Goal: Information Seeking & Learning: Compare options

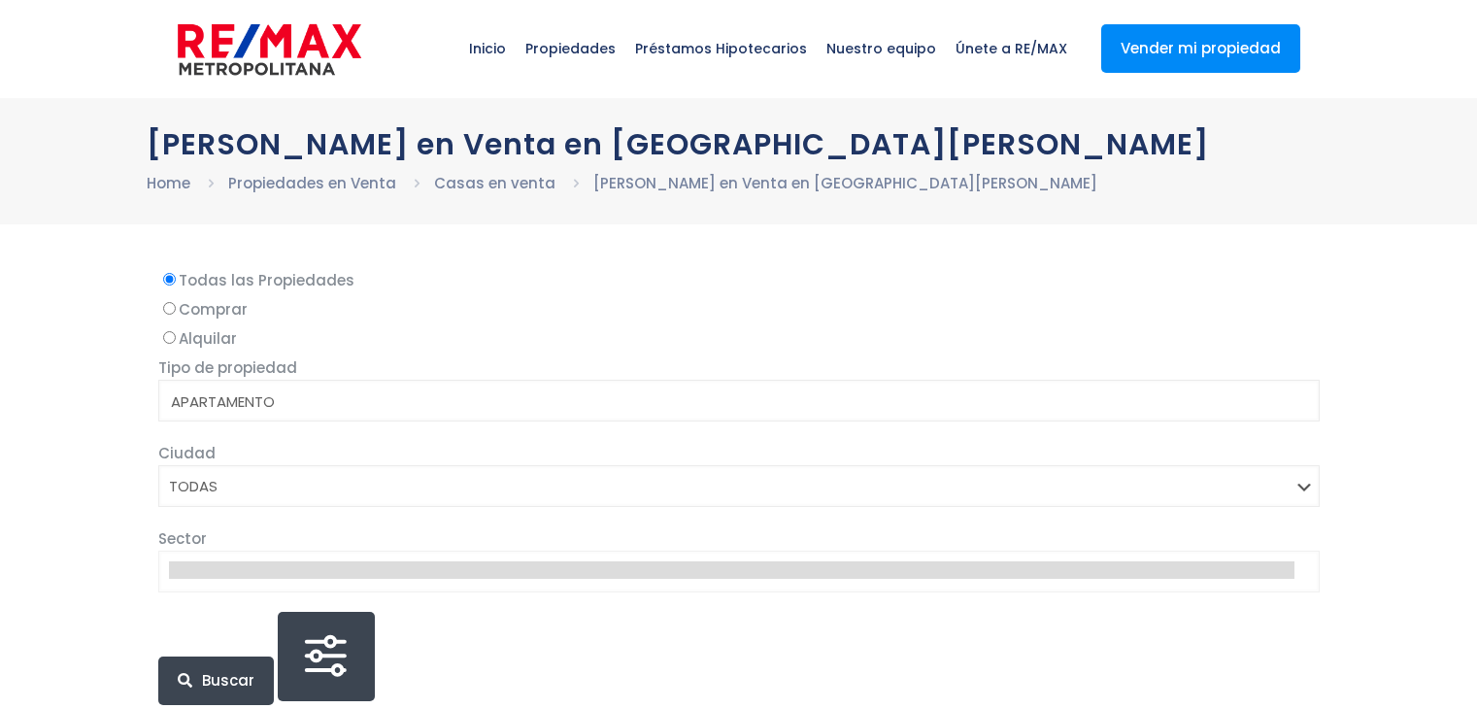
select select
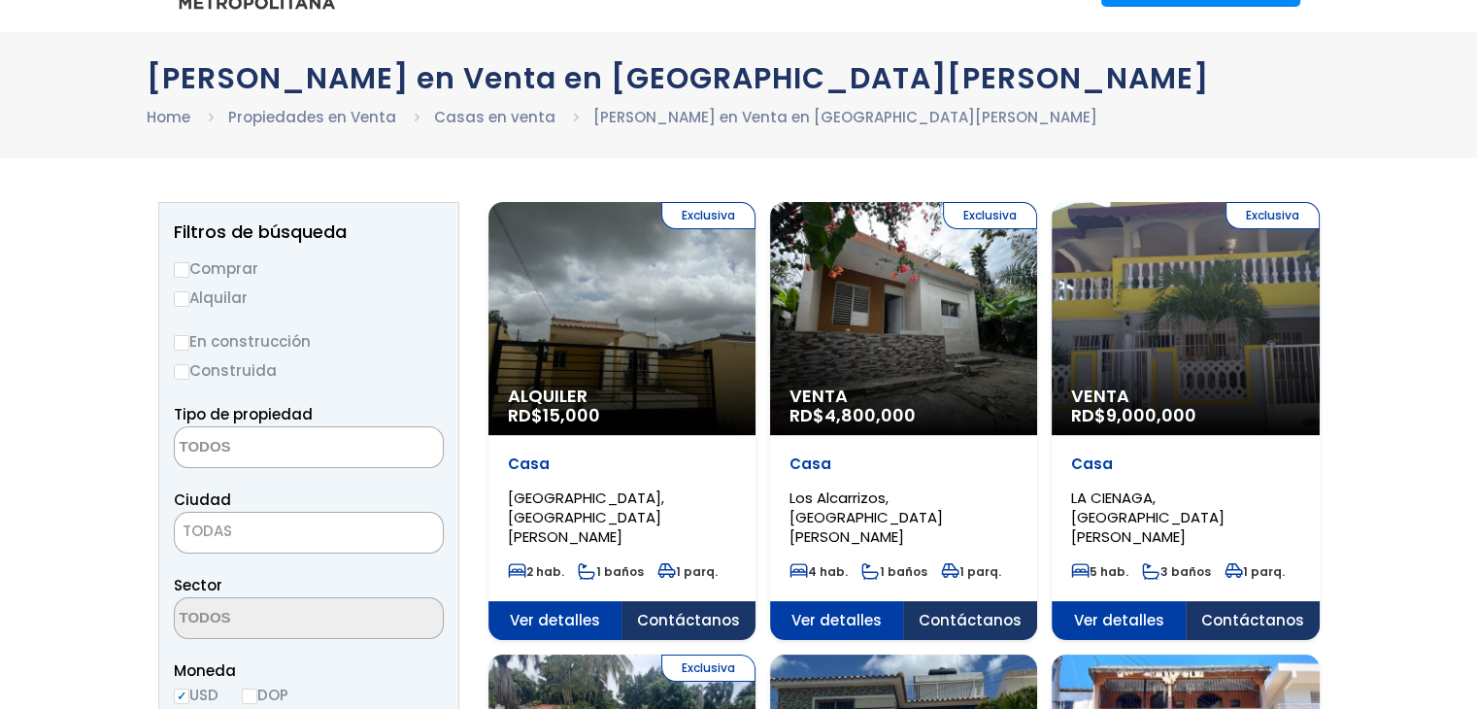
scroll to position [97, 0]
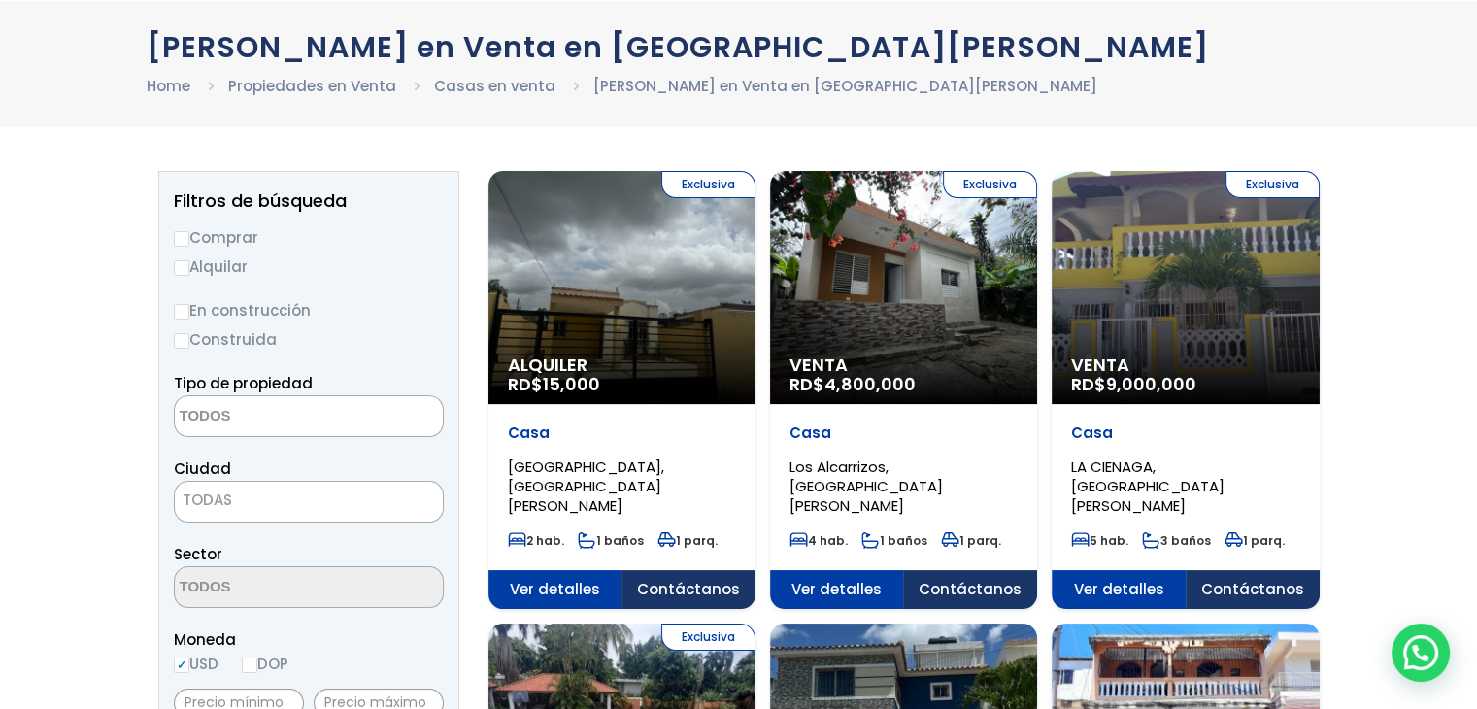
click at [629, 316] on div "Exclusiva Alquiler RD$ 15,000" at bounding box center [622, 287] width 267 height 233
click at [656, 343] on div "Exclusiva Alquiler RD$ 15,000" at bounding box center [622, 287] width 267 height 233
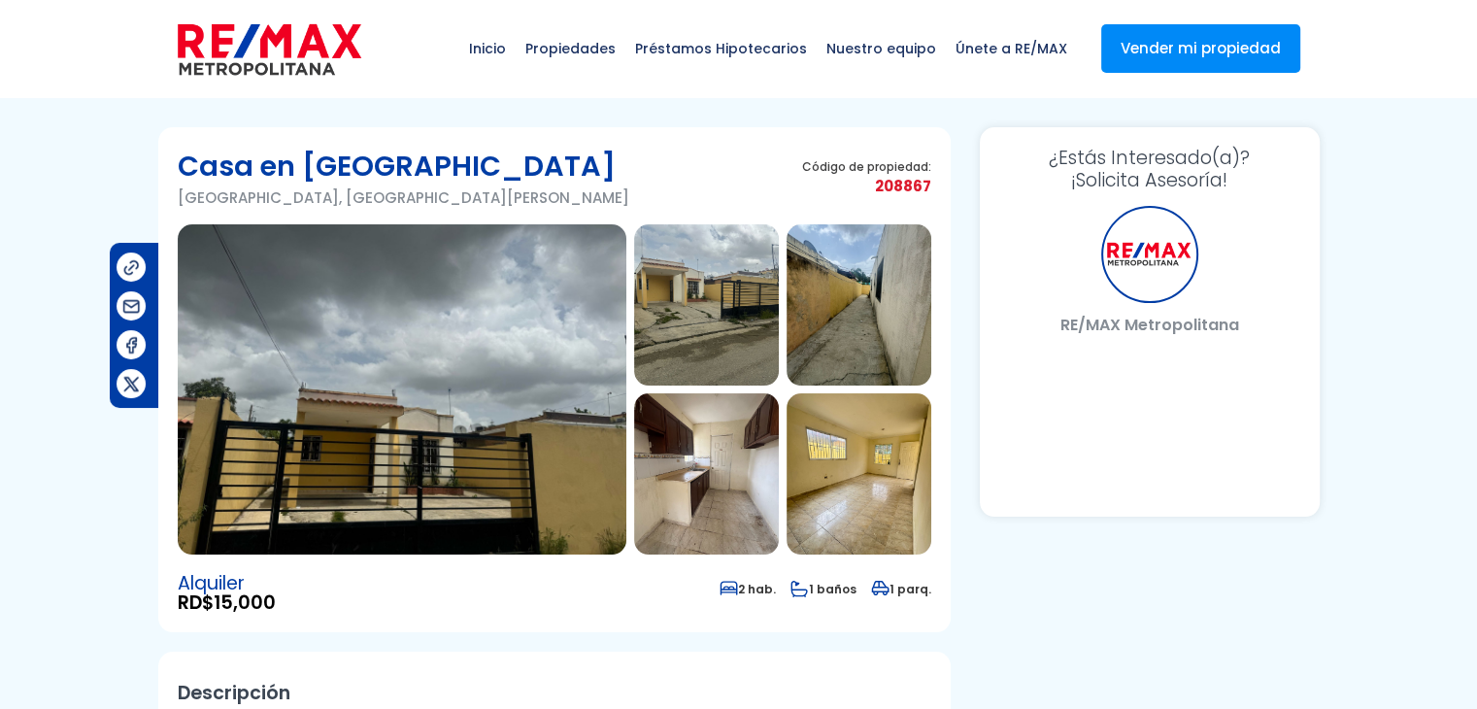
select select "DO"
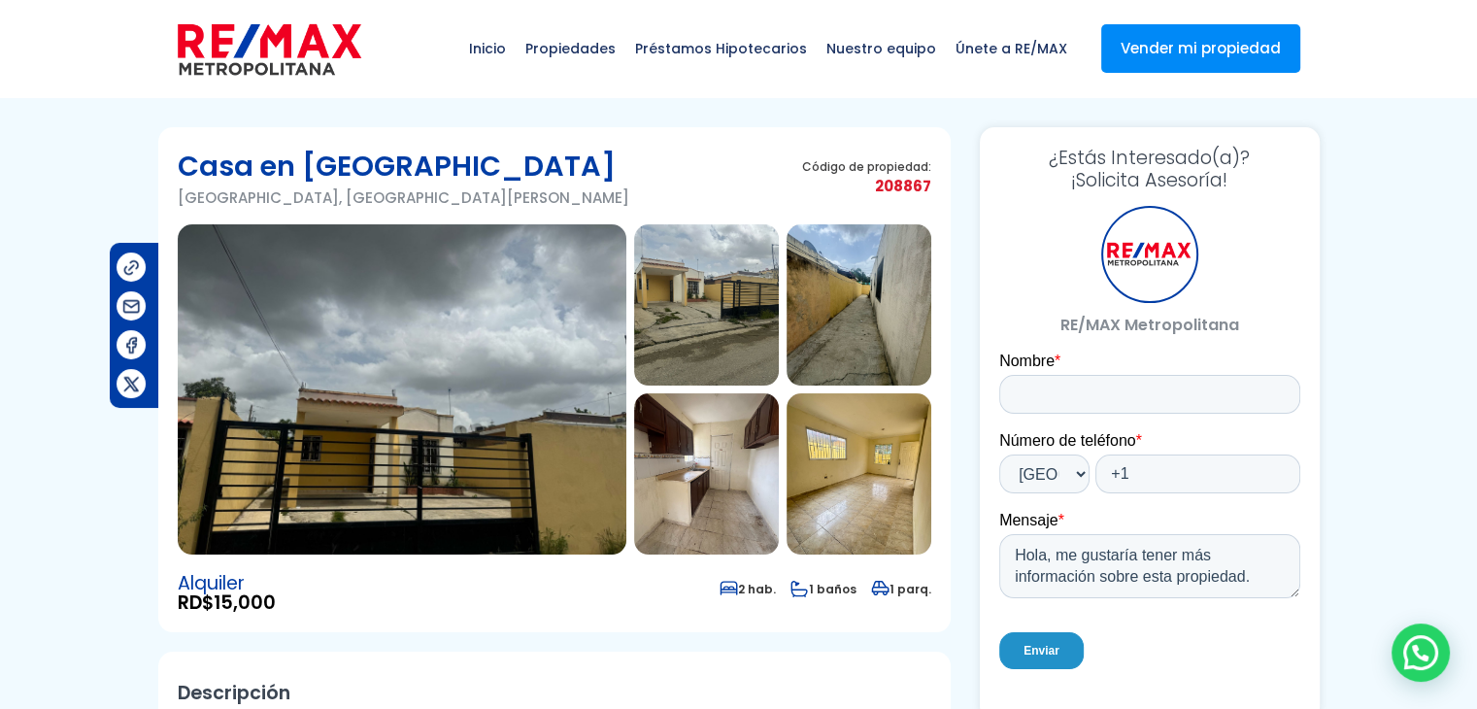
click at [483, 463] on img at bounding box center [402, 389] width 449 height 330
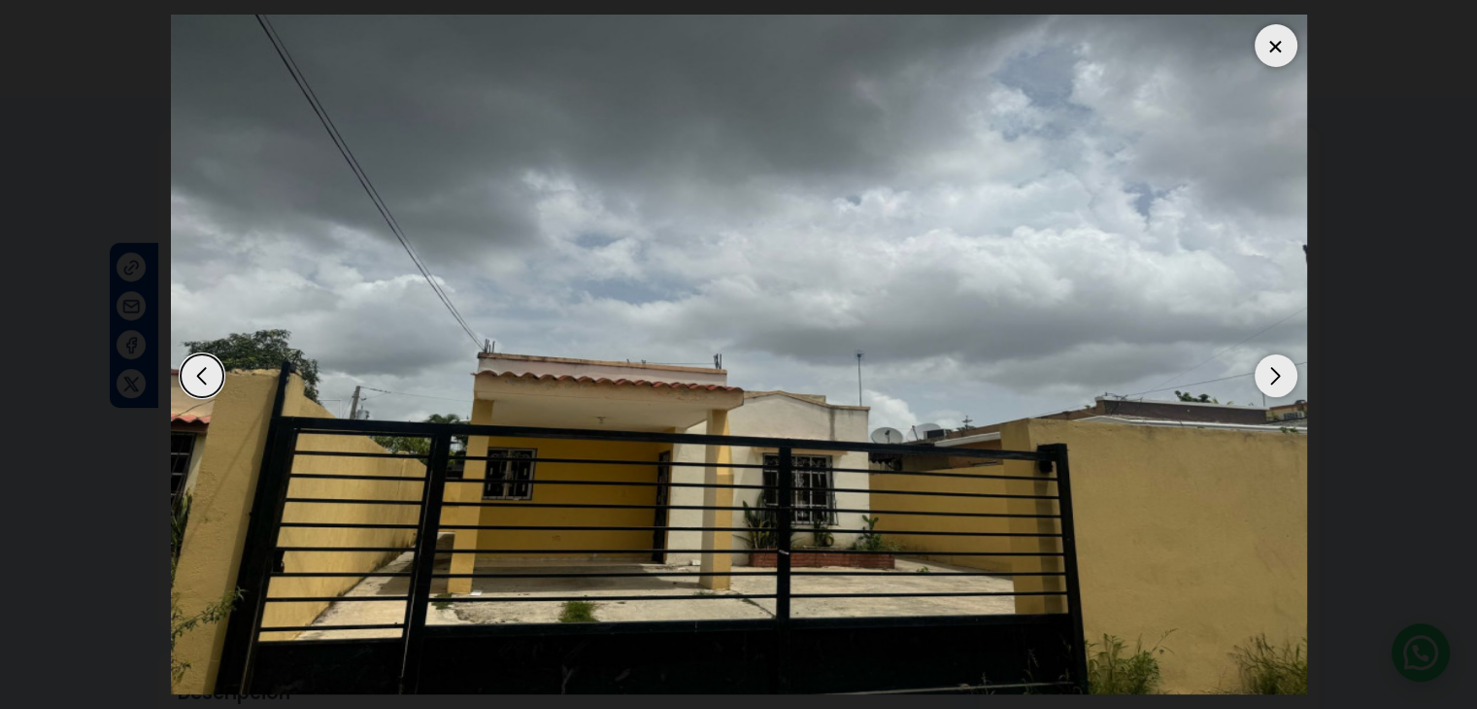
click at [1252, 351] on img "1 / 9" at bounding box center [739, 355] width 1136 height 680
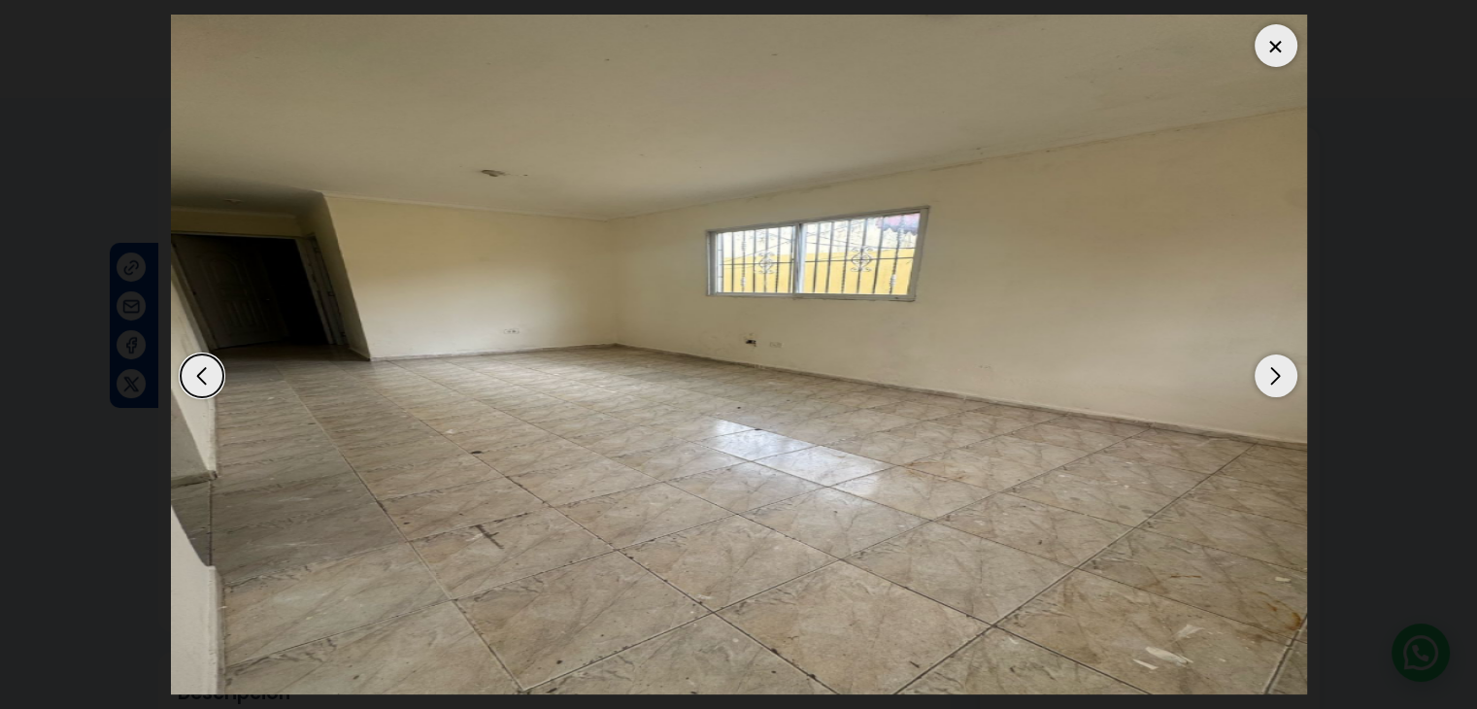
click at [699, 443] on img "9 / 9" at bounding box center [739, 355] width 1136 height 680
click at [1271, 374] on div "Next slide" at bounding box center [1276, 376] width 43 height 43
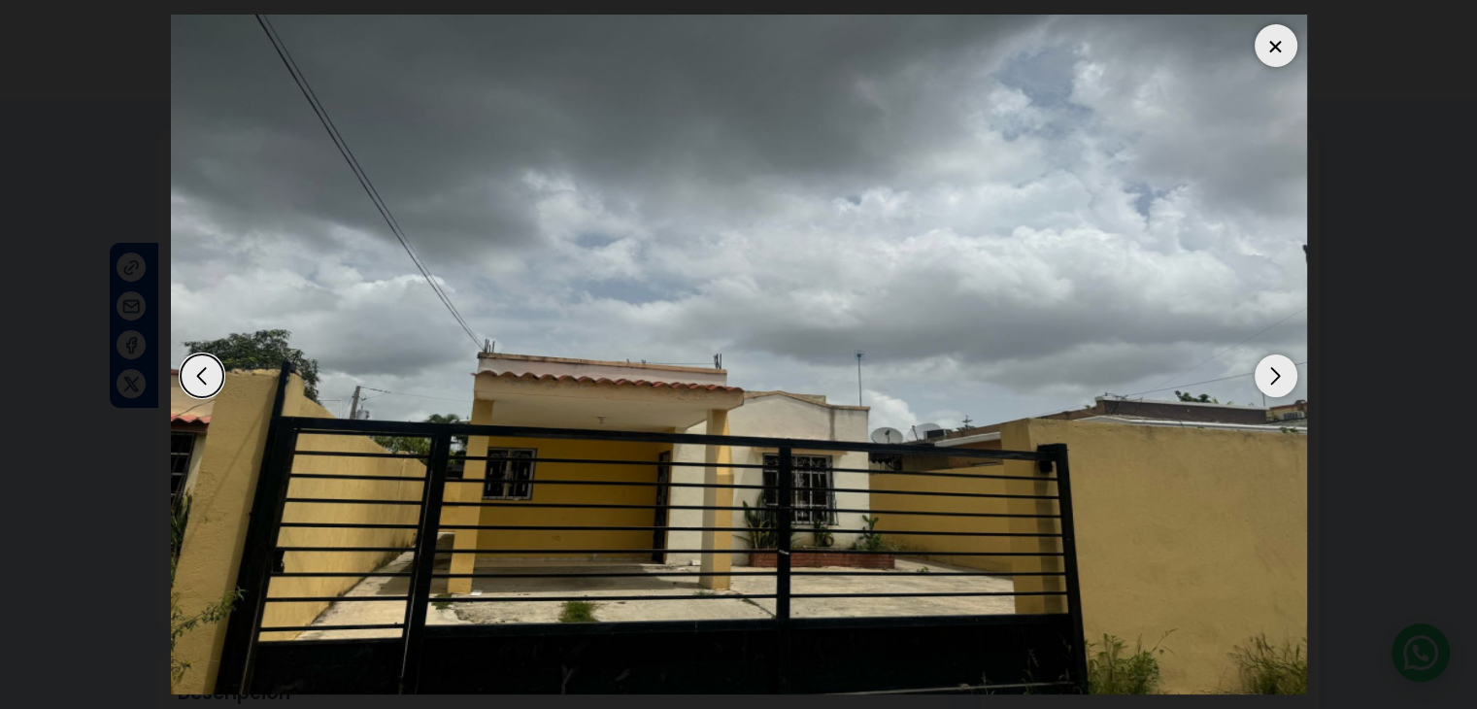
click at [1274, 373] on div "Next slide" at bounding box center [1276, 376] width 43 height 43
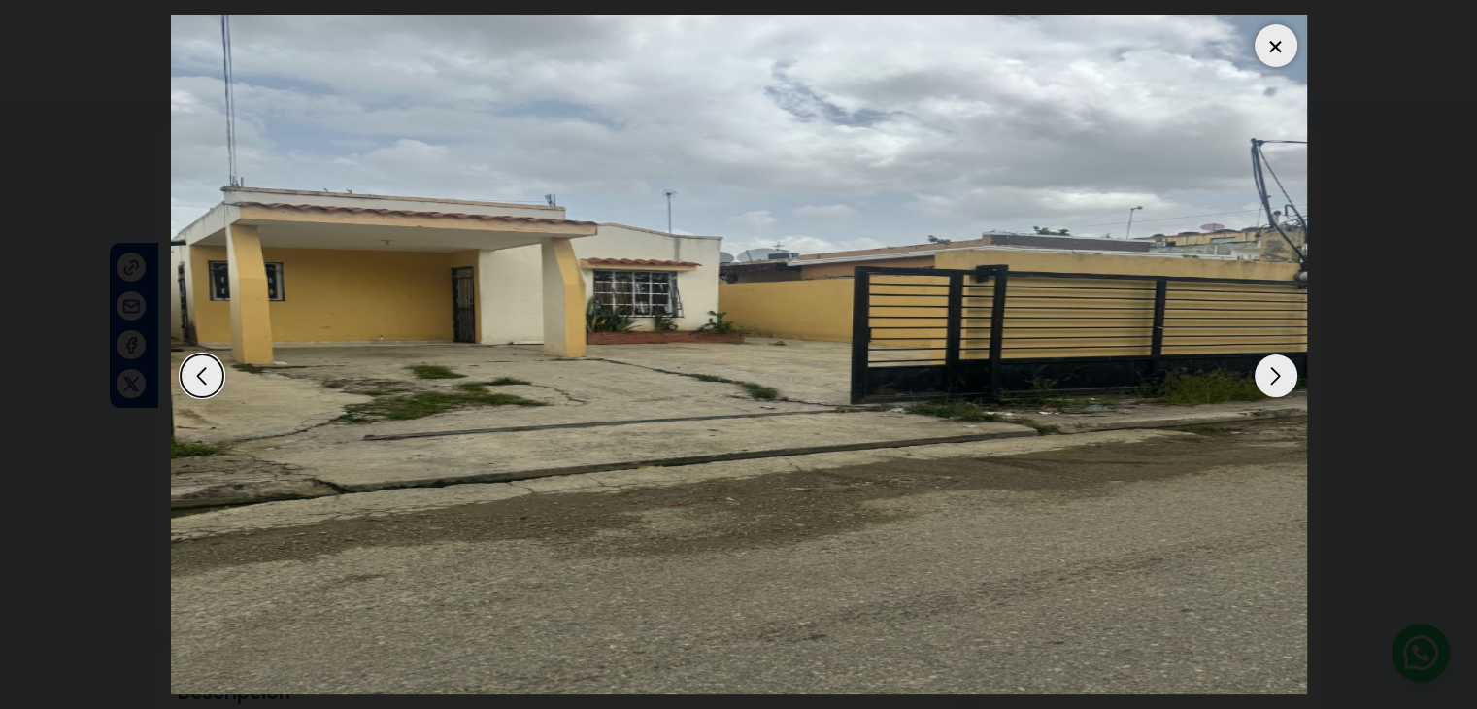
click at [1276, 372] on div "Next slide" at bounding box center [1276, 376] width 43 height 43
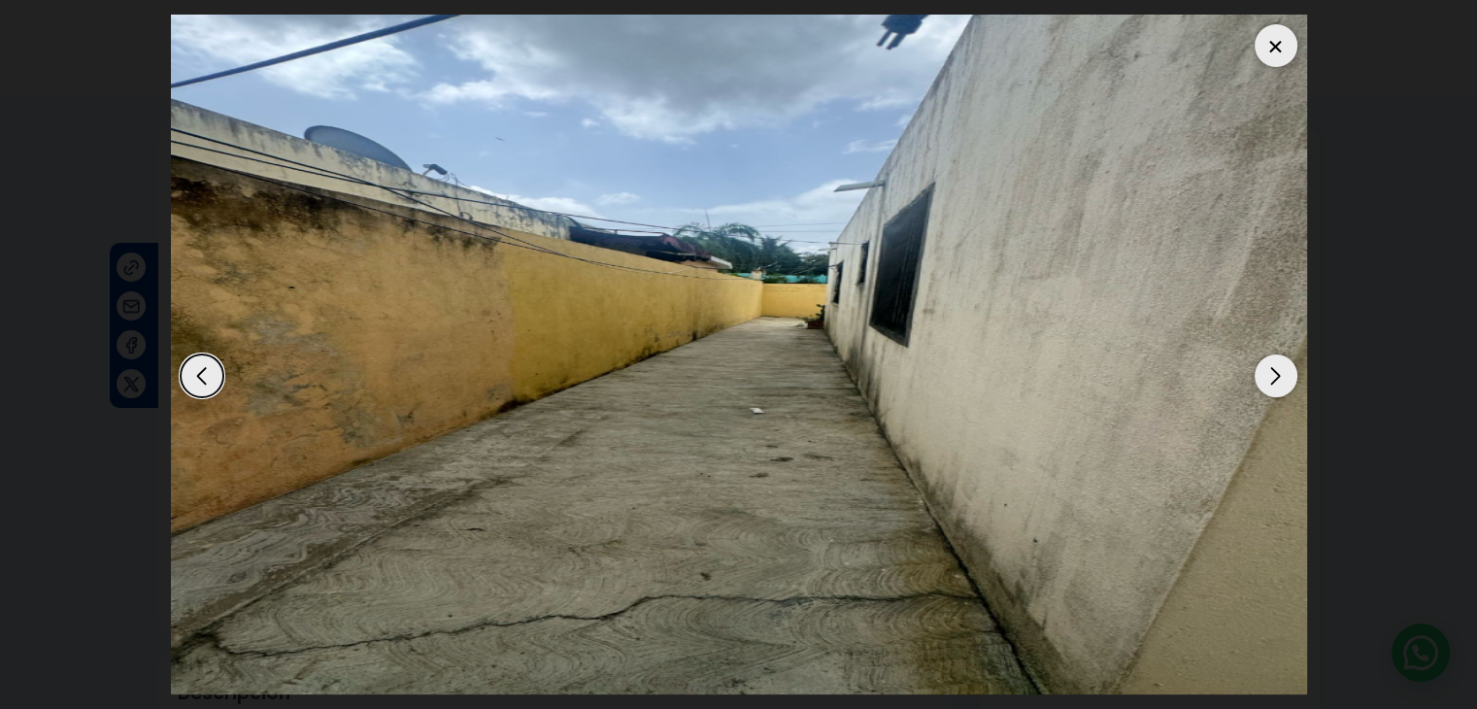
click at [1276, 372] on div "Next slide" at bounding box center [1276, 376] width 43 height 43
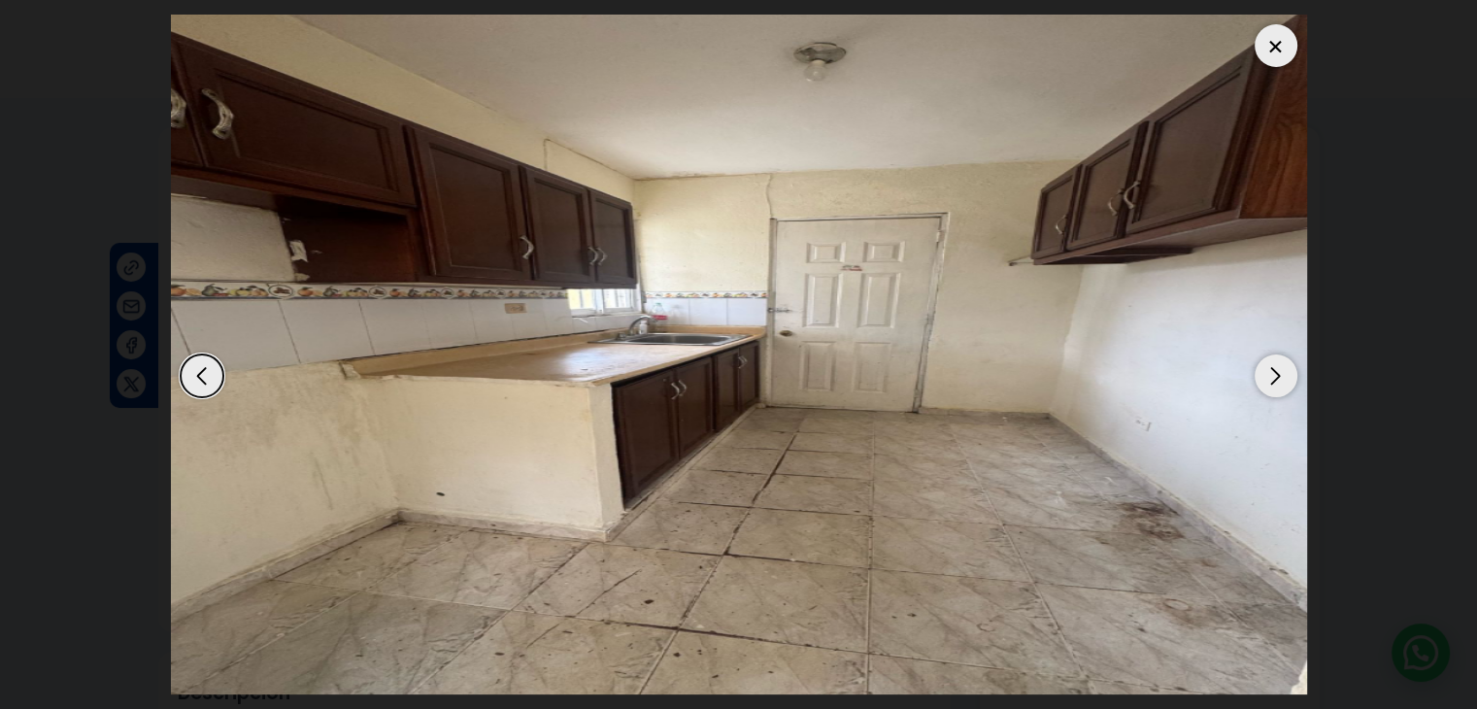
click at [1276, 372] on div "Next slide" at bounding box center [1276, 376] width 43 height 43
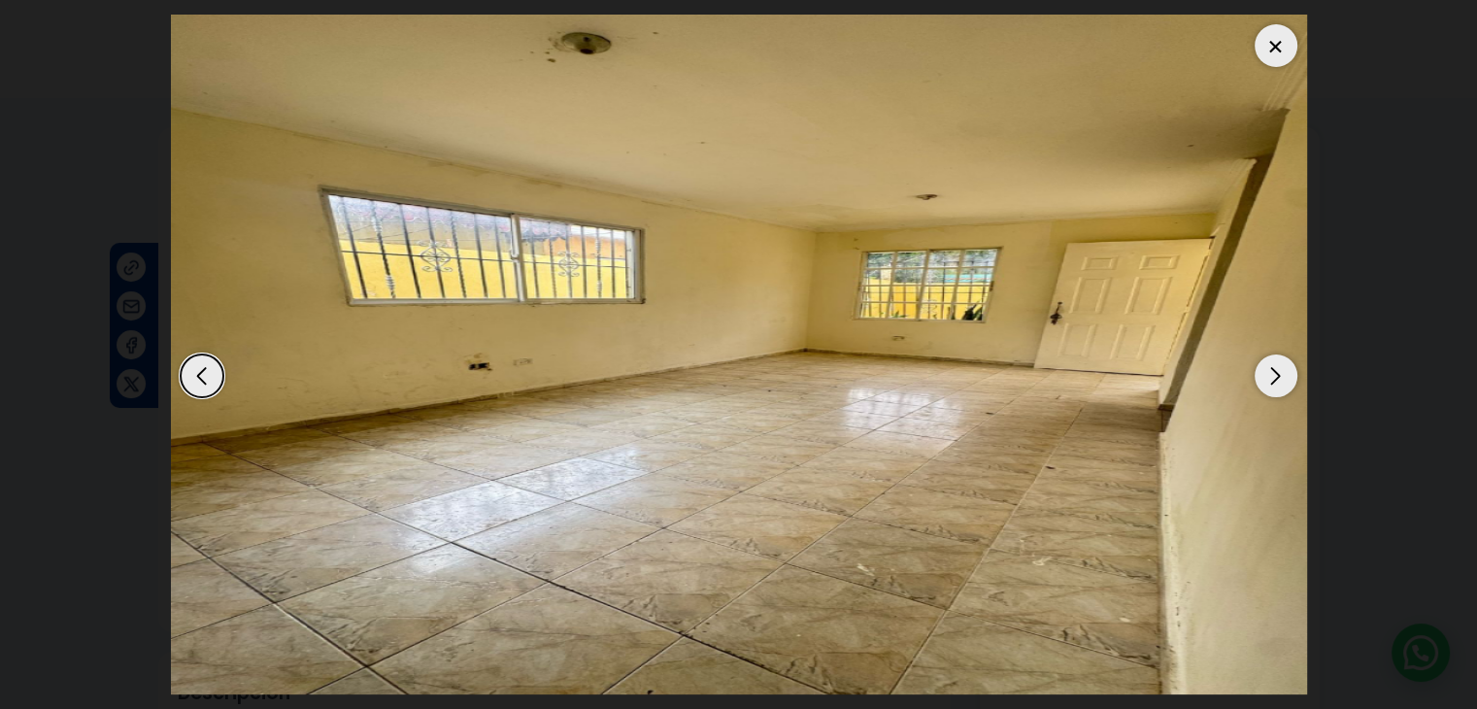
click at [1276, 372] on div "Next slide" at bounding box center [1276, 376] width 43 height 43
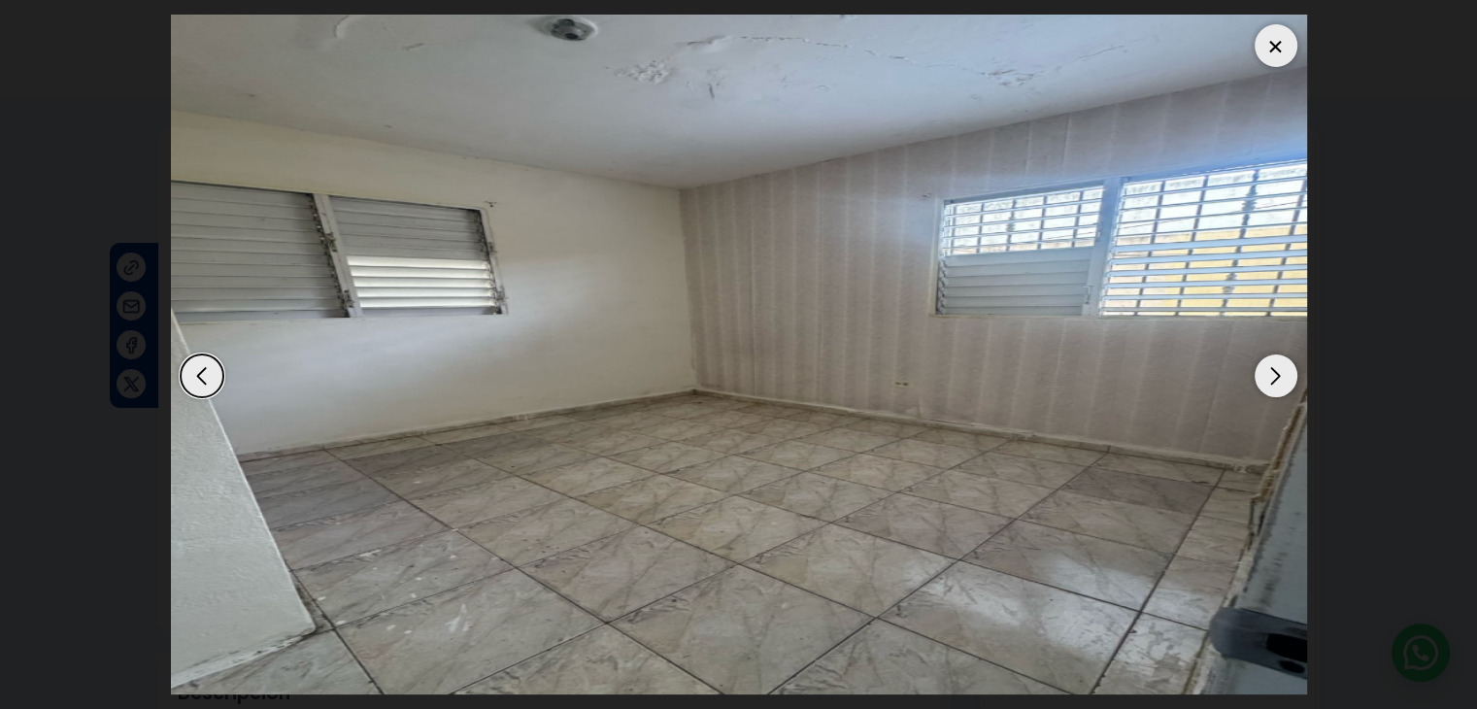
click at [1276, 372] on div "Next slide" at bounding box center [1276, 376] width 43 height 43
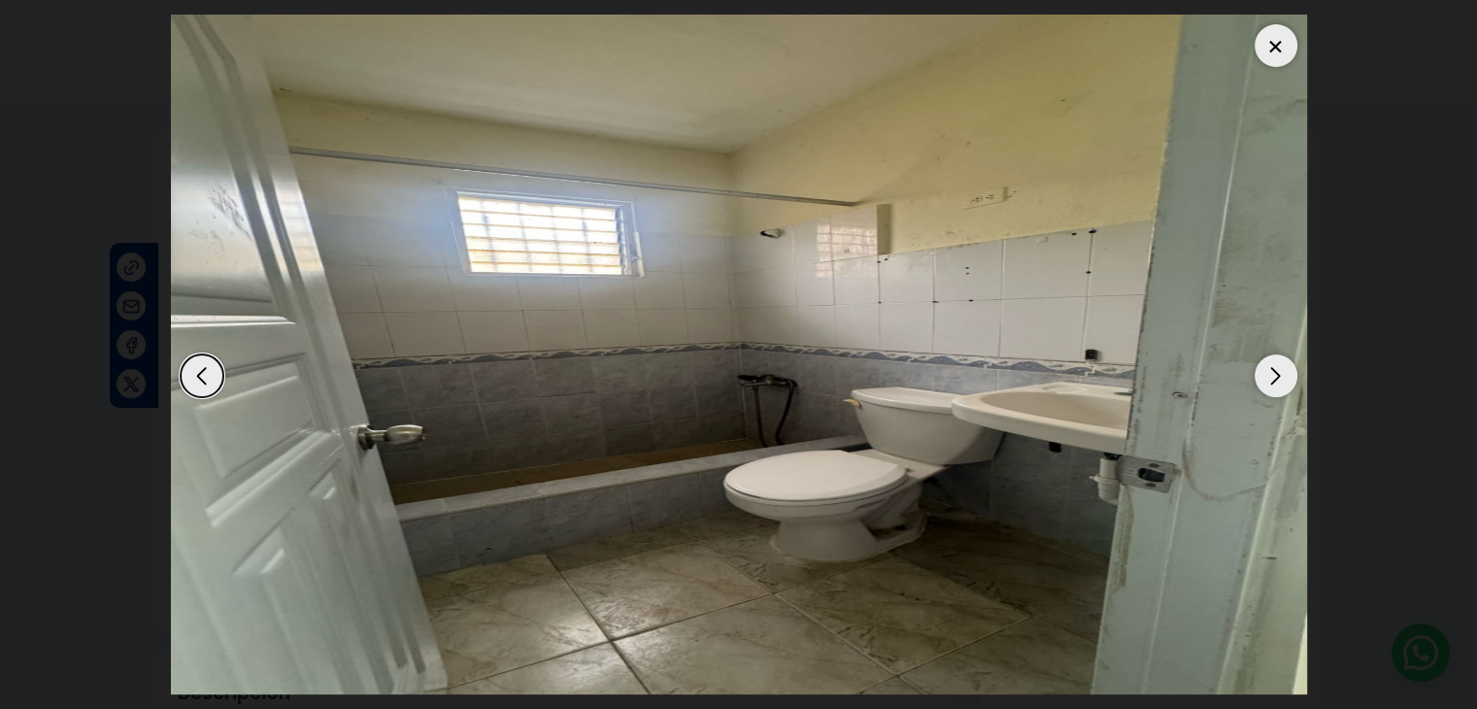
click at [1276, 372] on div "Next slide" at bounding box center [1276, 376] width 43 height 43
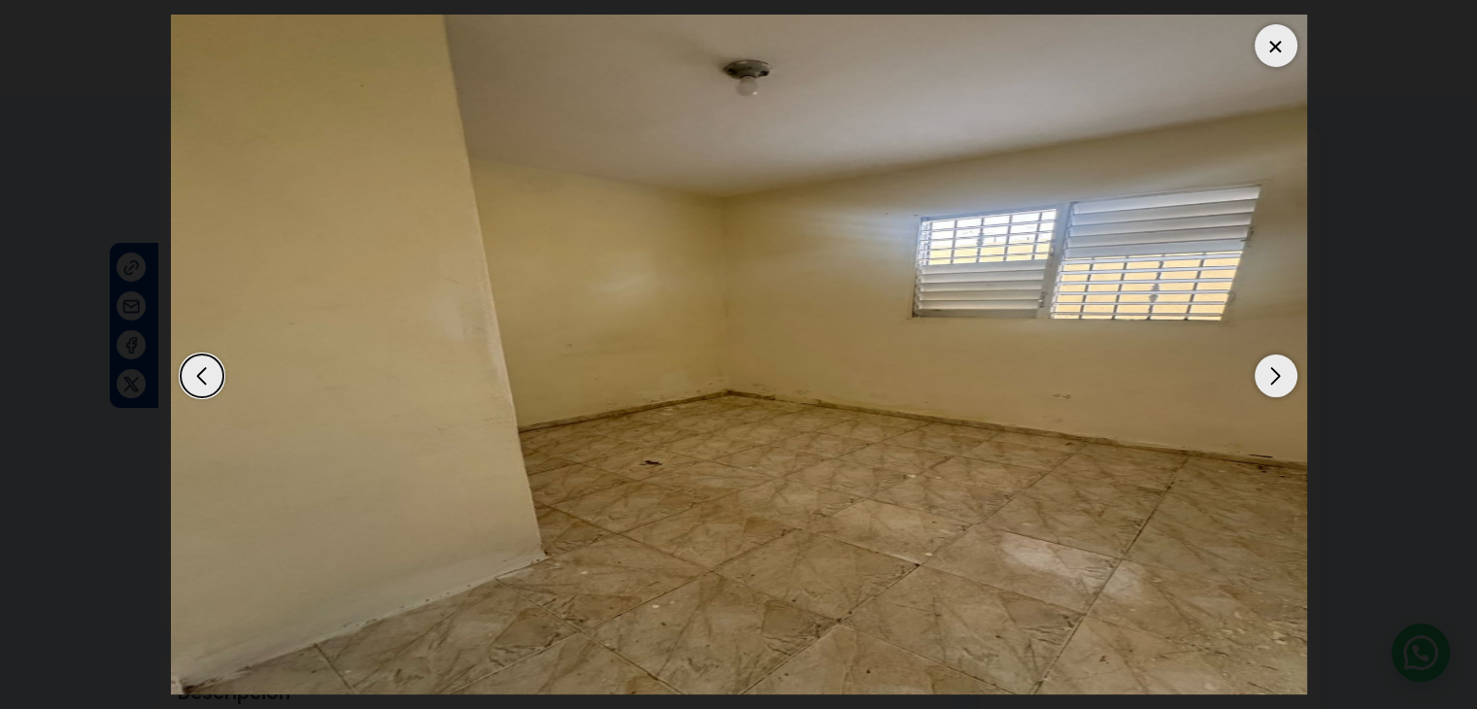
click at [1276, 372] on div "Next slide" at bounding box center [1276, 376] width 43 height 43
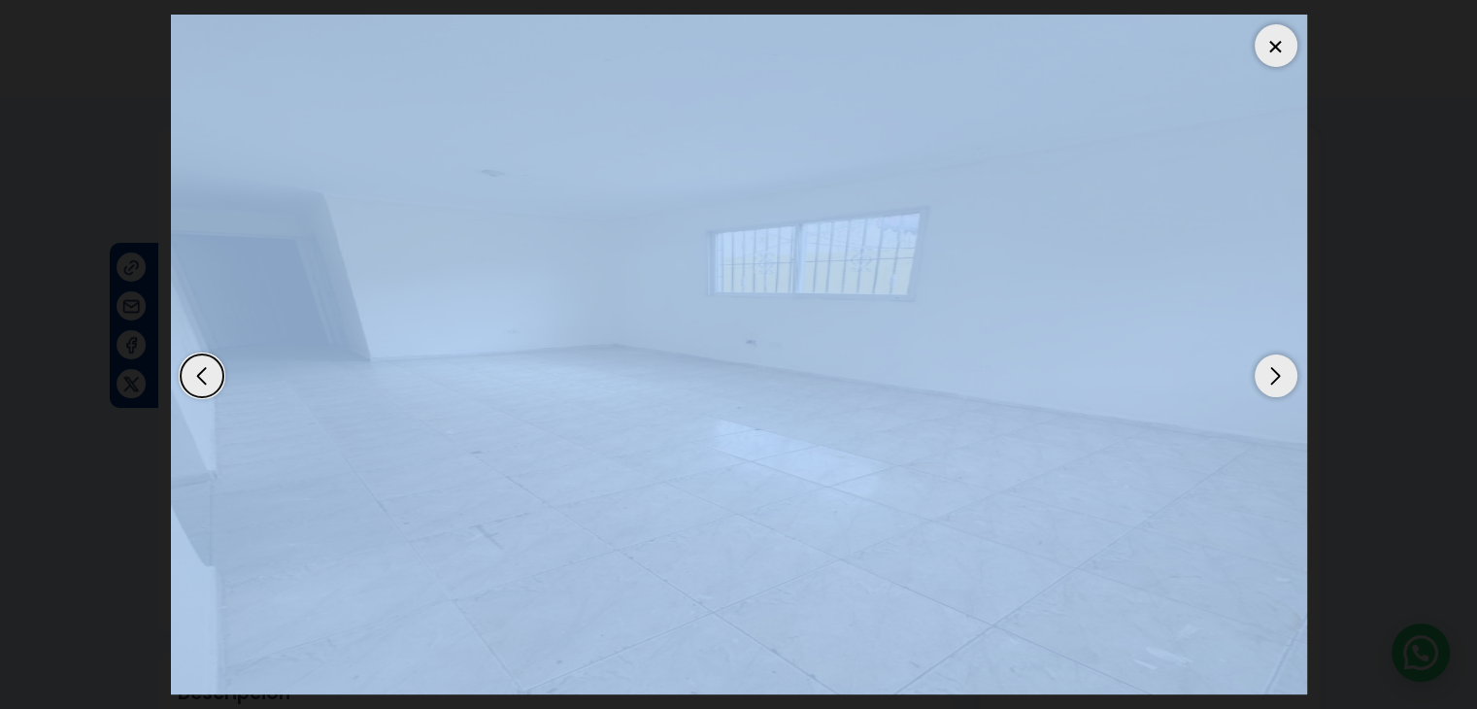
click at [1276, 372] on div "Next slide" at bounding box center [1276, 376] width 43 height 43
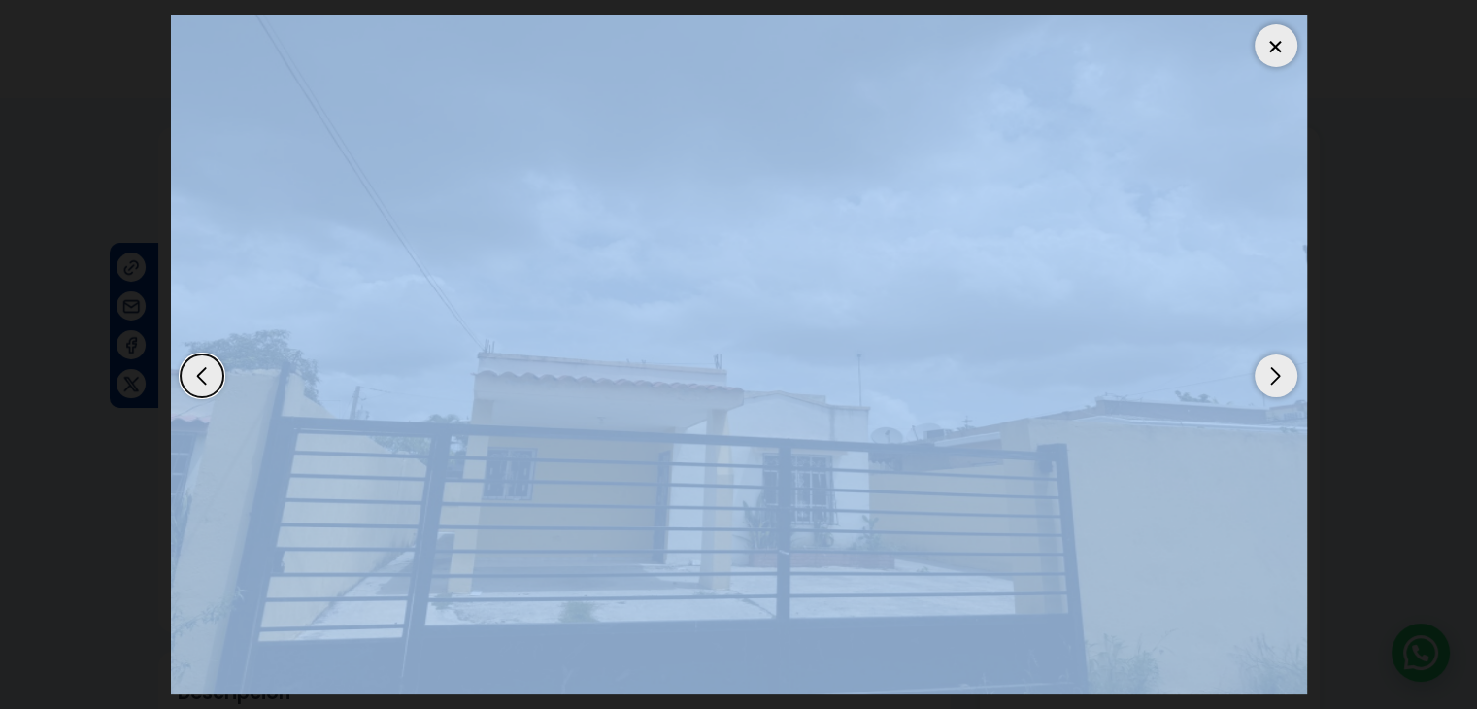
click at [1276, 372] on div "Next slide" at bounding box center [1276, 376] width 43 height 43
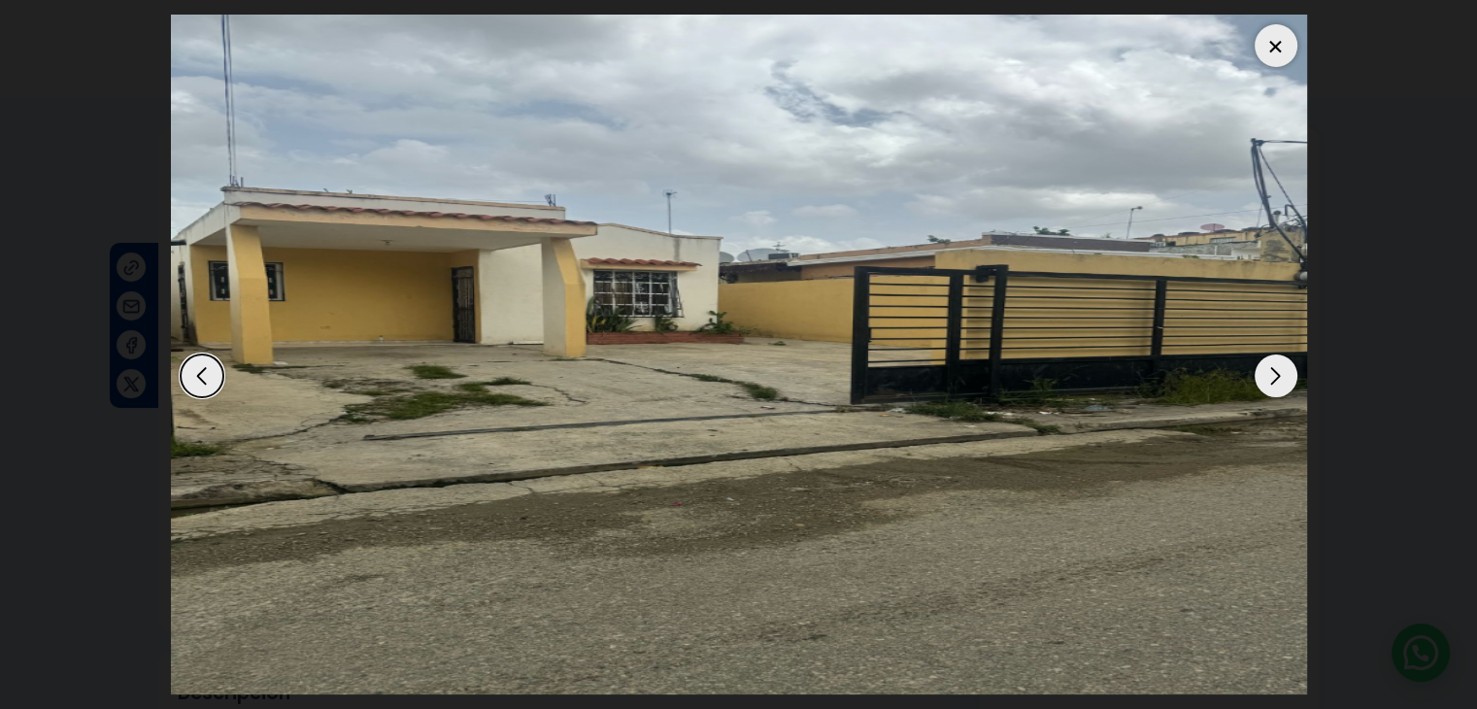
click at [1276, 372] on div "Next slide" at bounding box center [1276, 376] width 43 height 43
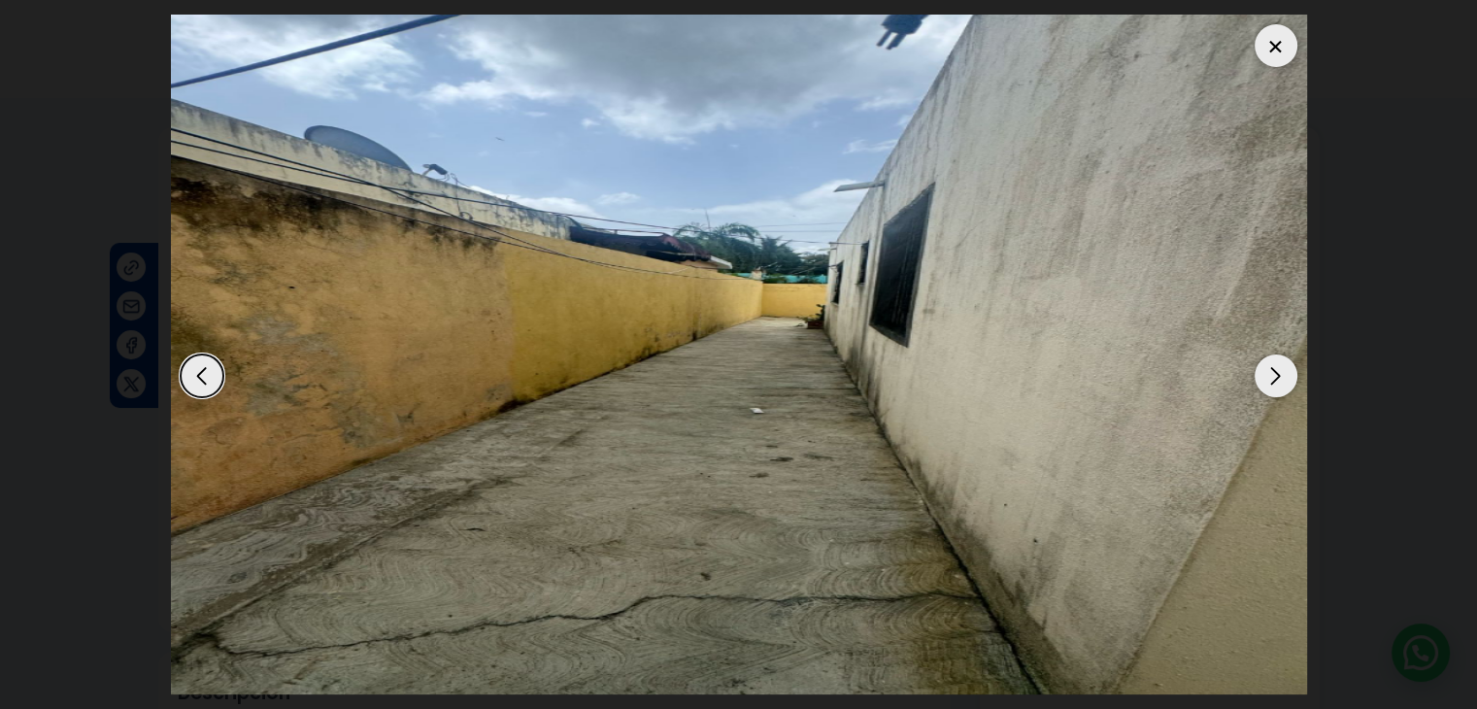
click at [1280, 51] on div at bounding box center [1276, 45] width 43 height 43
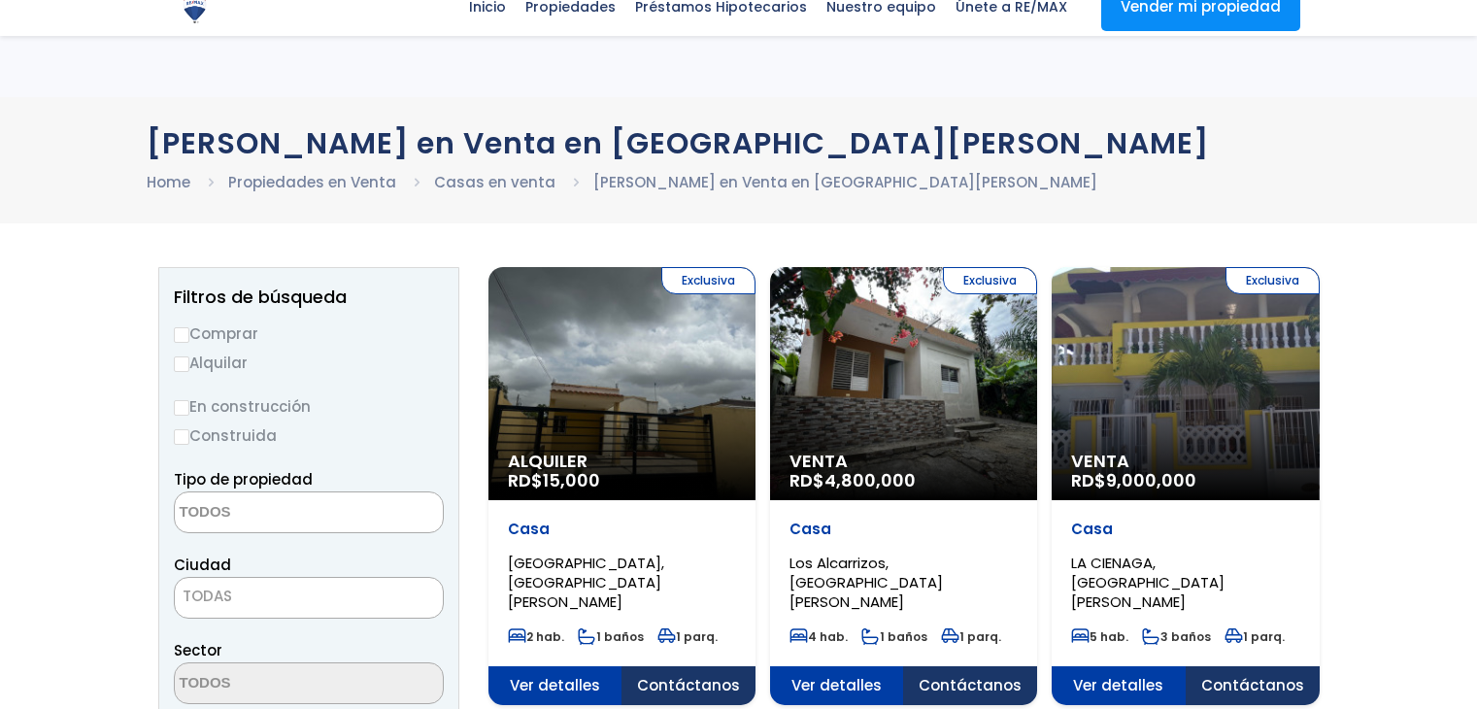
select select
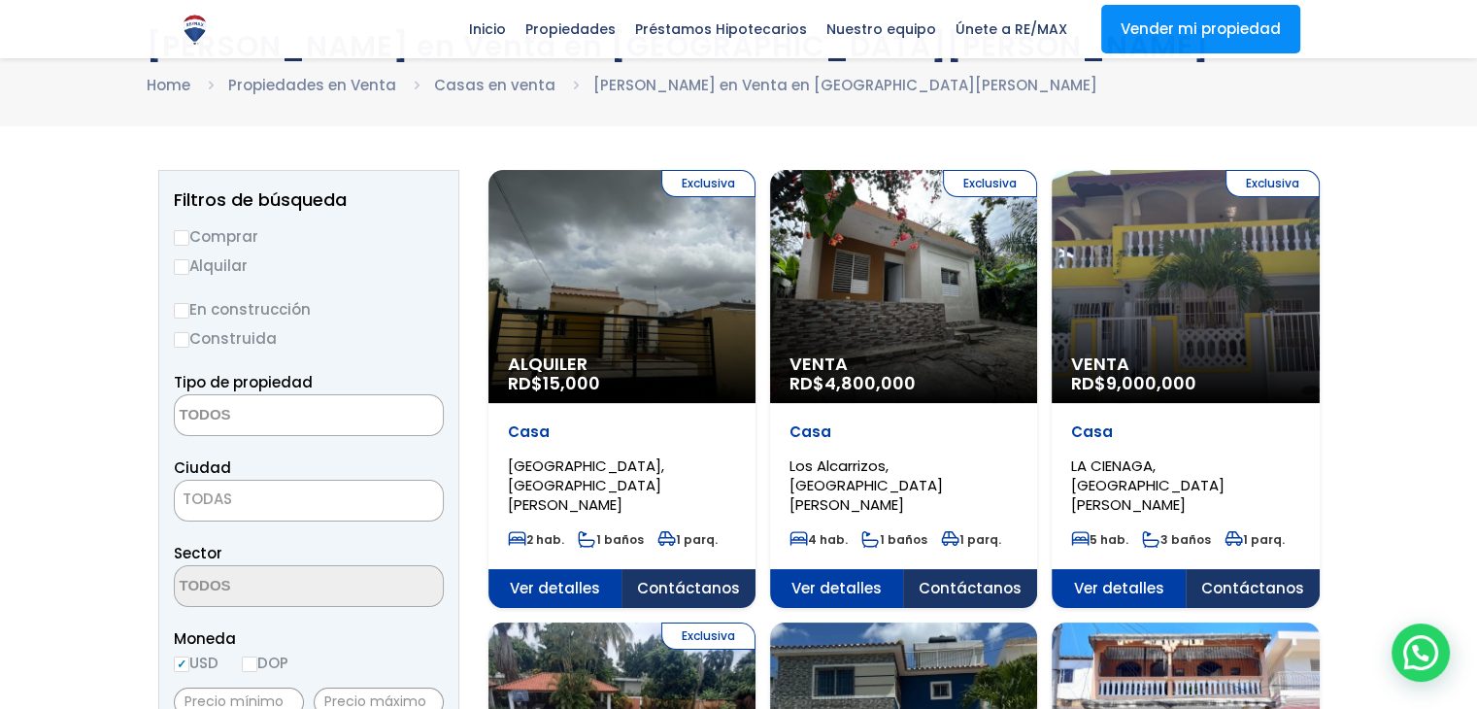
click at [756, 340] on div "Exclusiva Venta RD$ 4,800,000" at bounding box center [622, 286] width 267 height 233
click at [756, 293] on div "Exclusiva Venta RD$ 4,800,000" at bounding box center [622, 286] width 267 height 233
click at [756, 251] on div "Exclusiva Venta RD$ 4,800,000" at bounding box center [622, 286] width 267 height 233
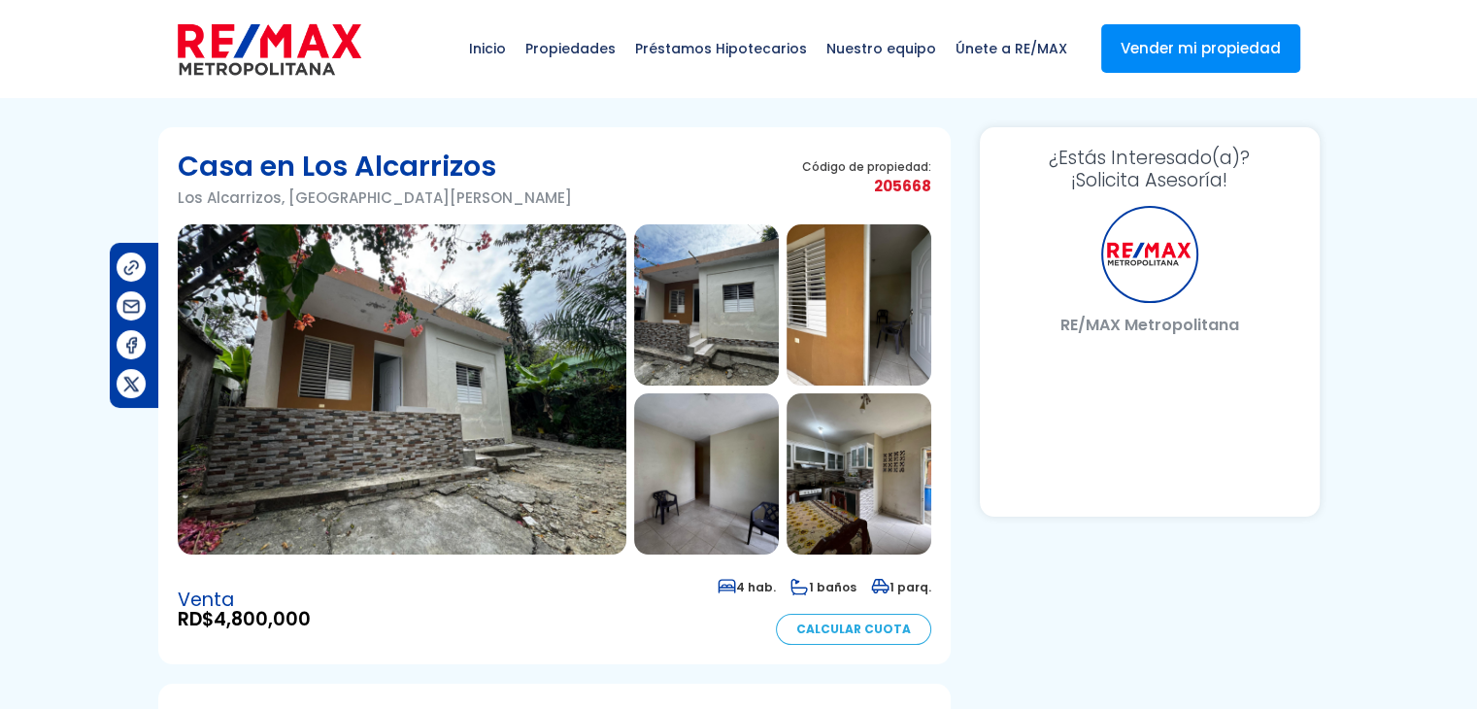
select select "DO"
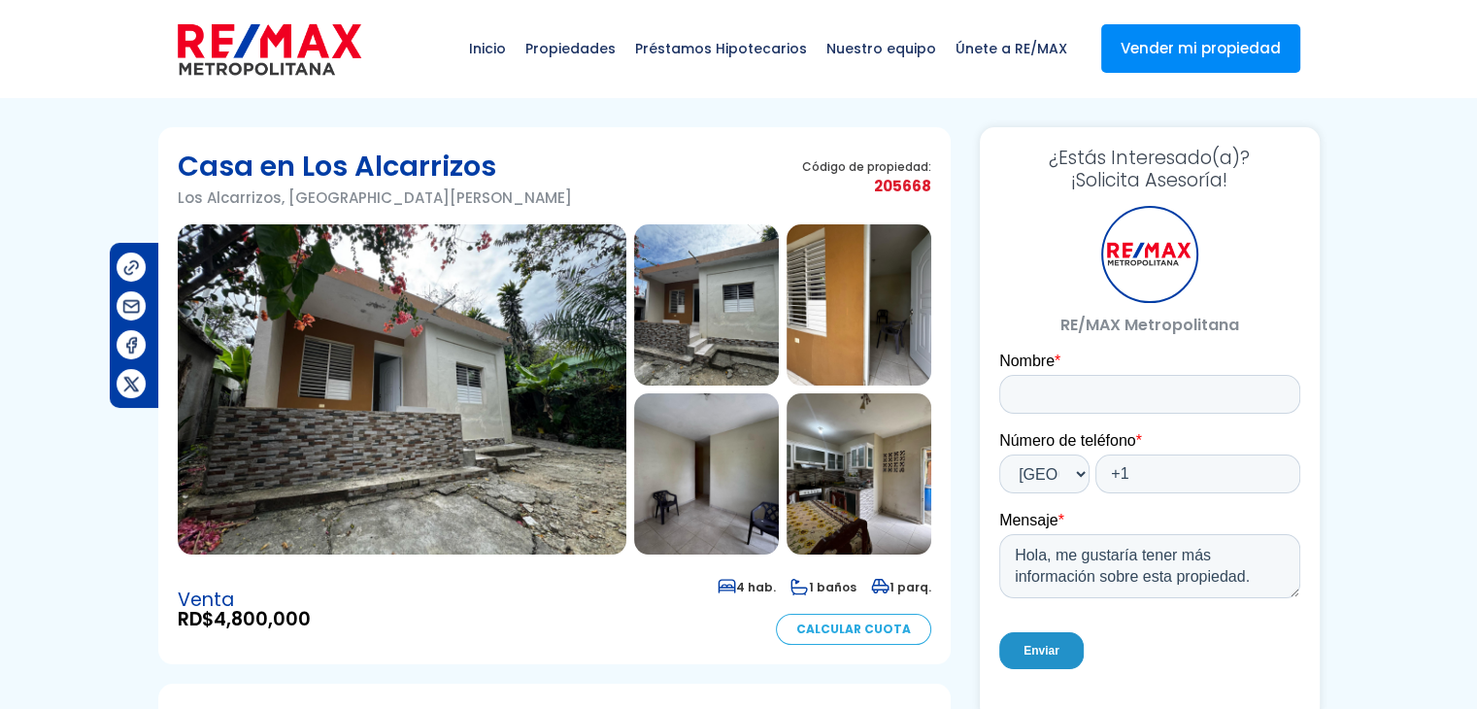
click at [466, 442] on img at bounding box center [402, 389] width 449 height 330
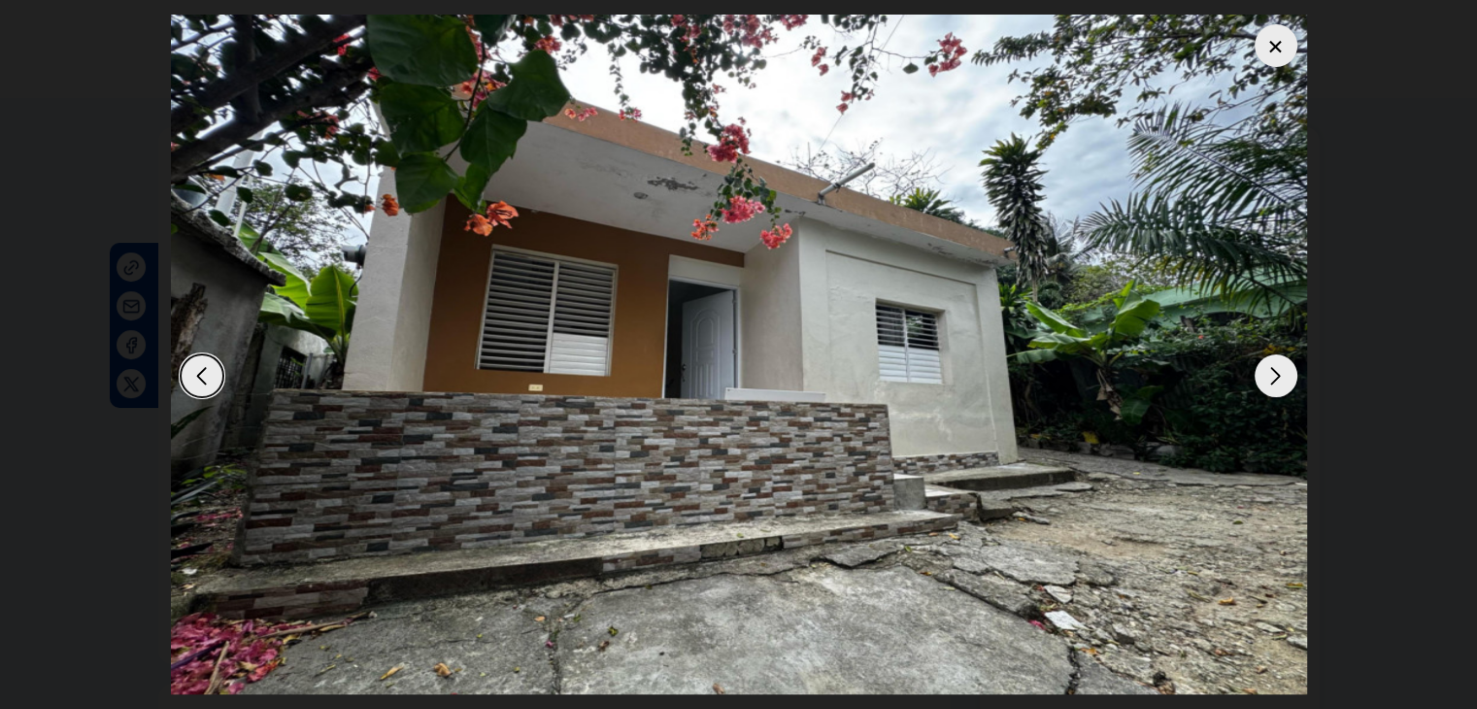
click at [615, 473] on img "1 / 12" at bounding box center [739, 355] width 1136 height 680
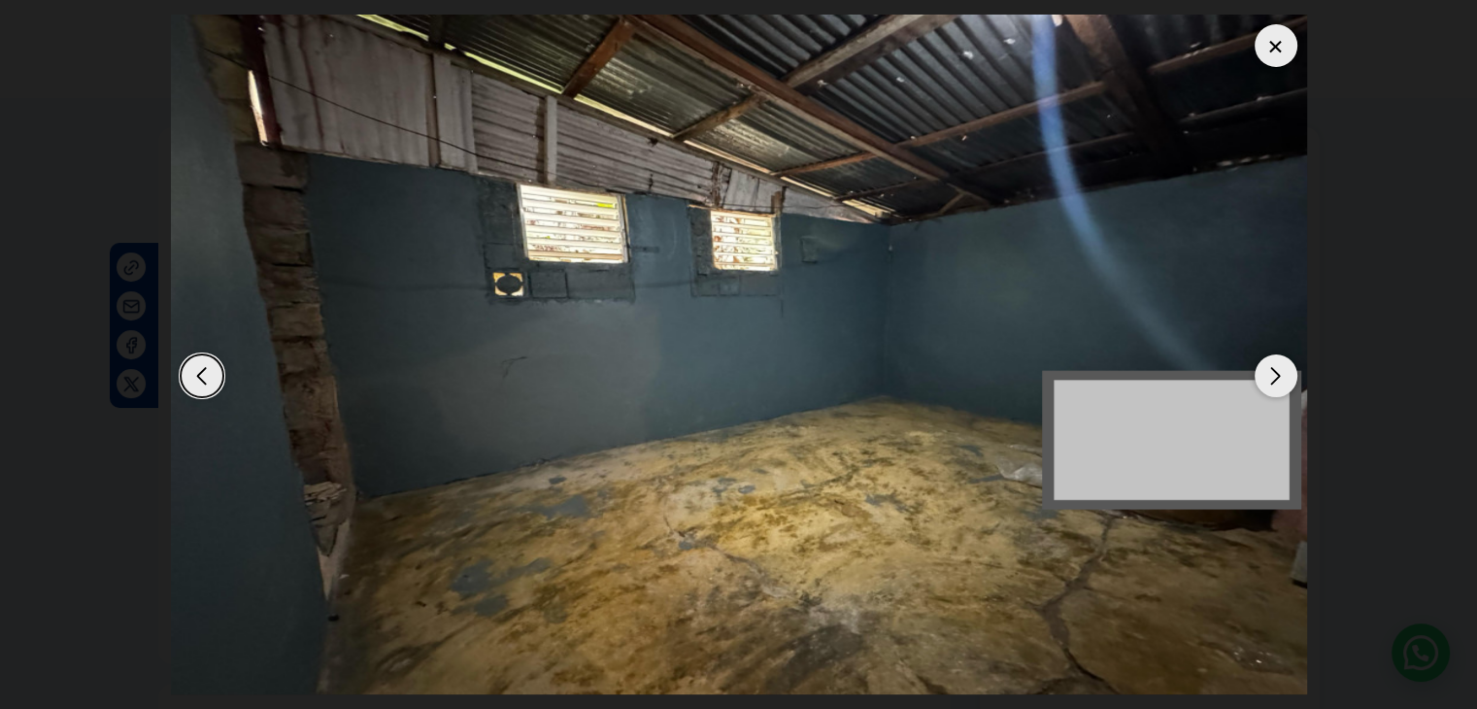
click at [1282, 368] on div "Next slide" at bounding box center [1276, 376] width 43 height 43
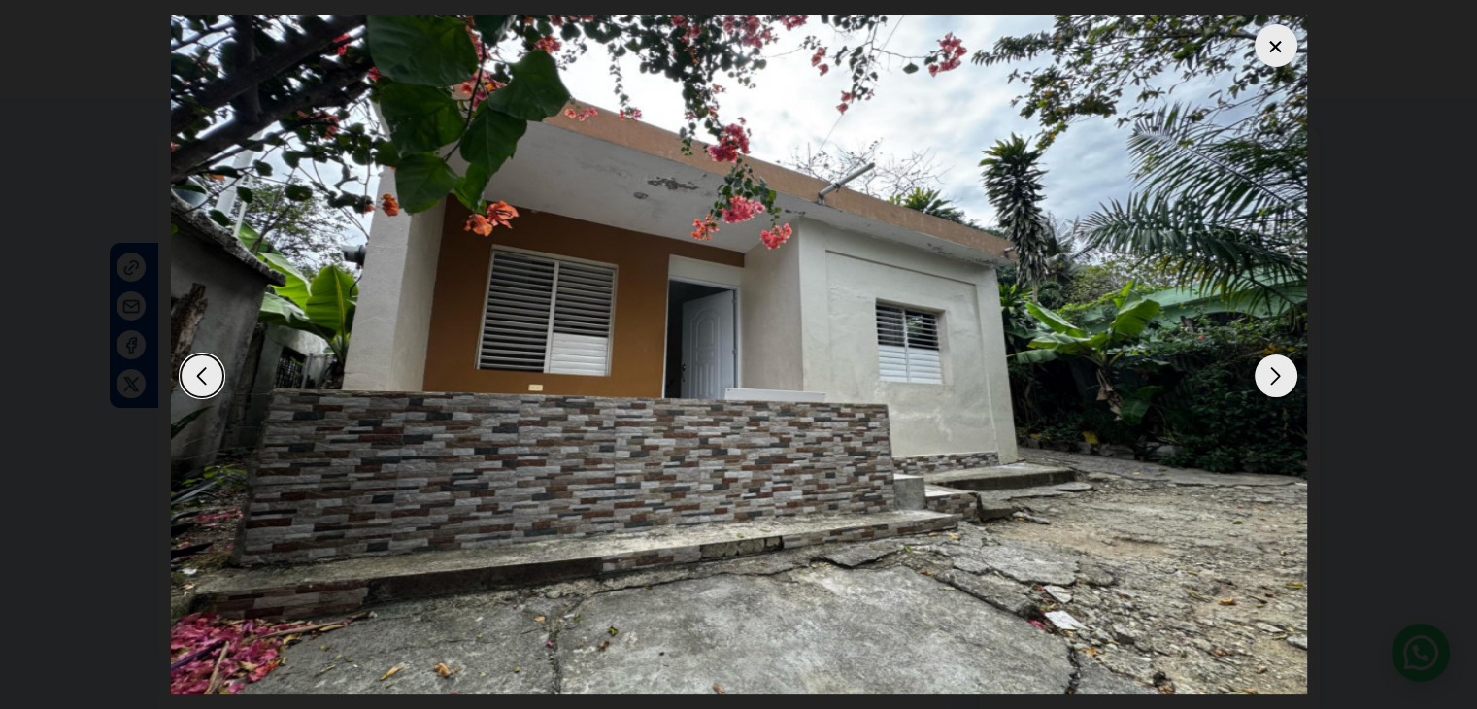
click at [1276, 382] on div "Next slide" at bounding box center [1276, 376] width 43 height 43
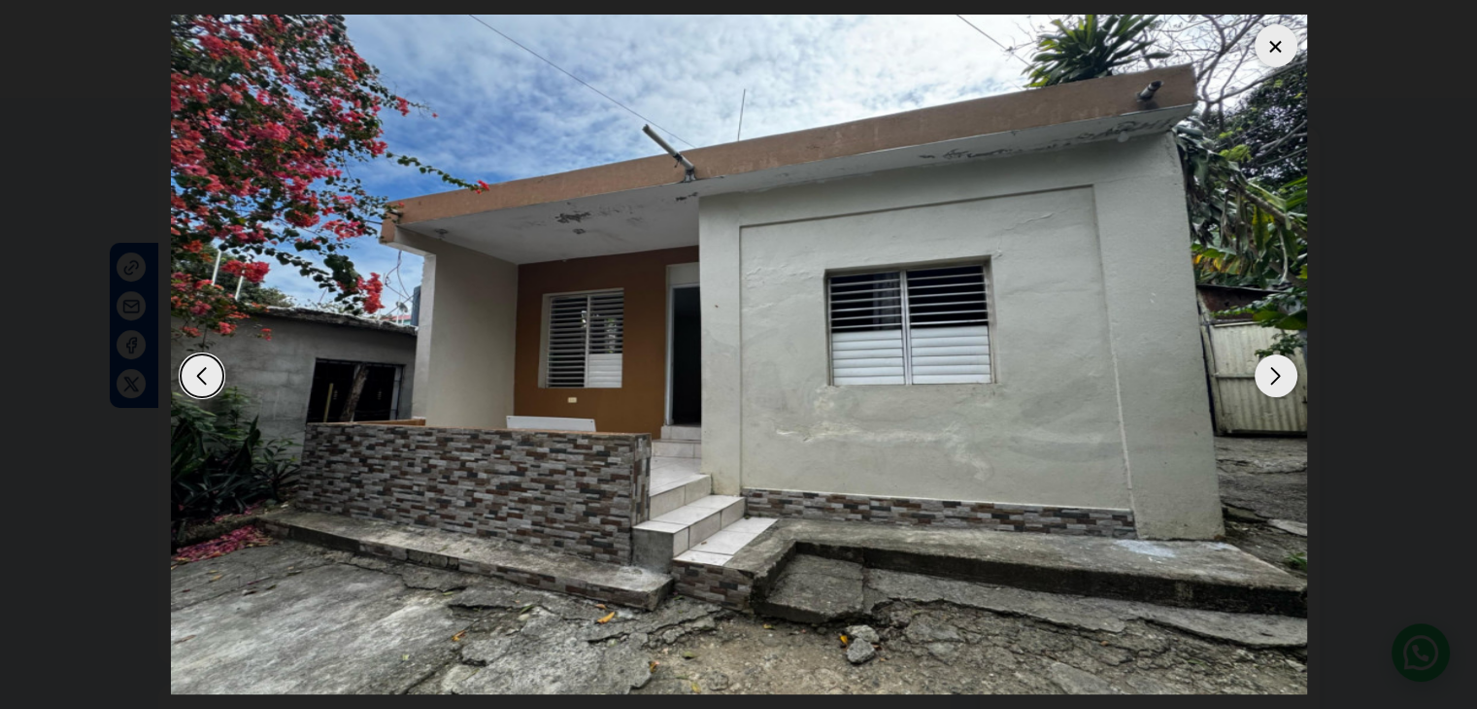
click at [1280, 382] on div "Next slide" at bounding box center [1276, 376] width 43 height 43
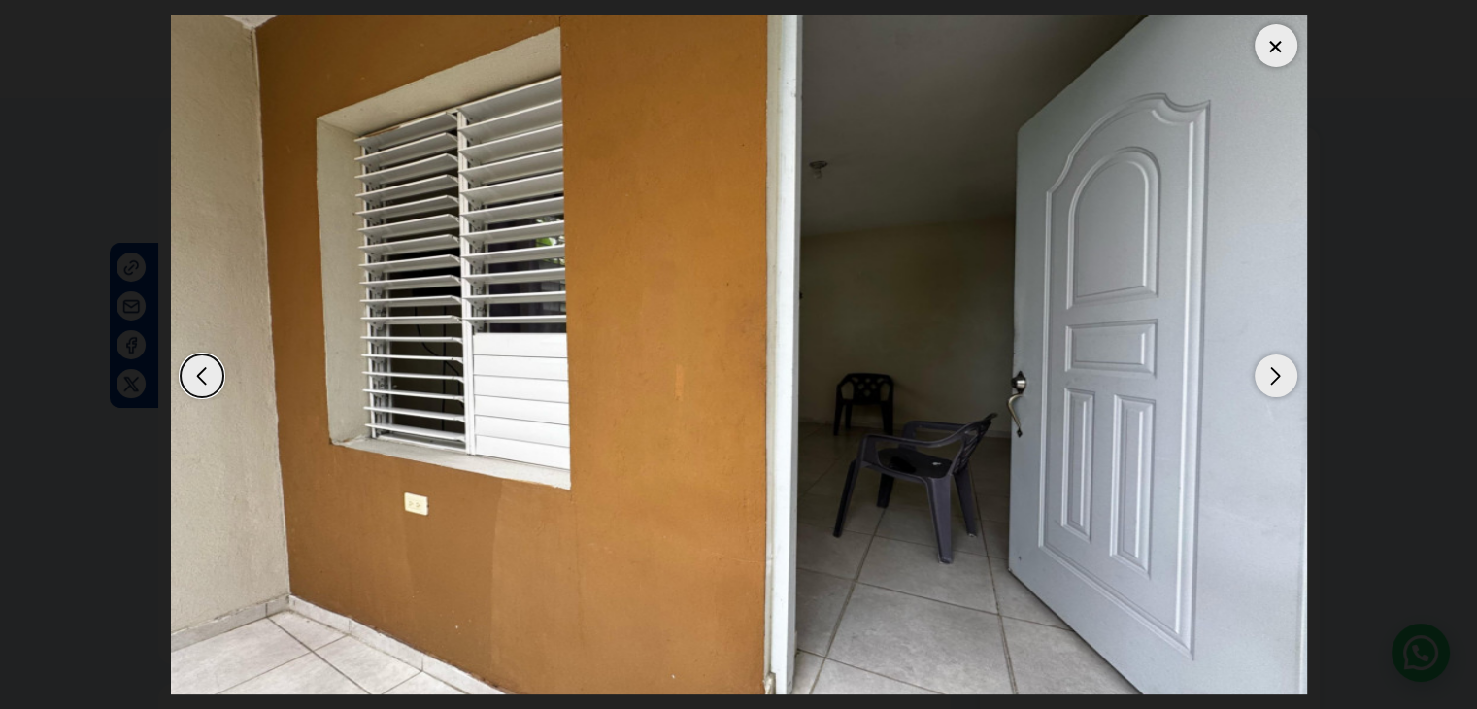
click at [1280, 382] on div "Next slide" at bounding box center [1276, 376] width 43 height 43
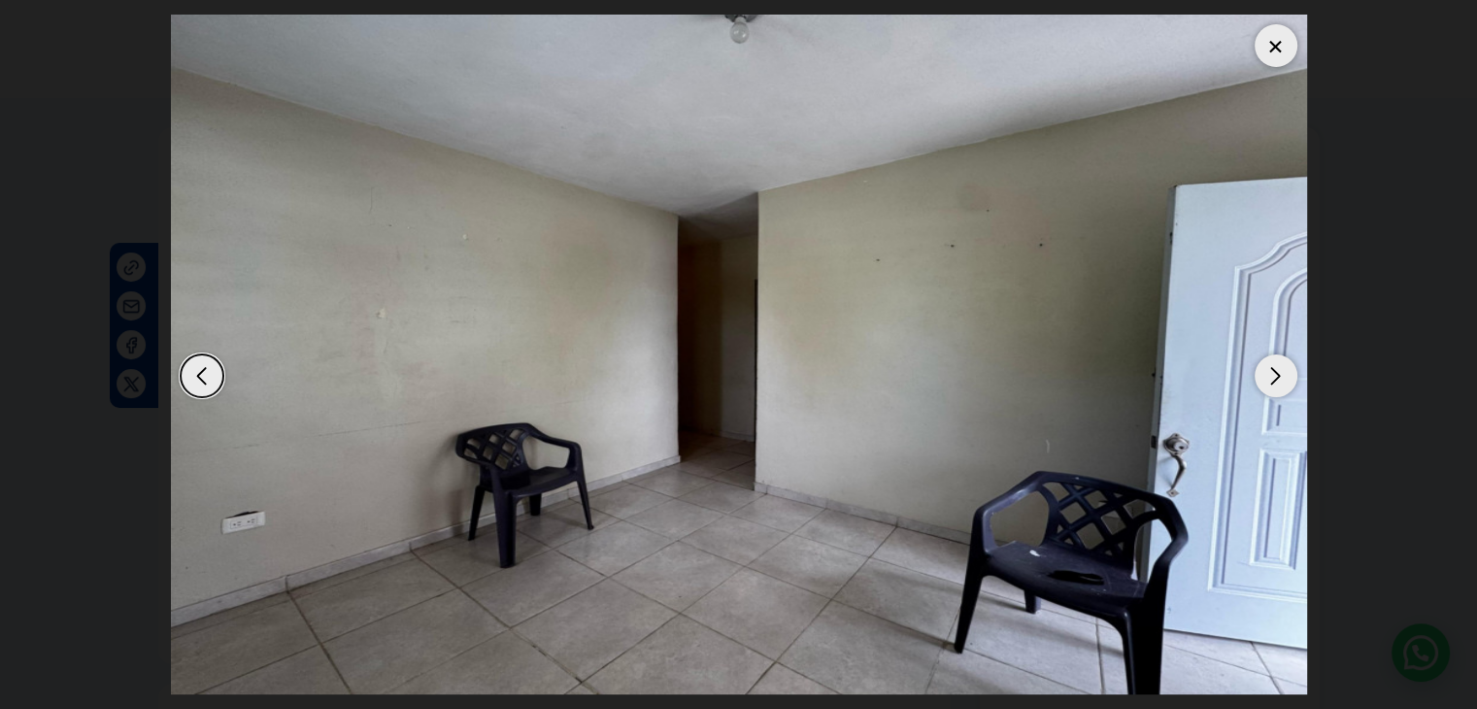
click at [1280, 382] on div "Next slide" at bounding box center [1276, 376] width 43 height 43
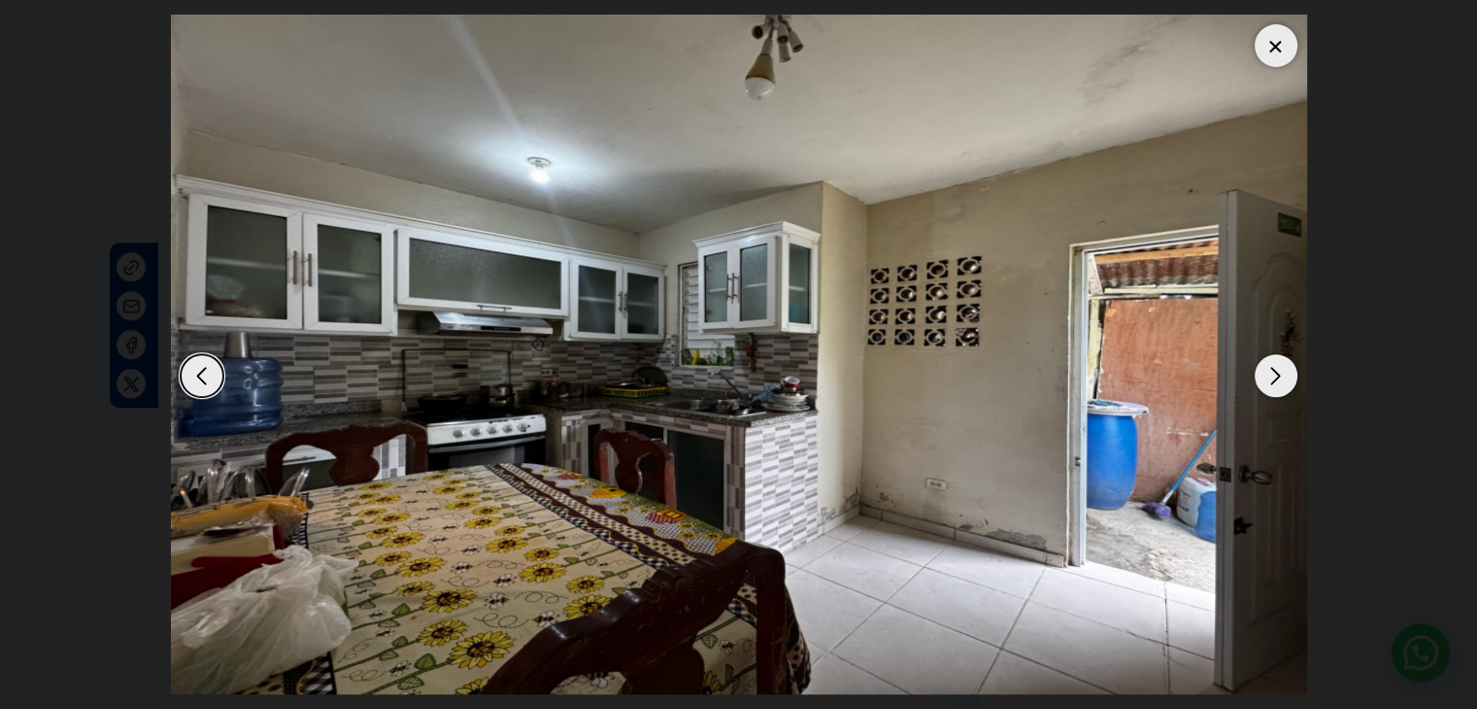
click at [1286, 383] on div "Next slide" at bounding box center [1276, 376] width 43 height 43
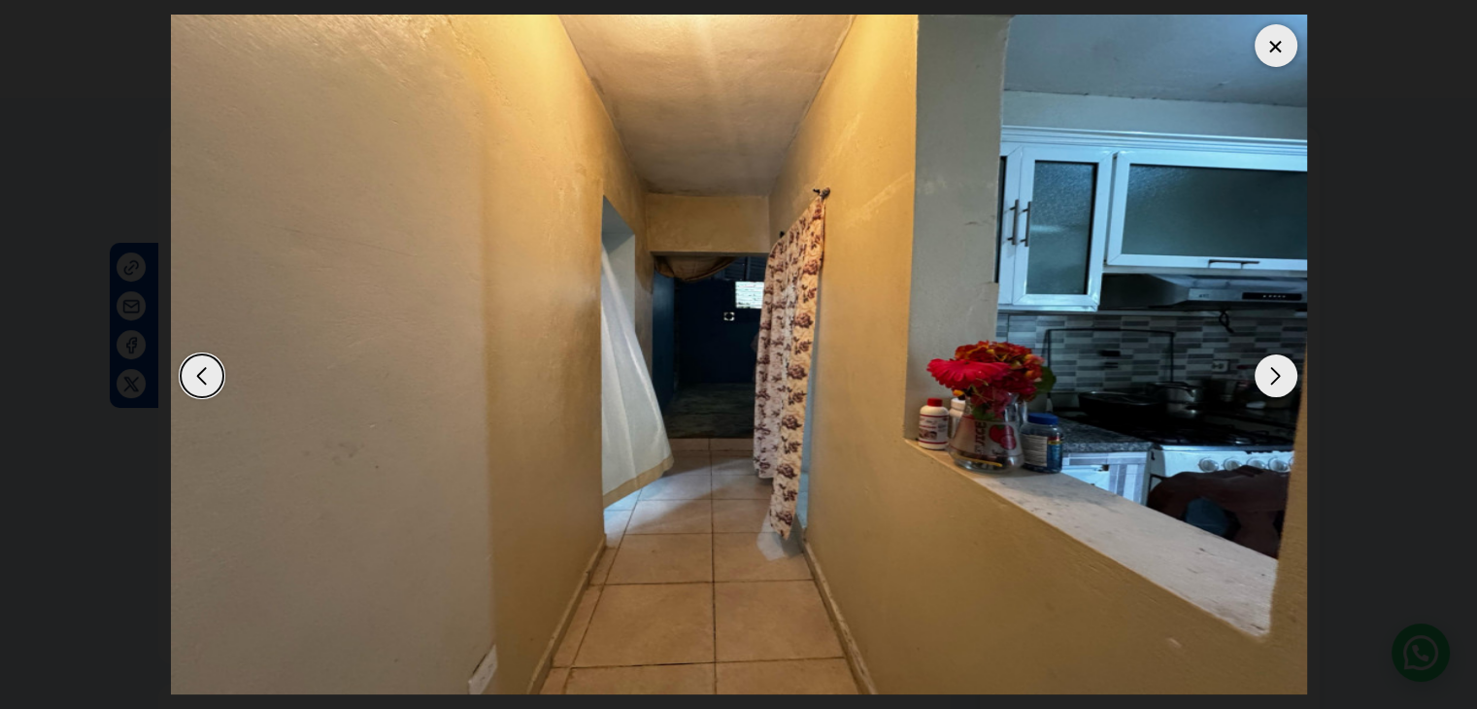
click at [1286, 383] on div "Next slide" at bounding box center [1276, 376] width 43 height 43
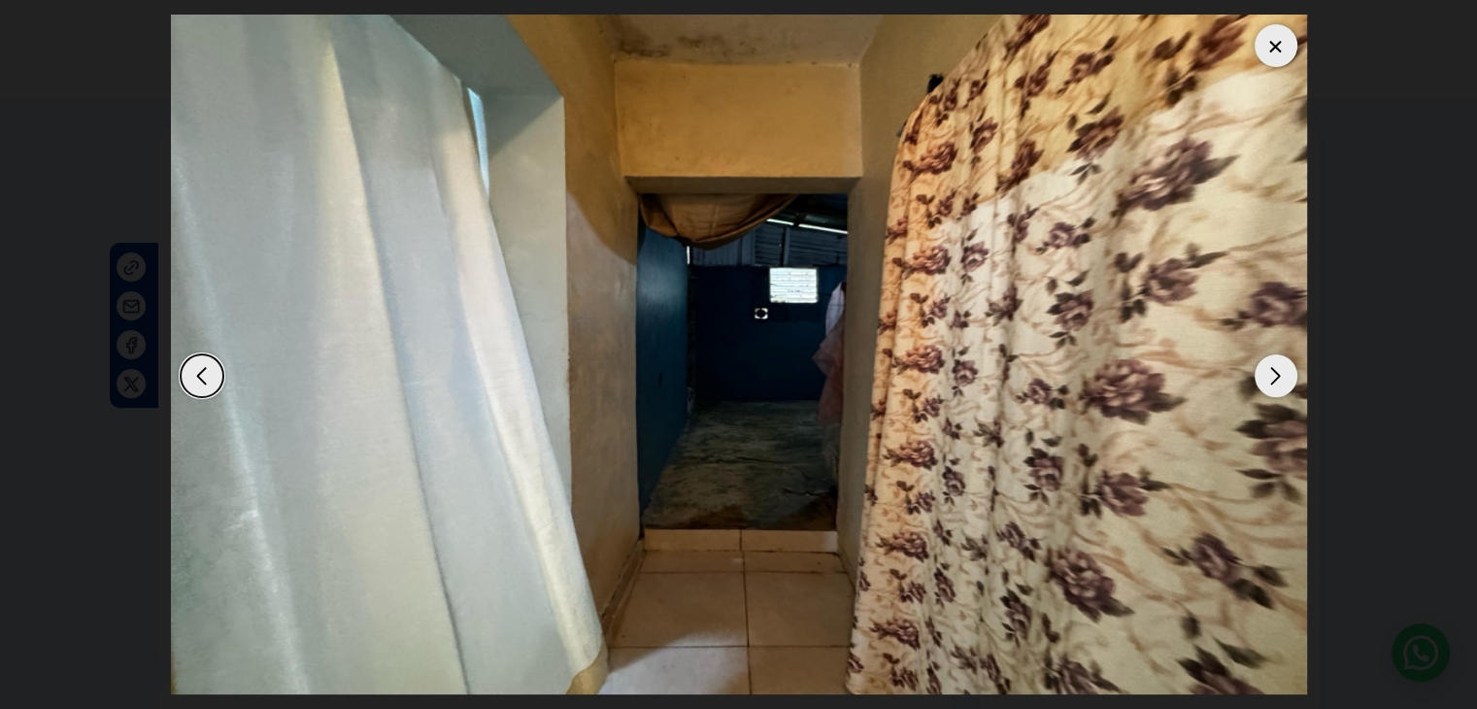
click at [1286, 383] on div "Next slide" at bounding box center [1276, 376] width 43 height 43
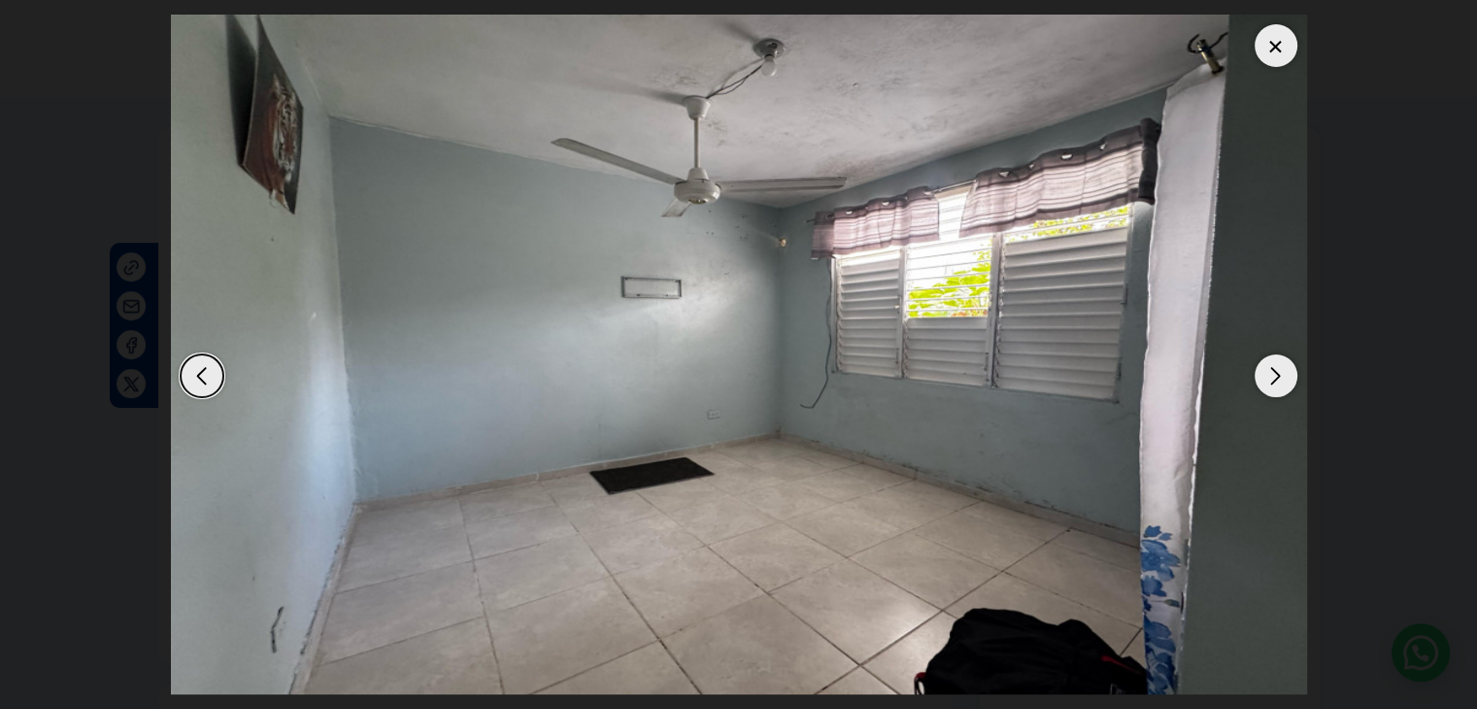
click at [1288, 384] on div "Next slide" at bounding box center [1276, 376] width 43 height 43
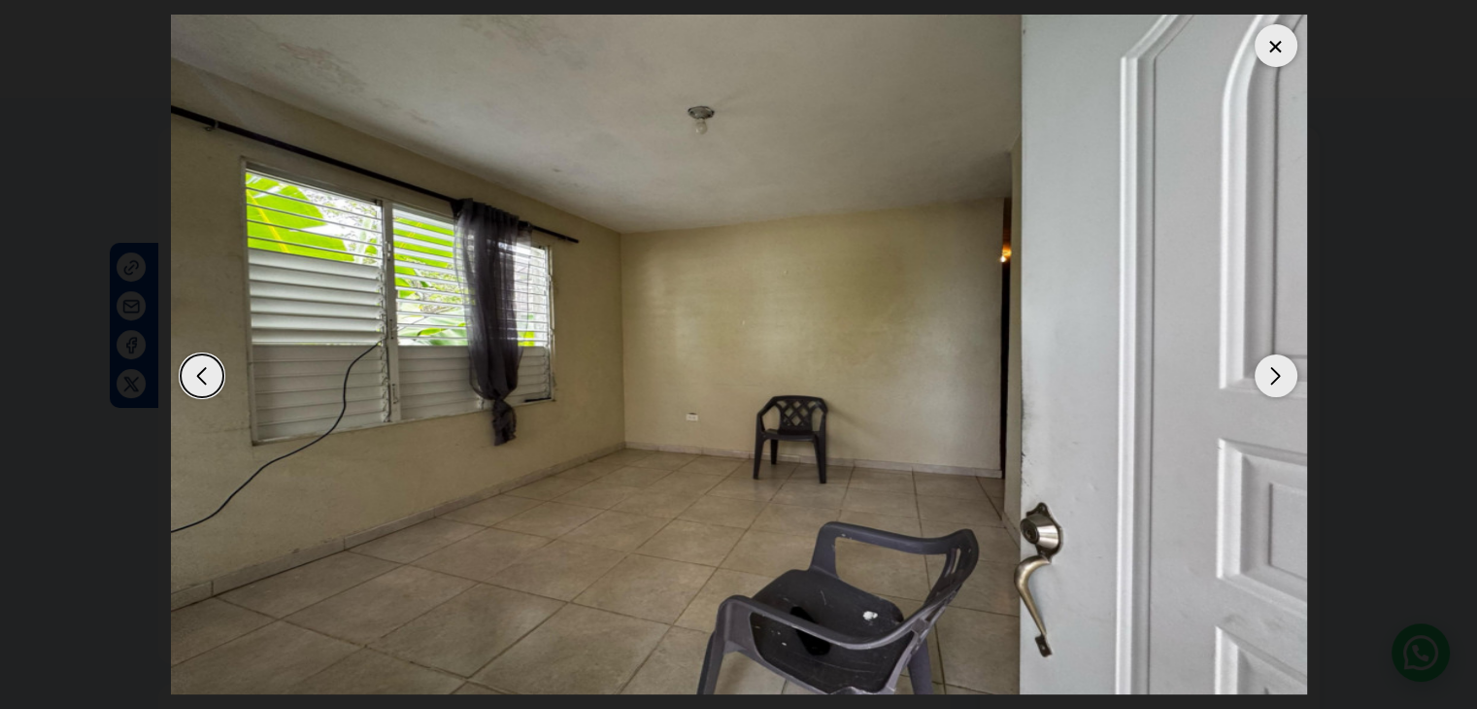
click at [1270, 36] on div at bounding box center [1276, 45] width 43 height 43
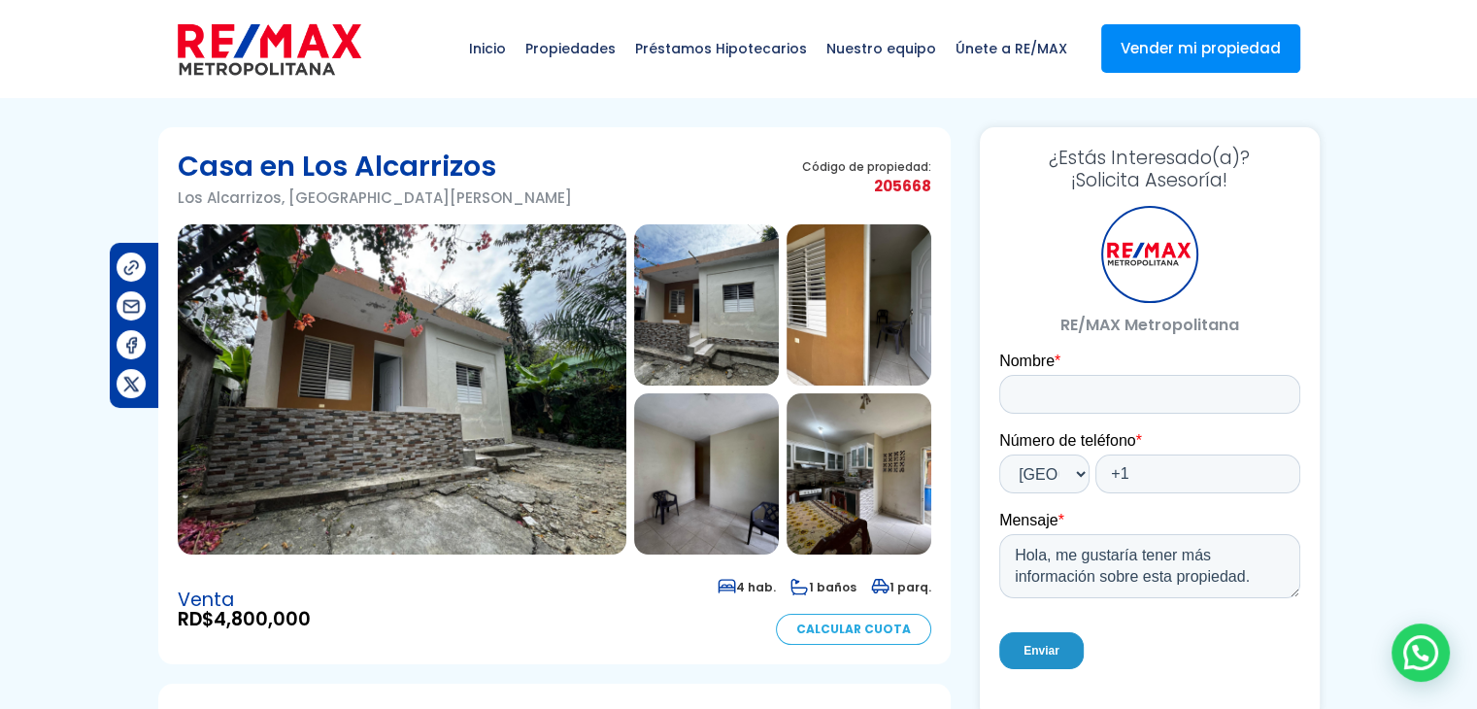
click at [426, 437] on img at bounding box center [402, 389] width 449 height 330
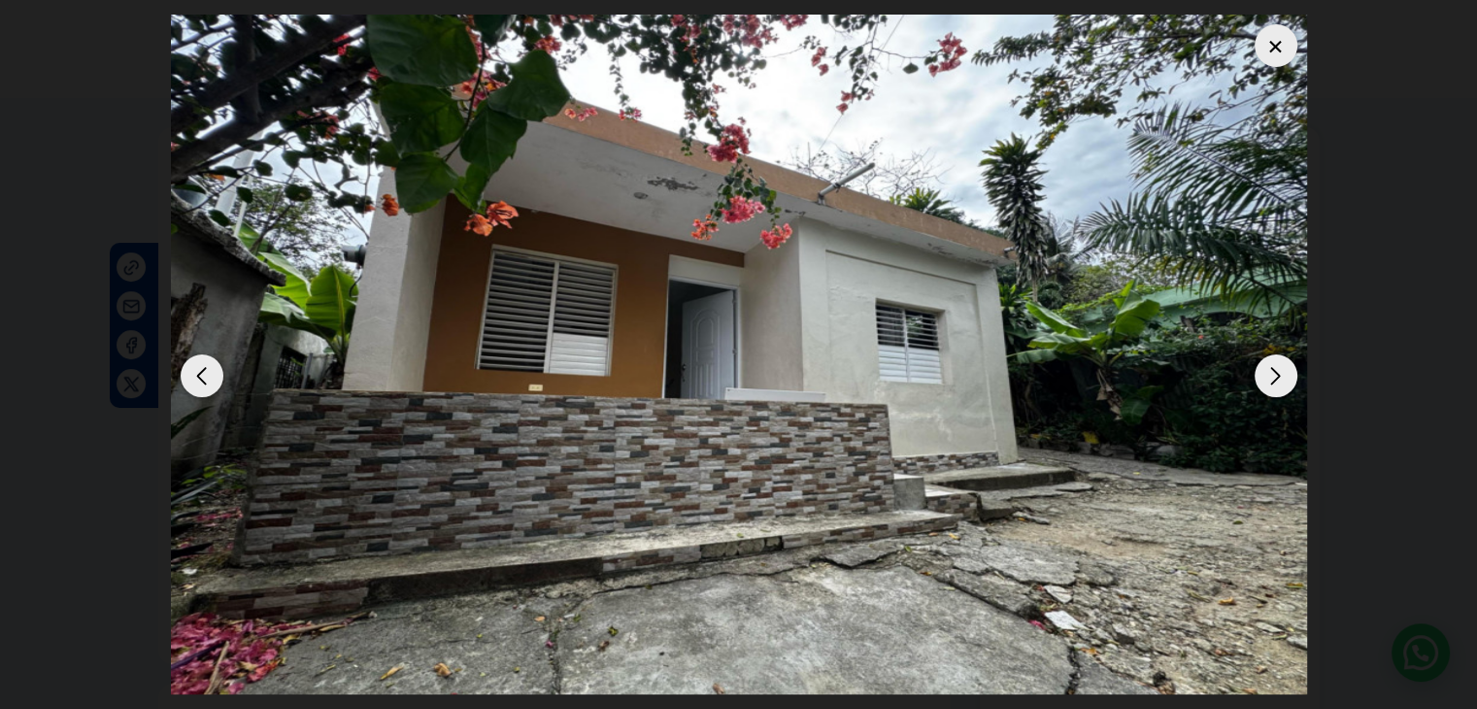
click at [1270, 371] on div "Next slide" at bounding box center [1276, 376] width 43 height 43
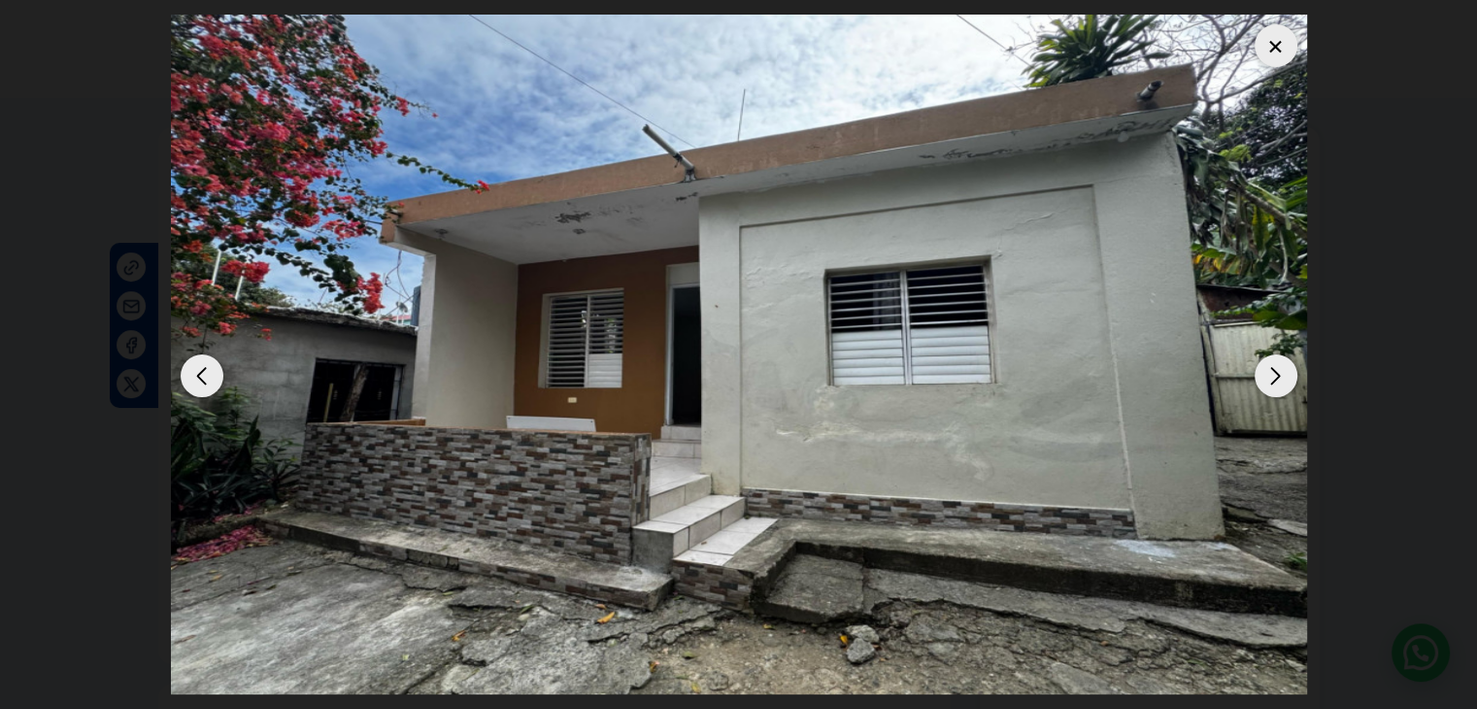
click at [1271, 370] on div "Next slide" at bounding box center [1276, 376] width 43 height 43
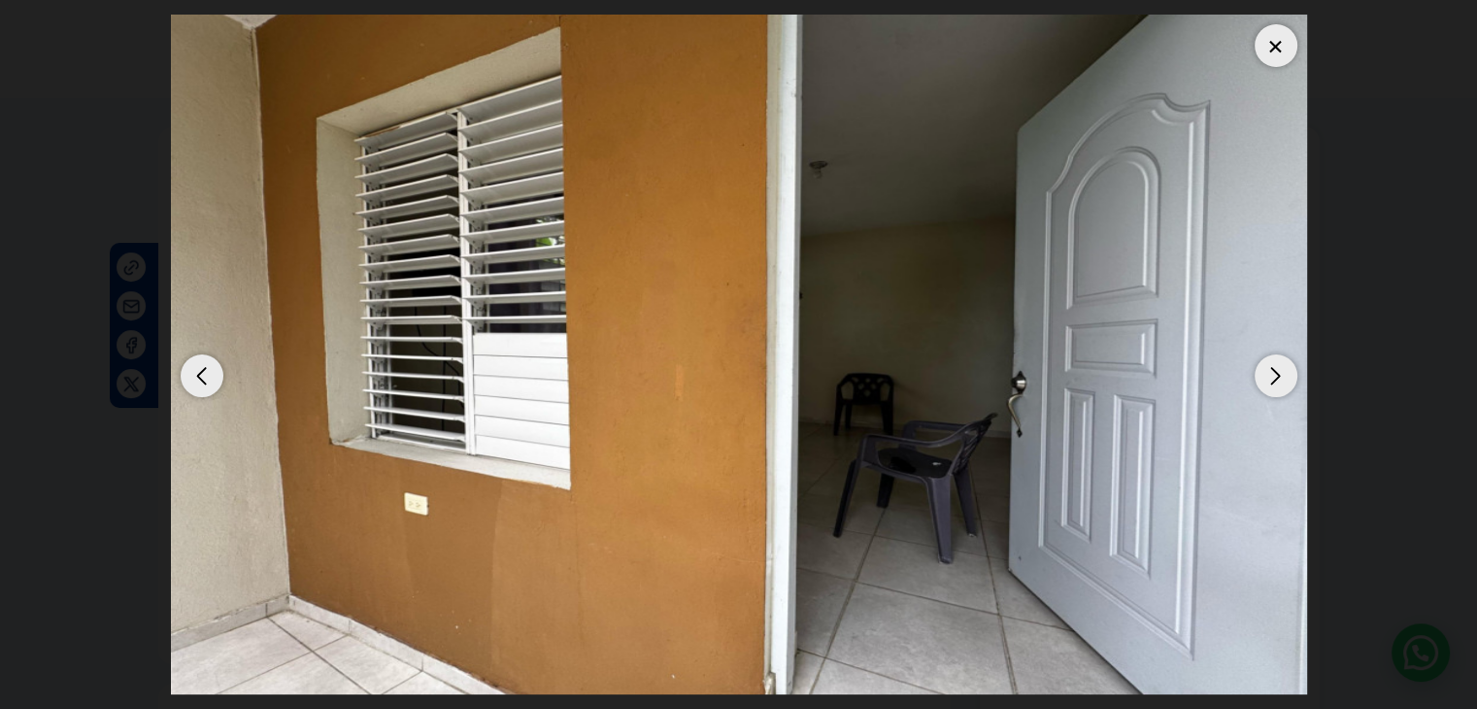
click at [1271, 370] on div "Next slide" at bounding box center [1276, 376] width 43 height 43
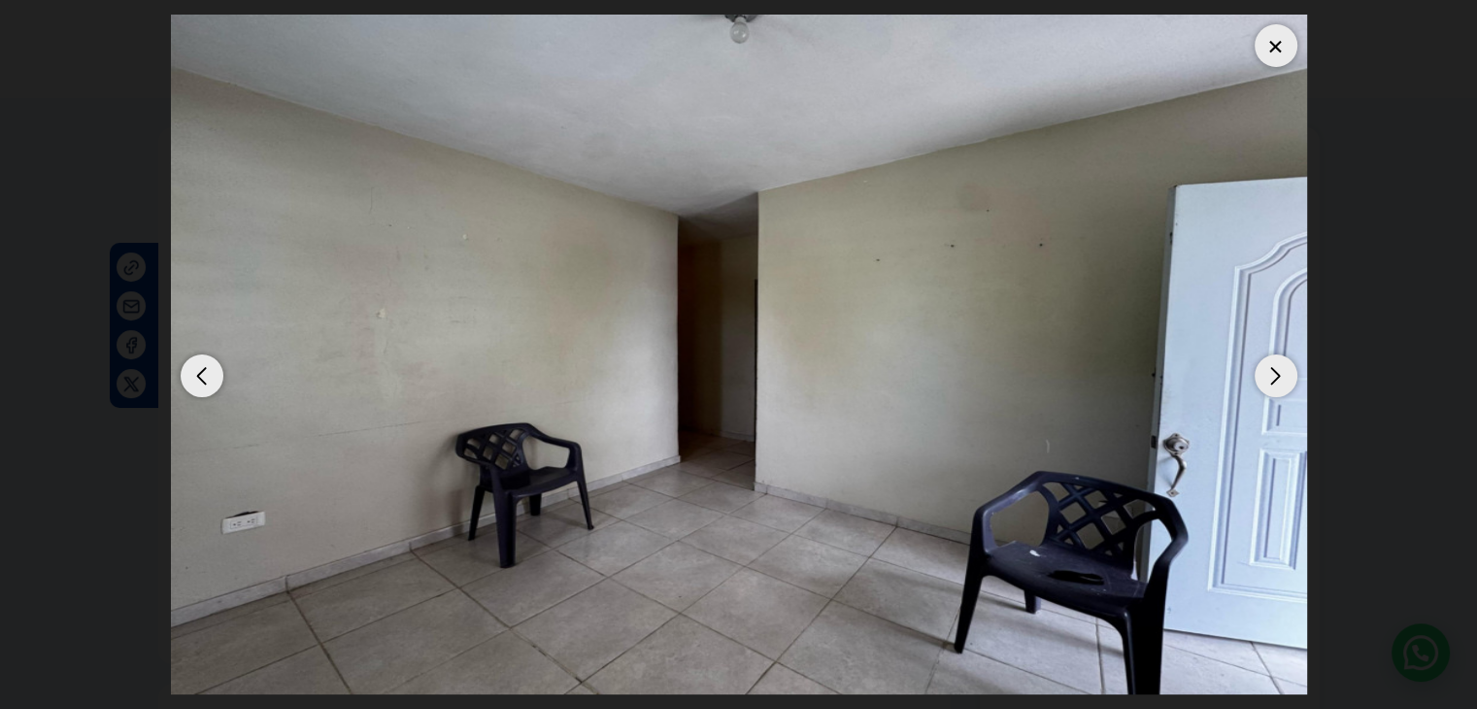
click at [1271, 370] on div "Next slide" at bounding box center [1276, 376] width 43 height 43
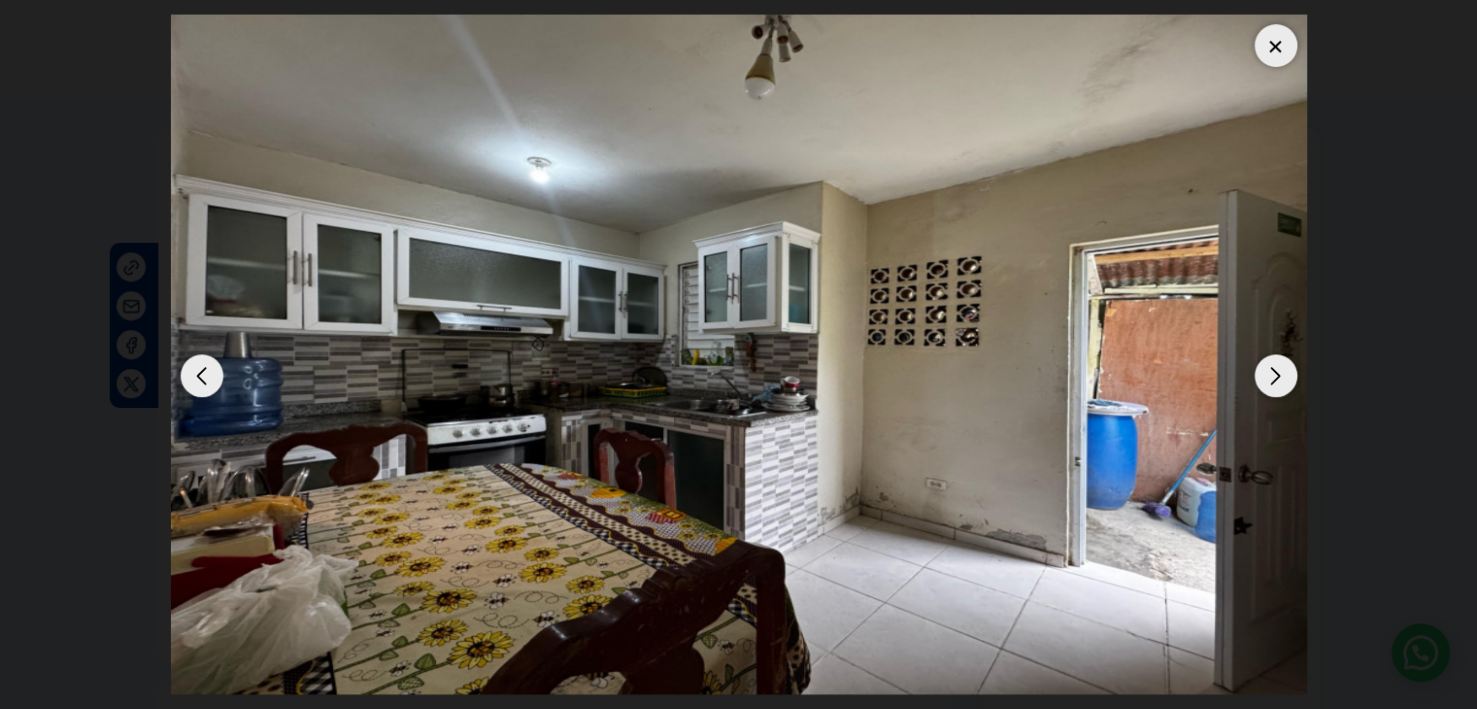
click at [1271, 370] on div "Next slide" at bounding box center [1276, 376] width 43 height 43
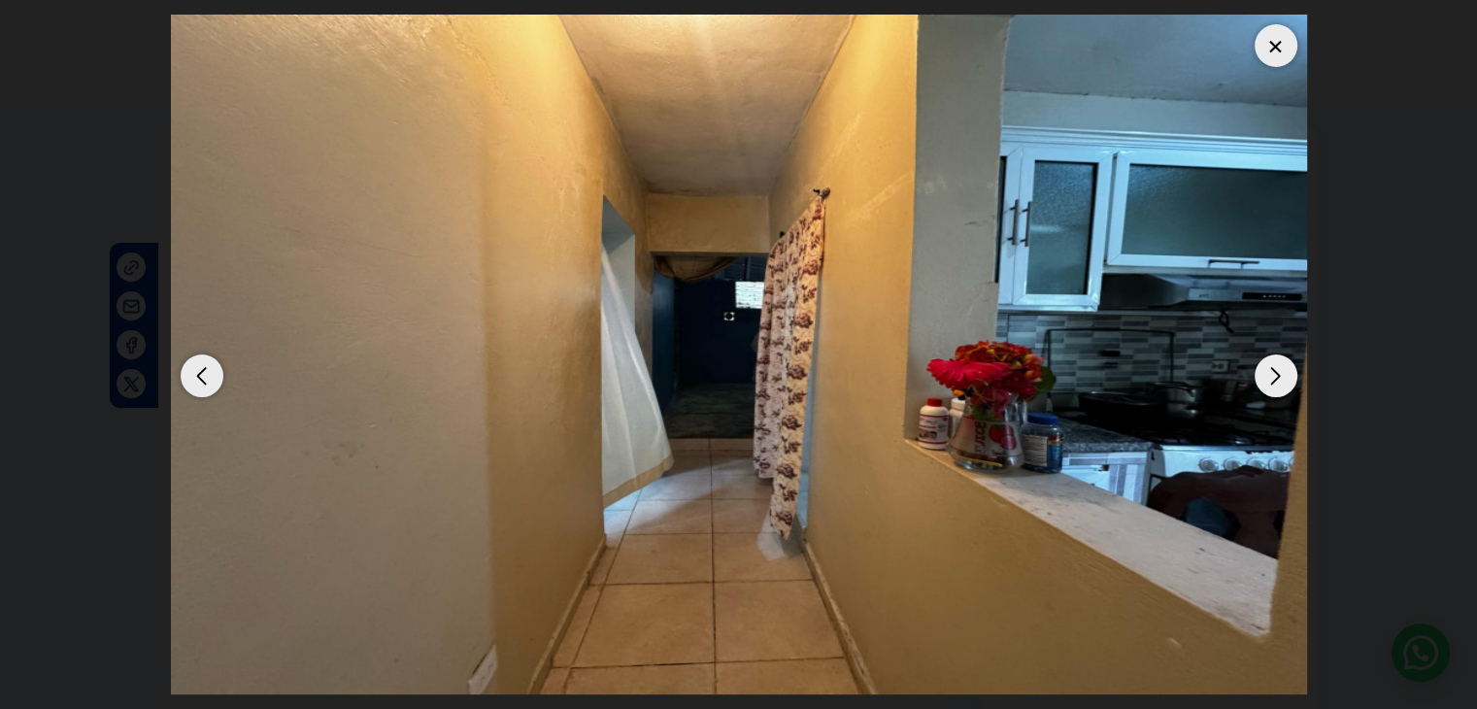
click at [1270, 372] on div "Next slide" at bounding box center [1276, 376] width 43 height 43
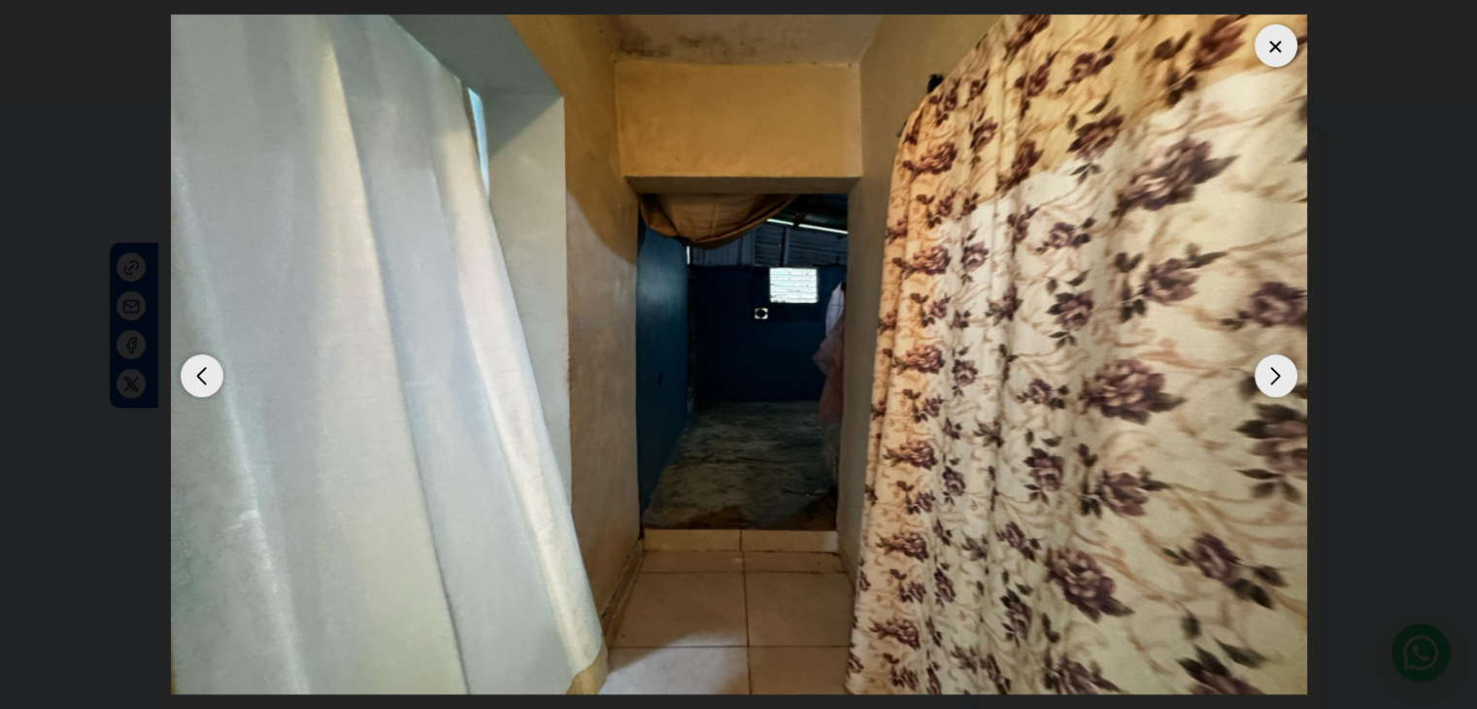
click at [1275, 369] on div "Next slide" at bounding box center [1276, 376] width 43 height 43
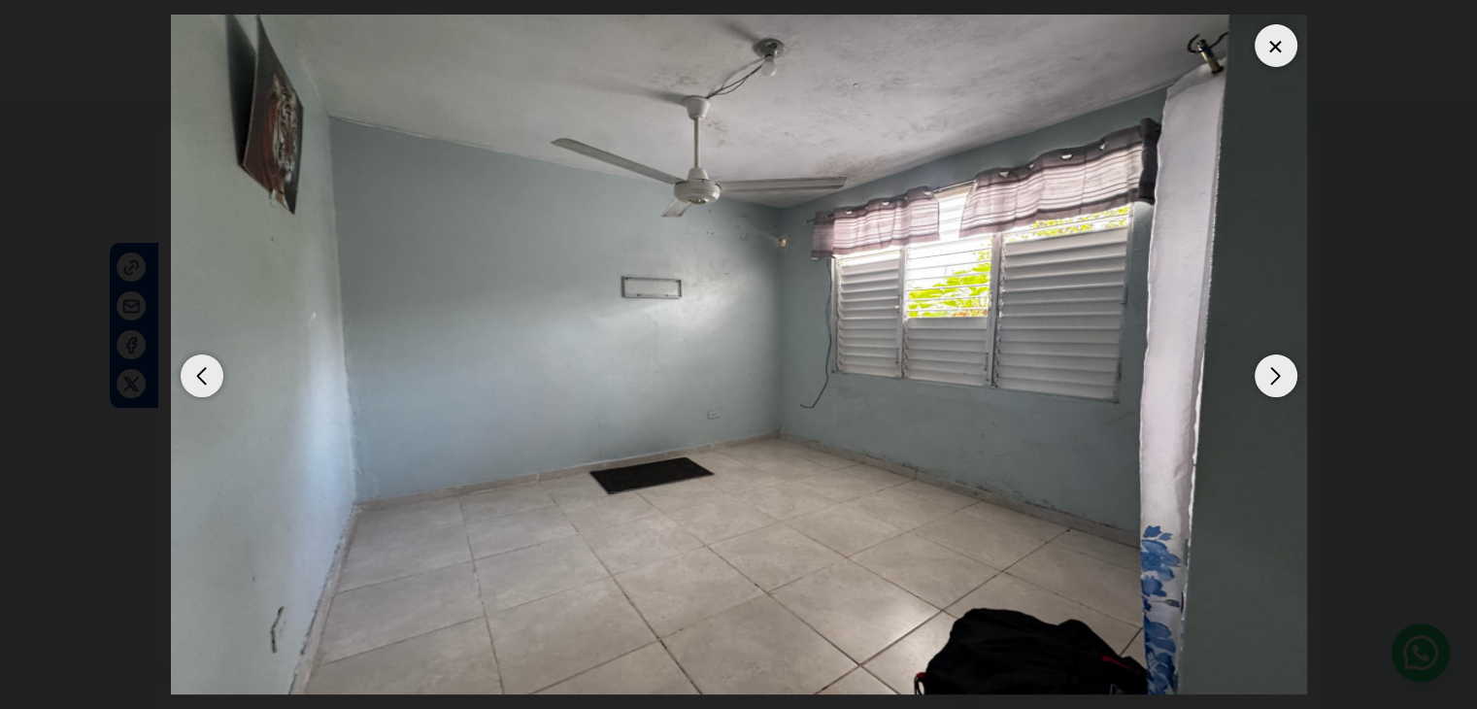
click at [1280, 366] on div "Next slide" at bounding box center [1276, 376] width 43 height 43
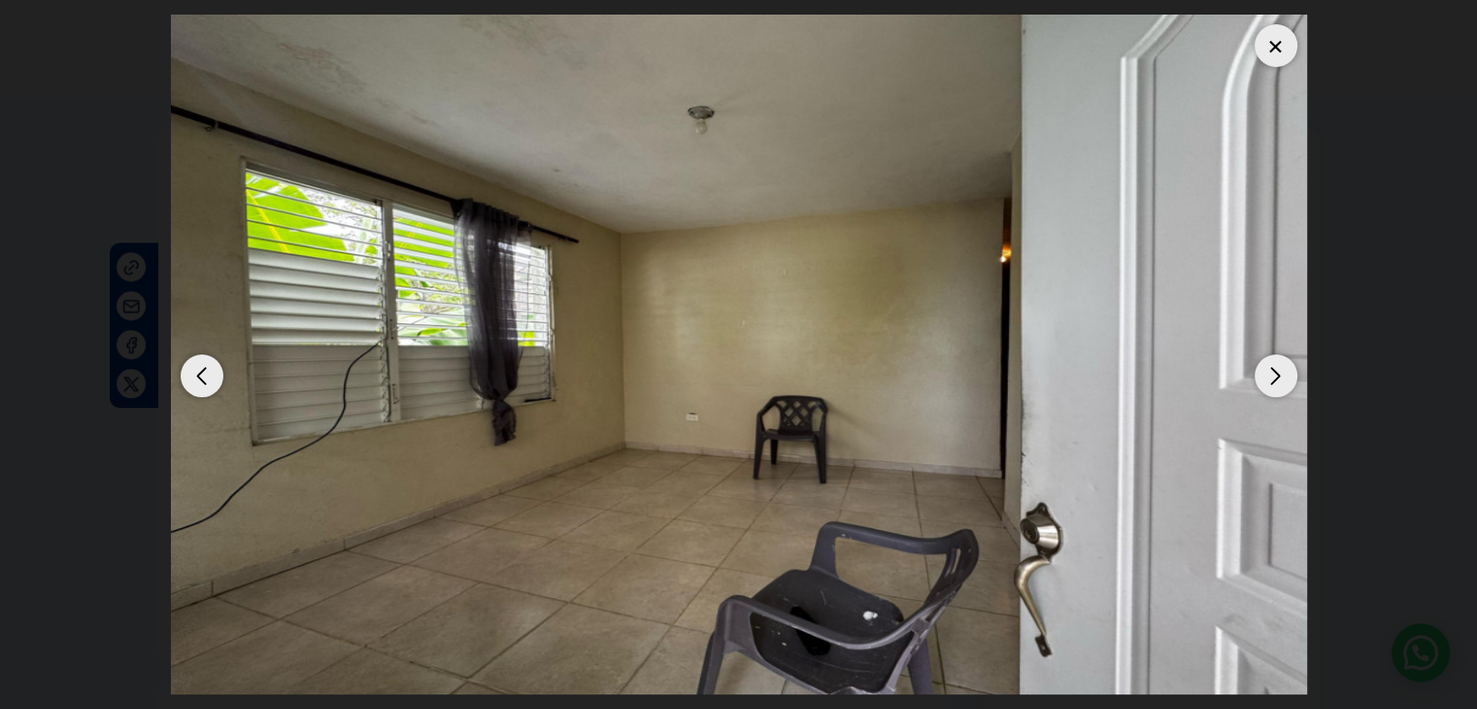
click at [1278, 368] on div "Next slide" at bounding box center [1276, 376] width 43 height 43
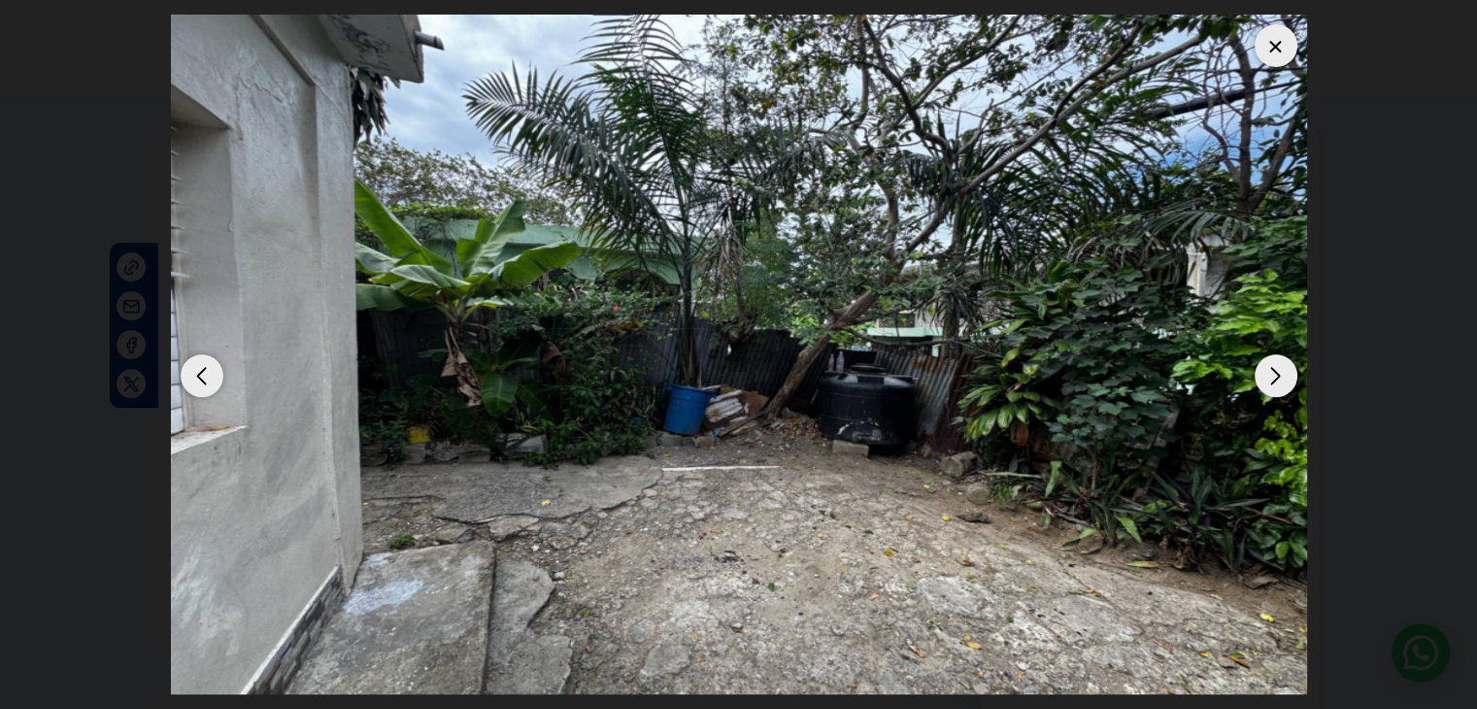
click at [1276, 370] on div "Next slide" at bounding box center [1276, 376] width 43 height 43
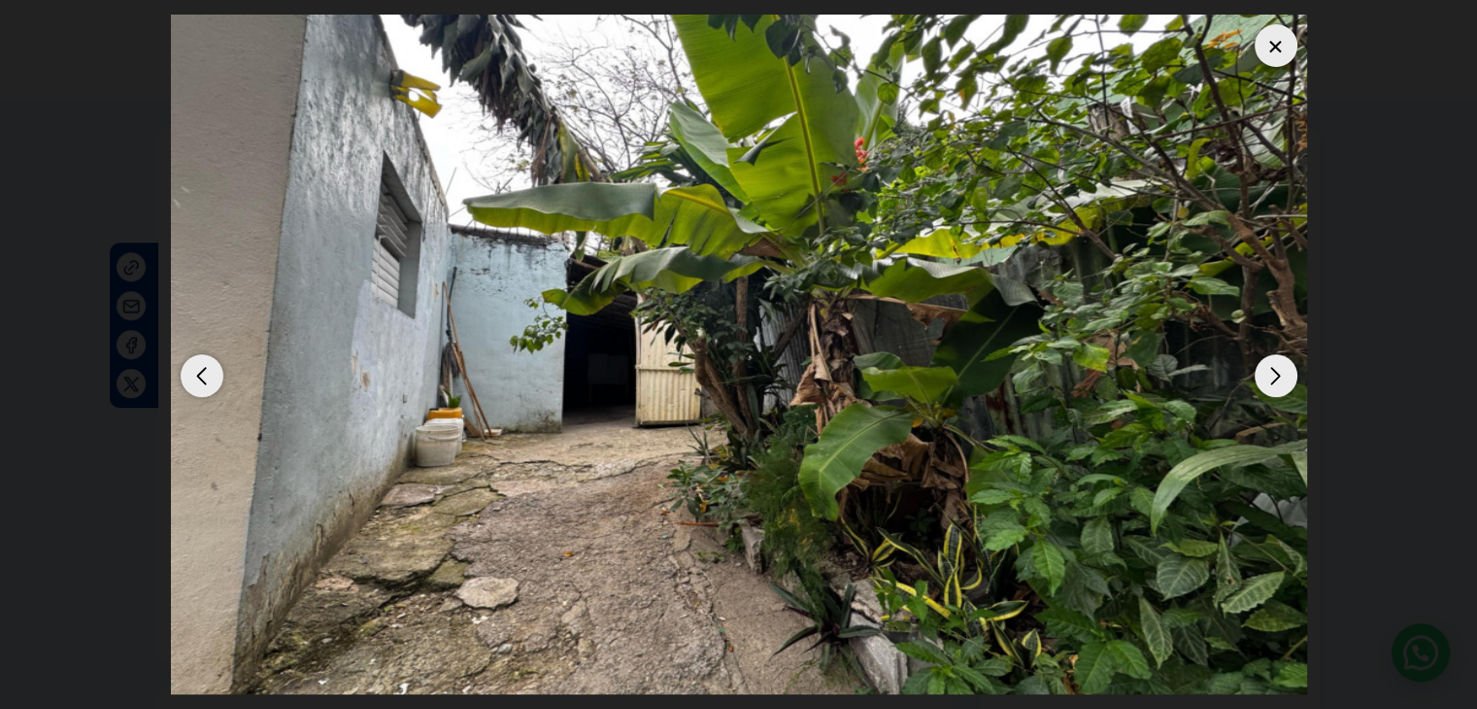
click at [1276, 370] on div "Next slide" at bounding box center [1276, 376] width 43 height 43
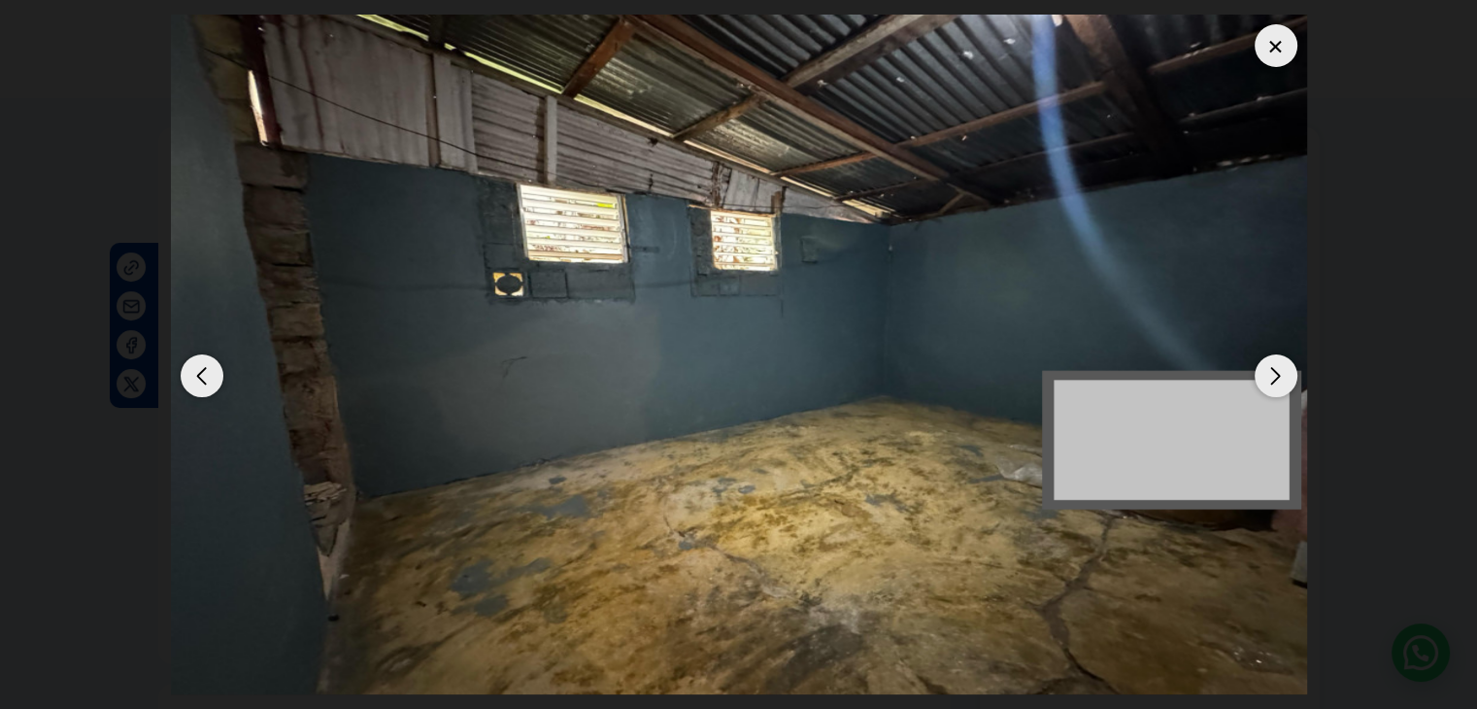
click at [1276, 370] on div "Next slide" at bounding box center [1276, 376] width 43 height 43
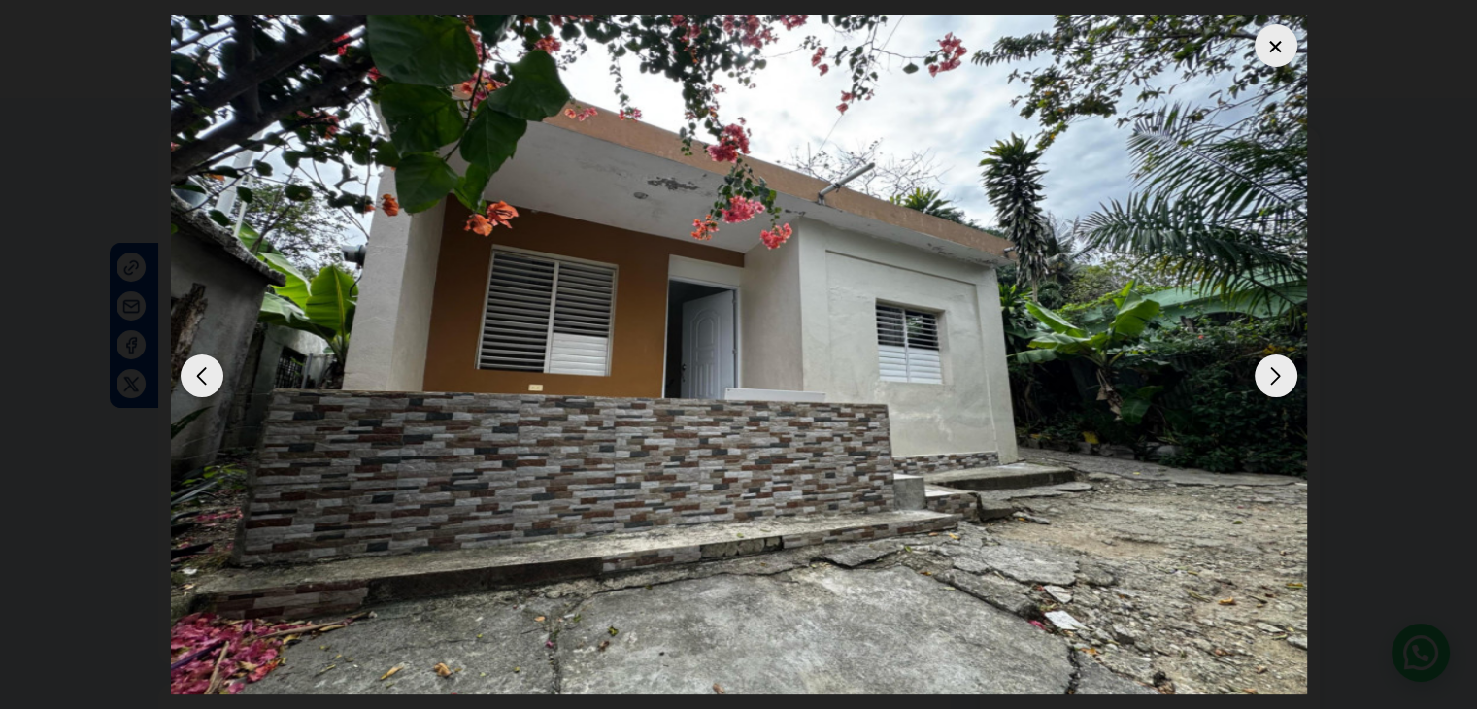
click at [1271, 374] on div "Next slide" at bounding box center [1276, 376] width 43 height 43
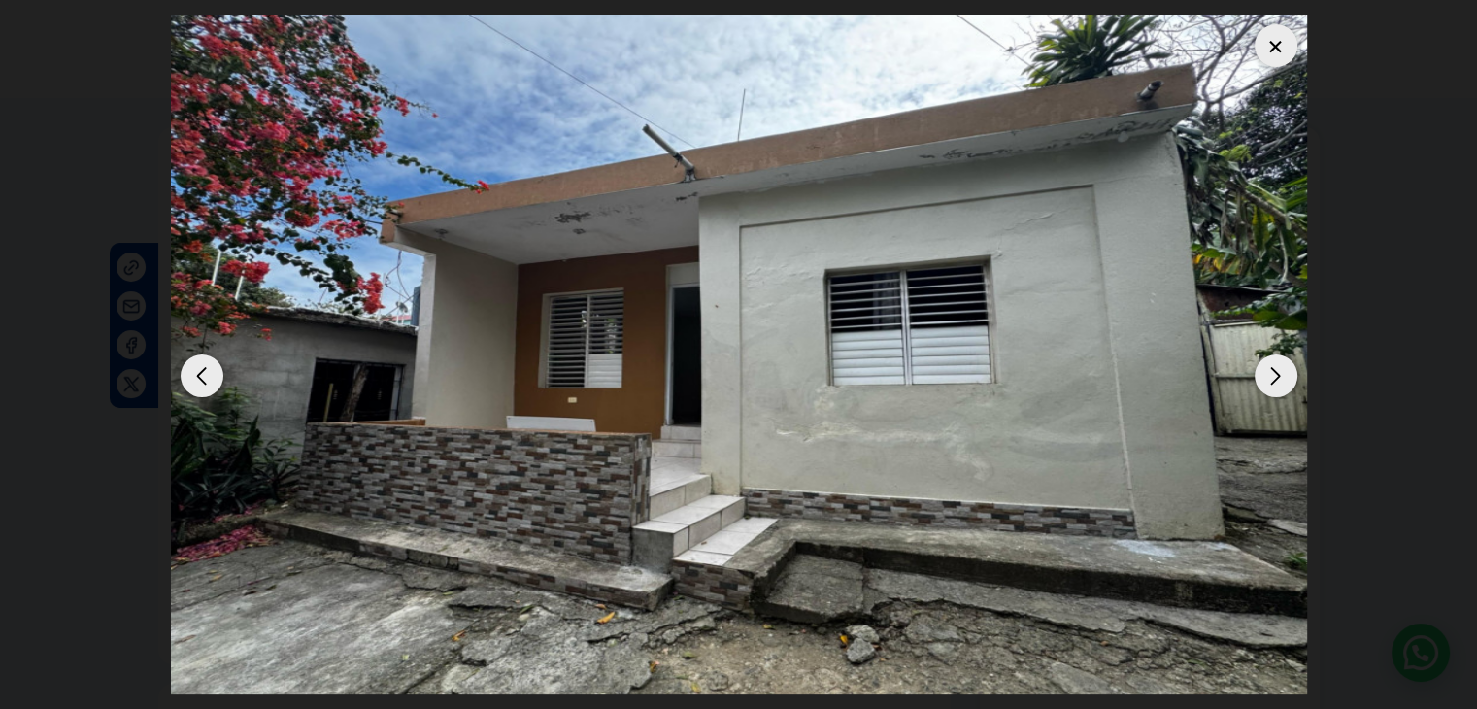
click at [1271, 374] on div "Next slide" at bounding box center [1276, 376] width 43 height 43
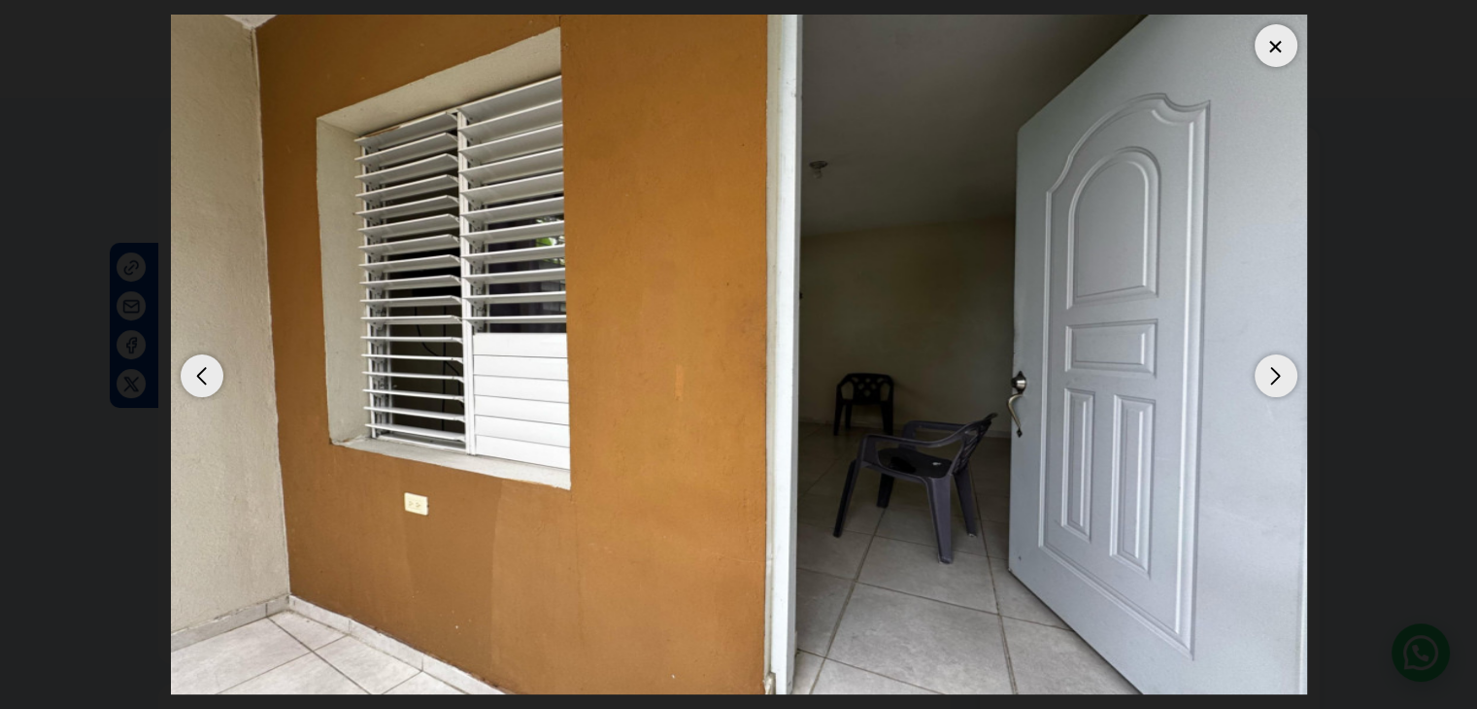
click at [1271, 374] on div "Next slide" at bounding box center [1276, 376] width 43 height 43
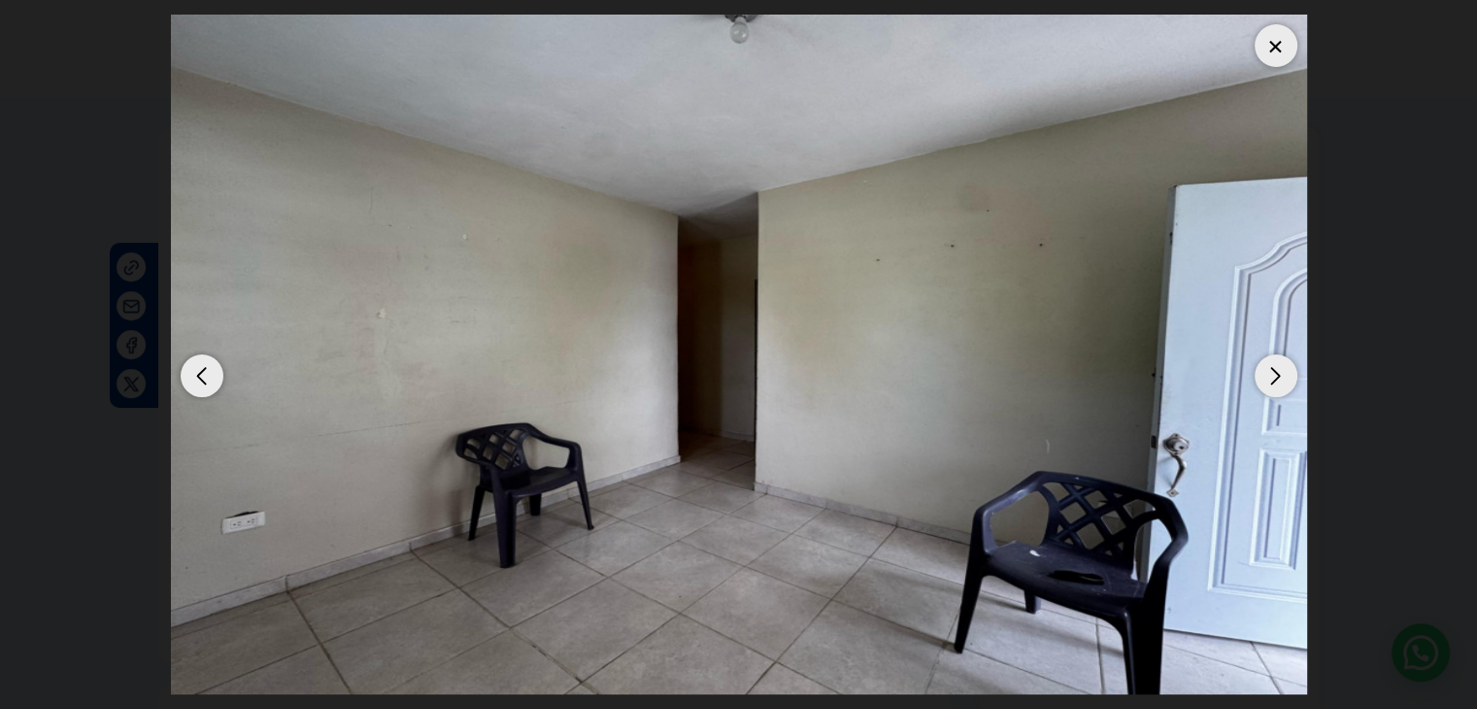
click at [1269, 375] on div "Next slide" at bounding box center [1276, 376] width 43 height 43
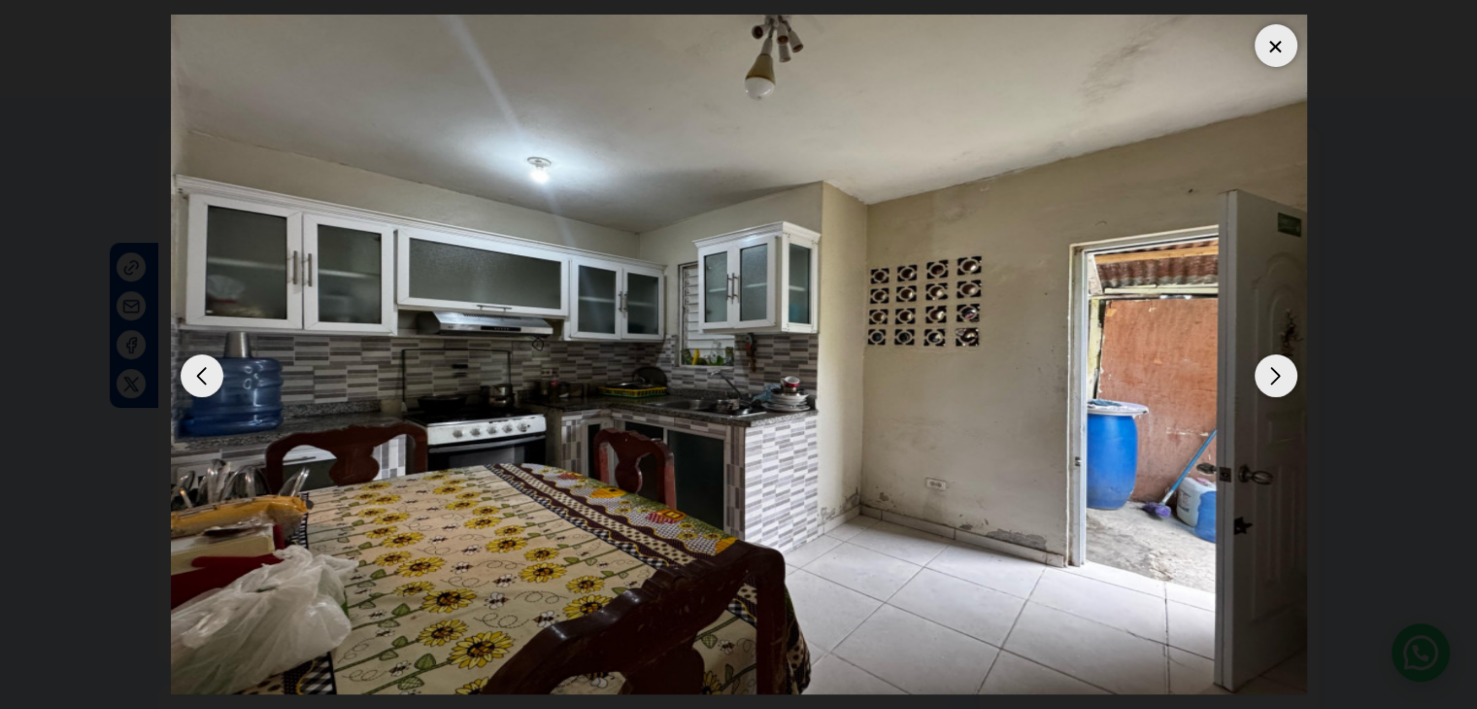
click at [1271, 374] on div "Next slide" at bounding box center [1276, 376] width 43 height 43
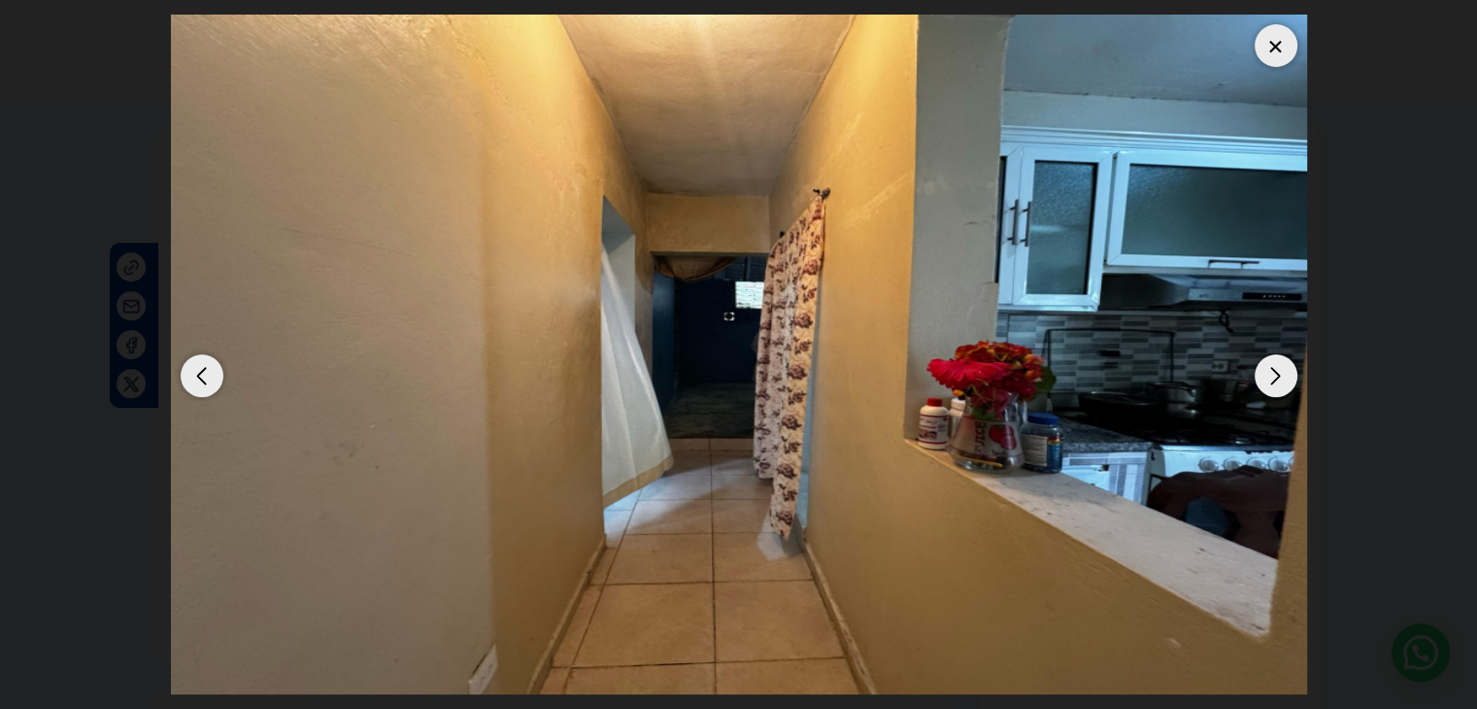
drag, startPoint x: 1272, startPoint y: 374, endPoint x: 1274, endPoint y: 385, distance: 10.9
click at [1274, 381] on div "Next slide" at bounding box center [1276, 376] width 43 height 43
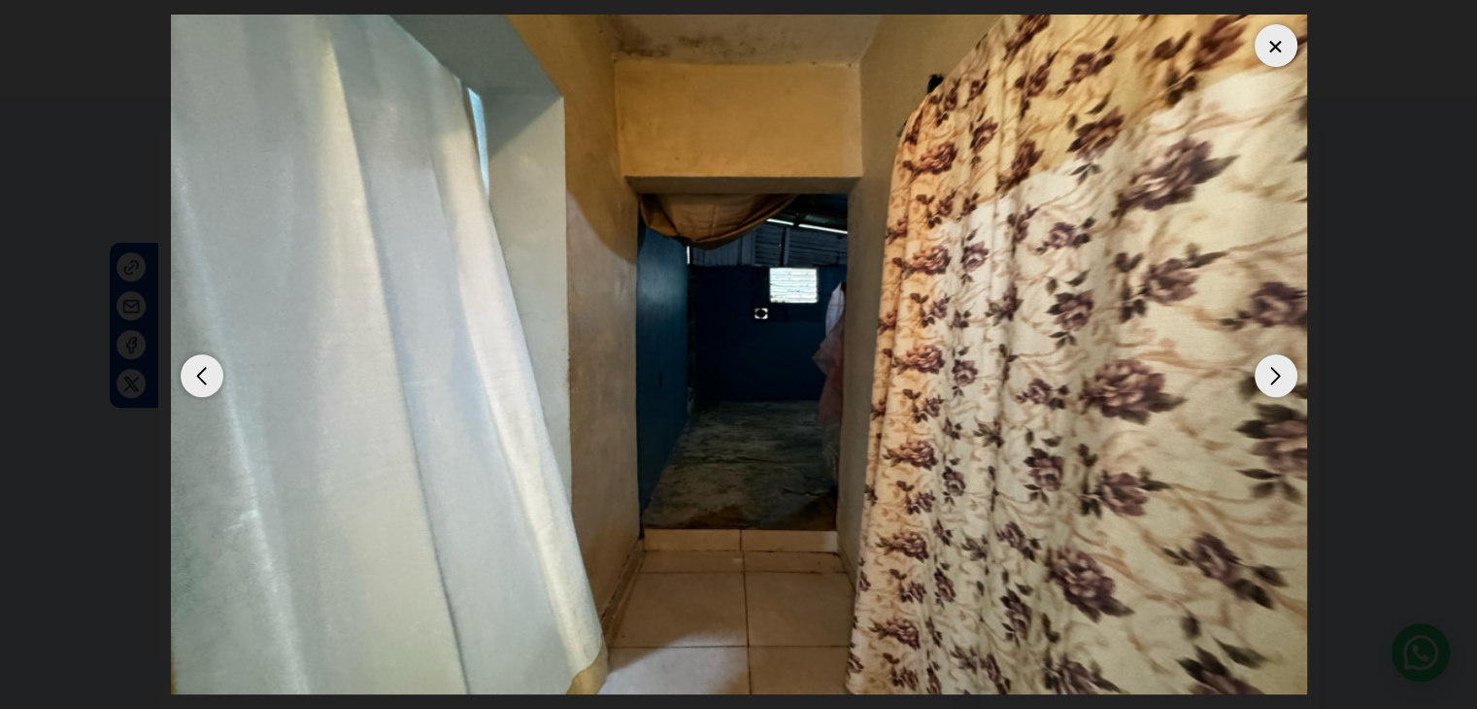
click at [1274, 385] on div "Next slide" at bounding box center [1276, 376] width 43 height 43
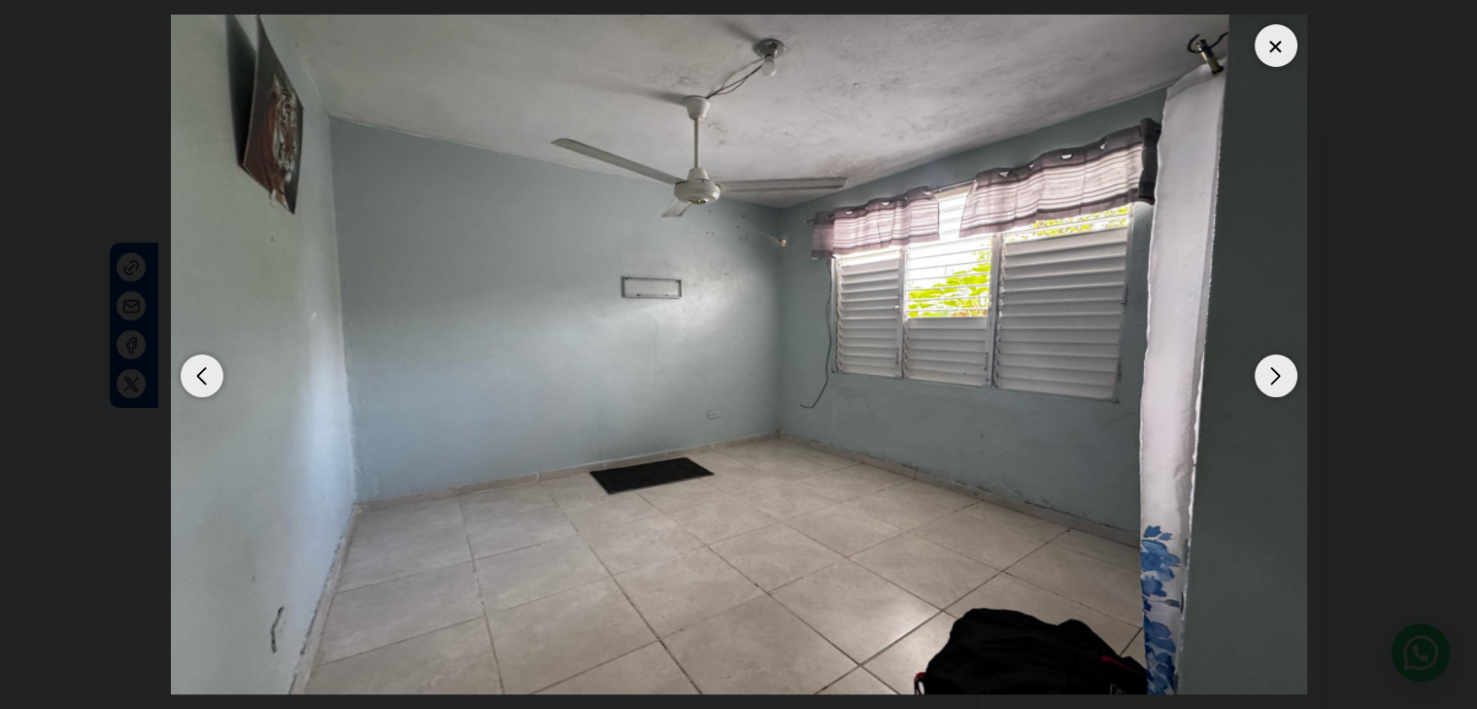
click at [1275, 384] on div "Next slide" at bounding box center [1276, 376] width 43 height 43
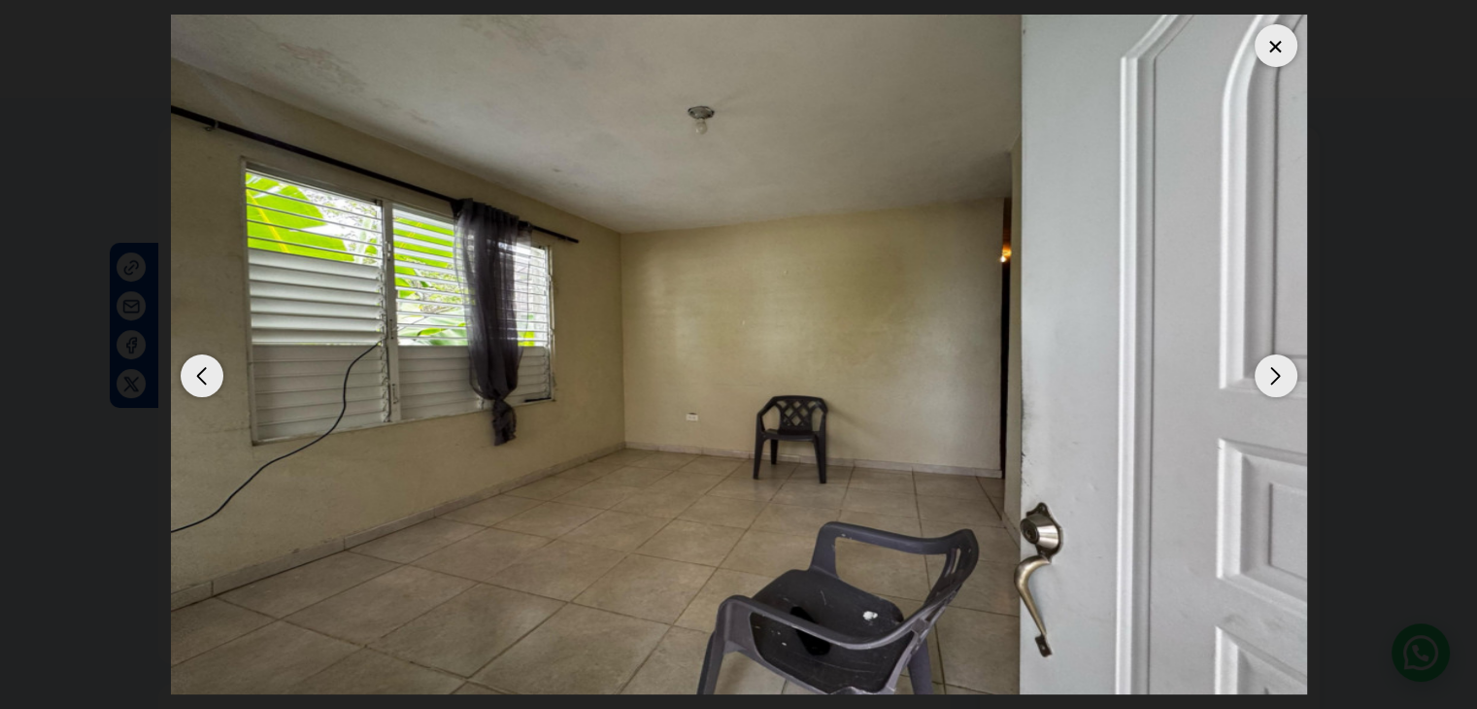
click at [1282, 382] on div "Next slide" at bounding box center [1276, 376] width 43 height 43
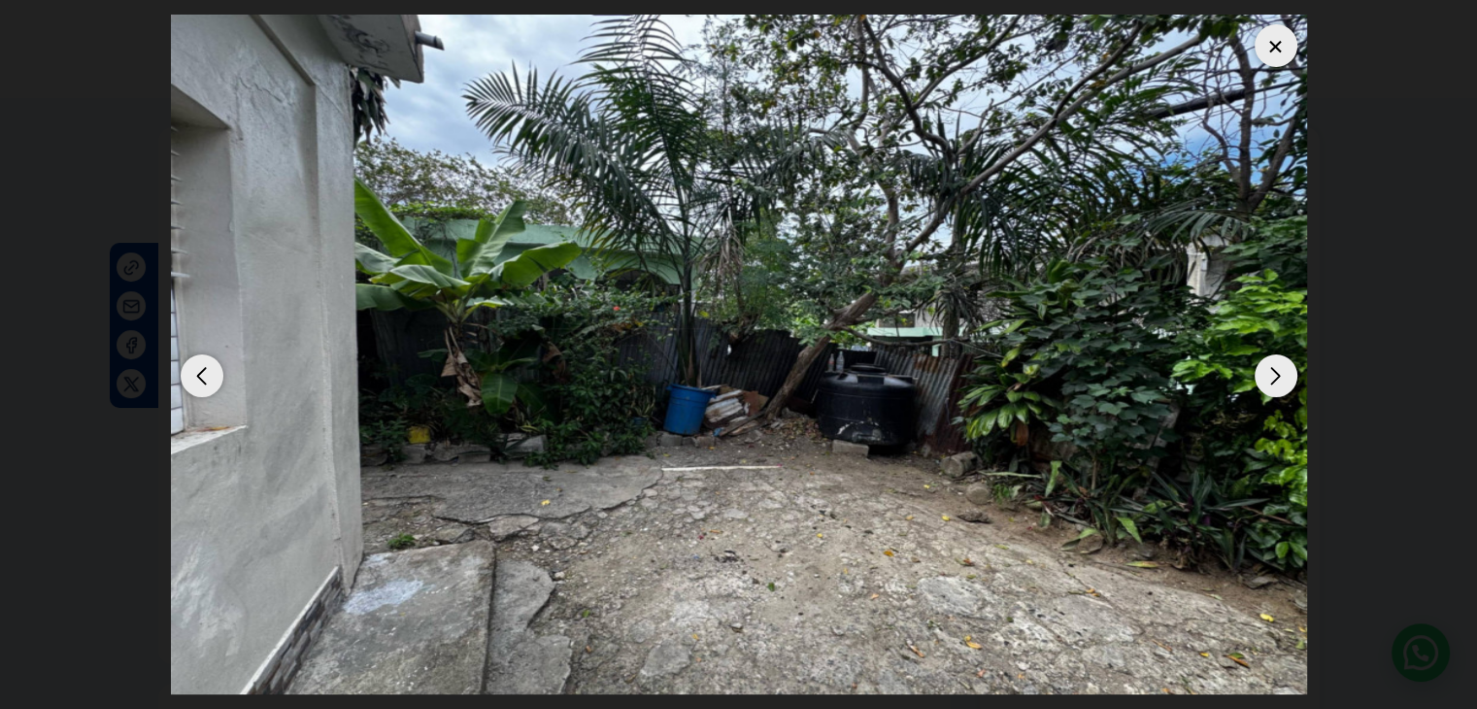
click at [1283, 382] on div "Next slide" at bounding box center [1276, 376] width 43 height 43
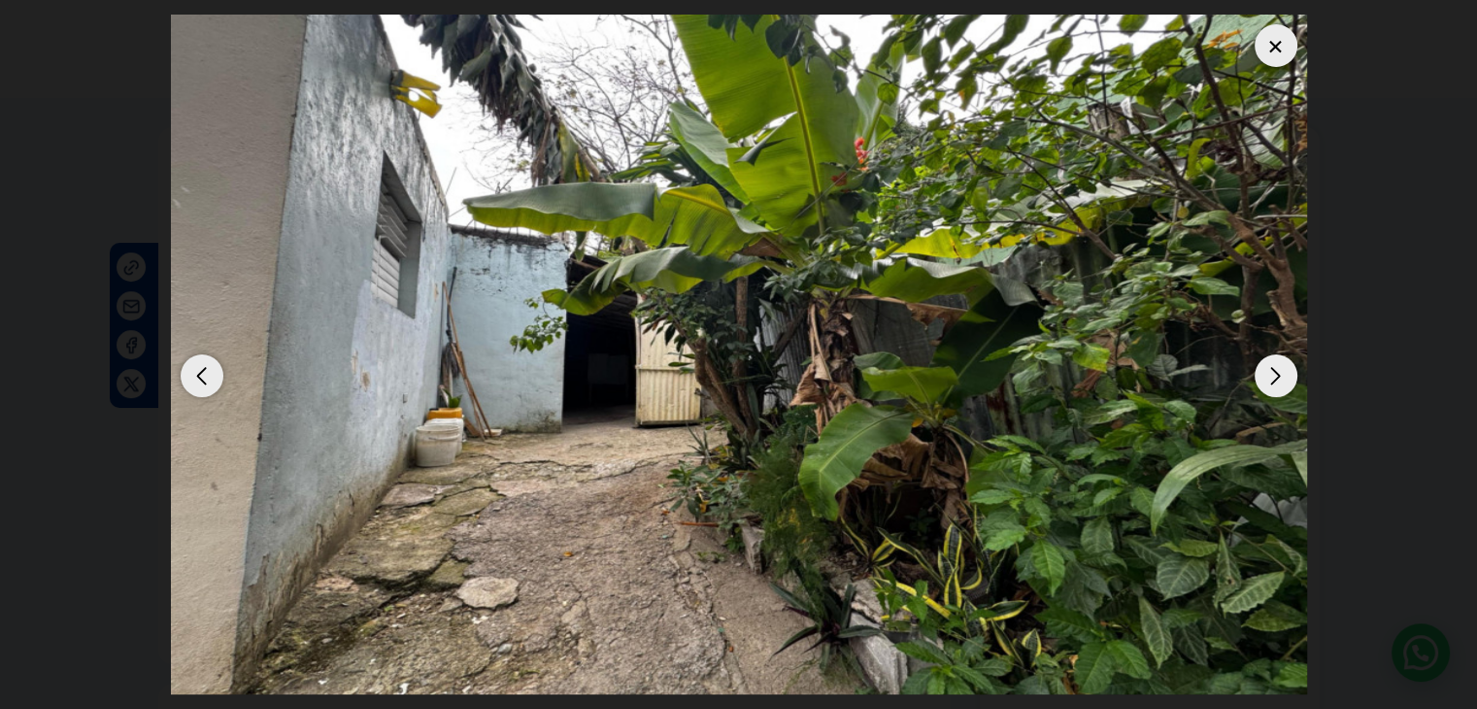
click at [1270, 362] on div "Next slide" at bounding box center [1276, 376] width 43 height 43
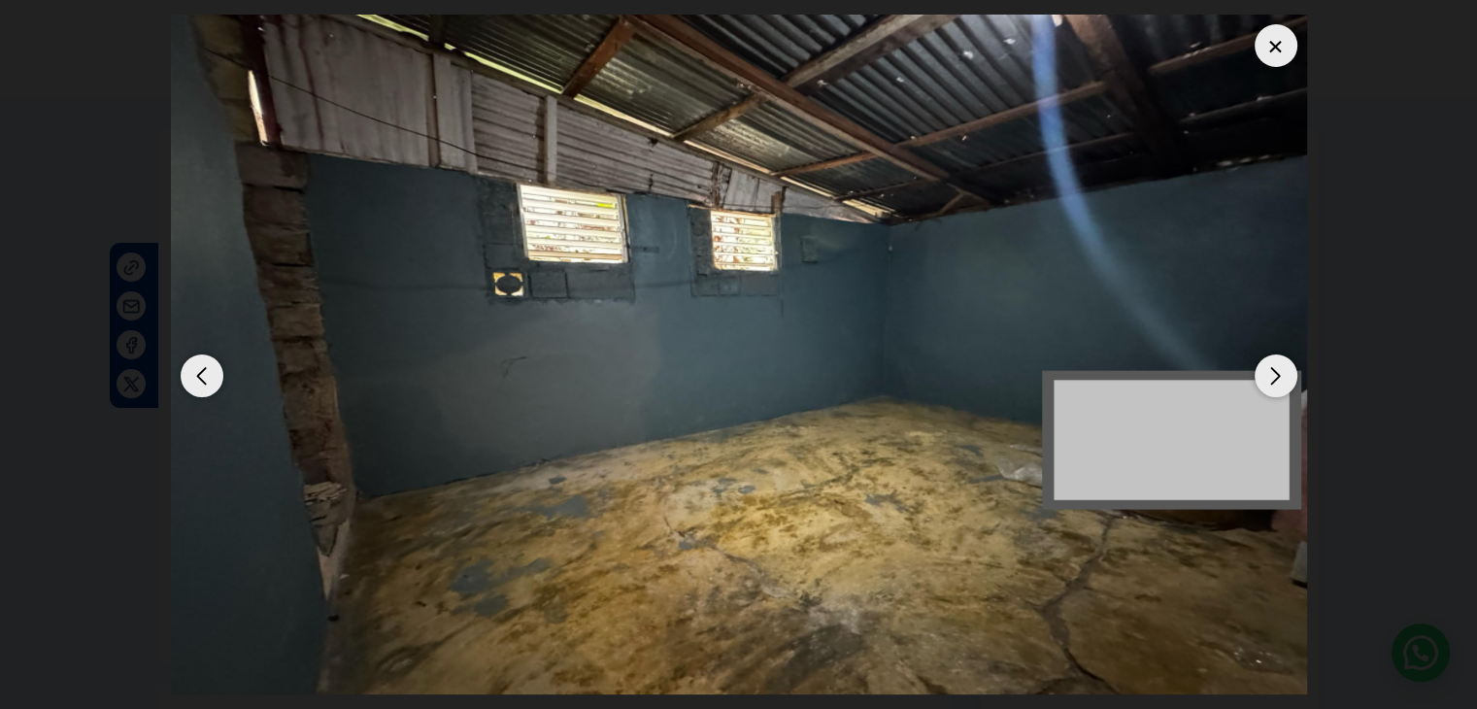
click at [1278, 51] on div at bounding box center [1276, 45] width 43 height 43
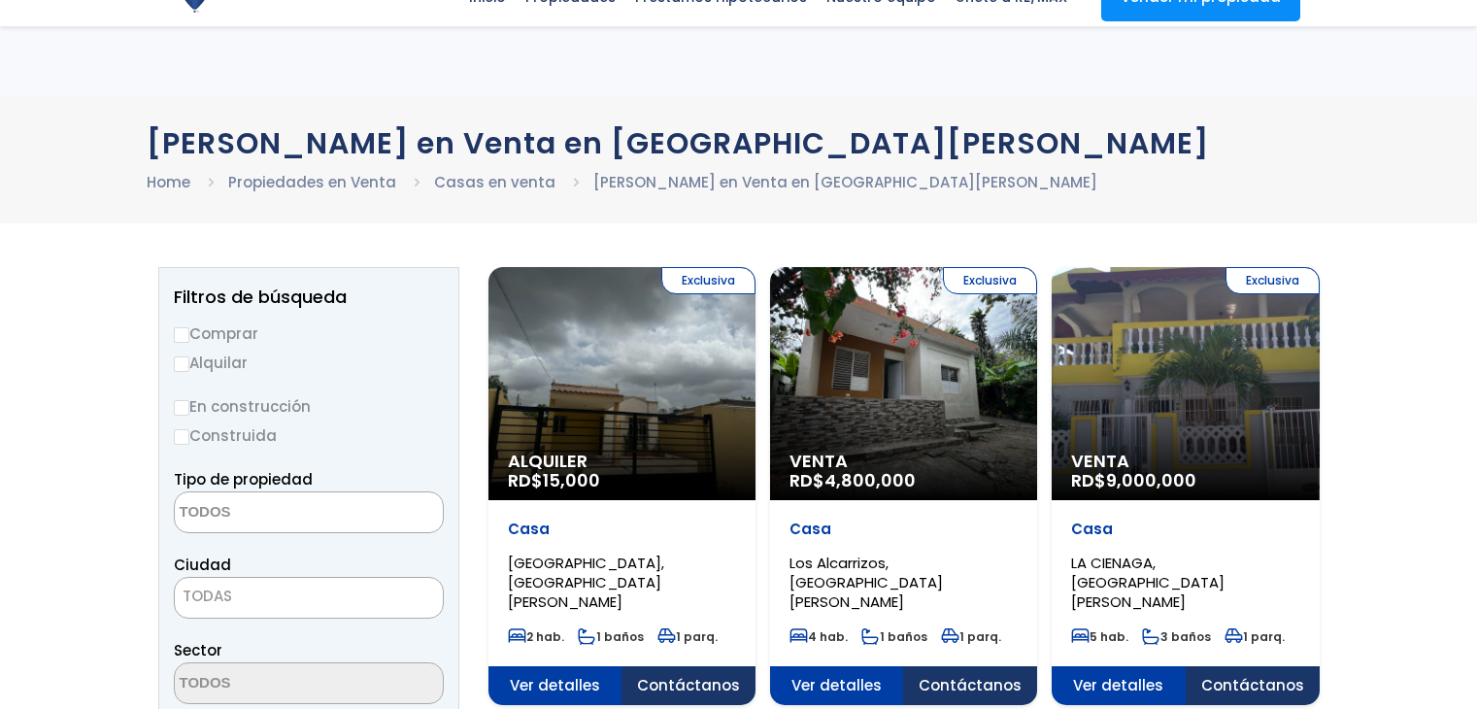
select select
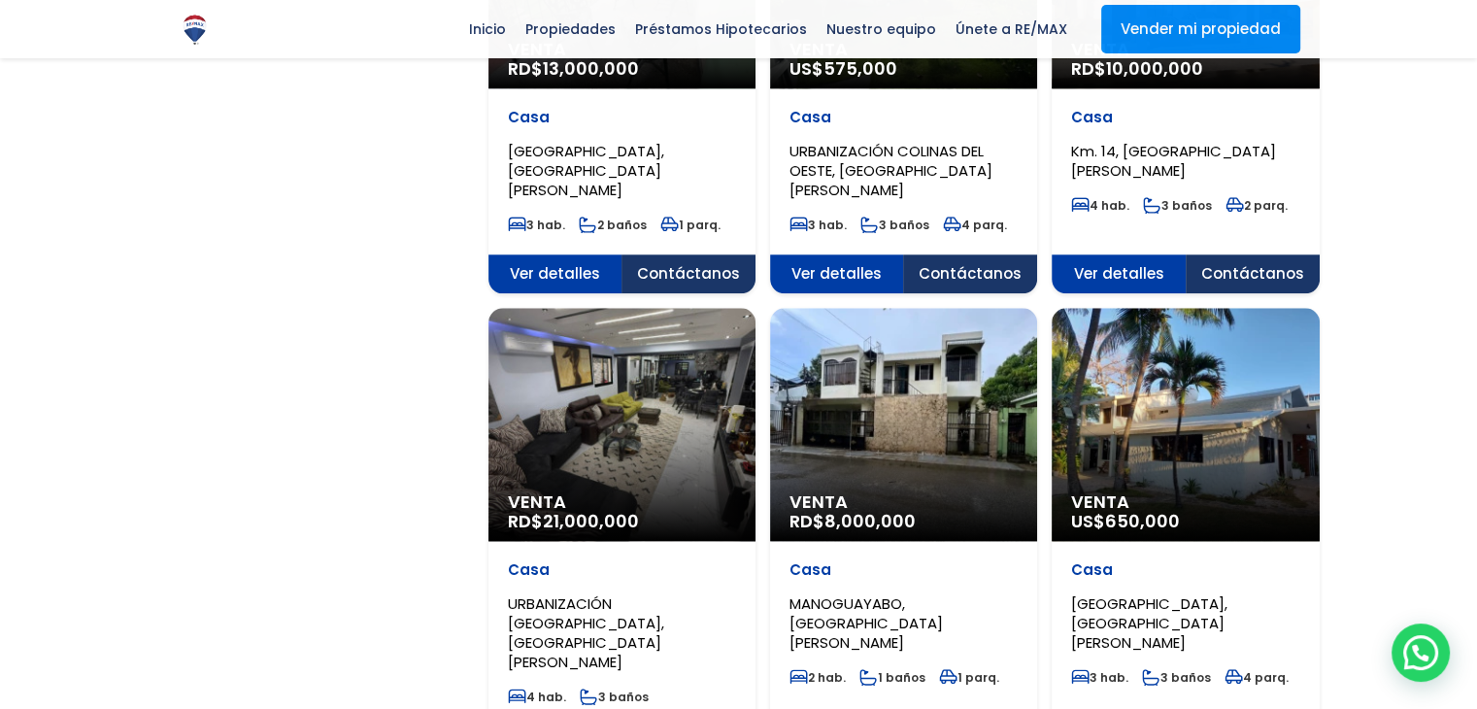
scroll to position [1845, 0]
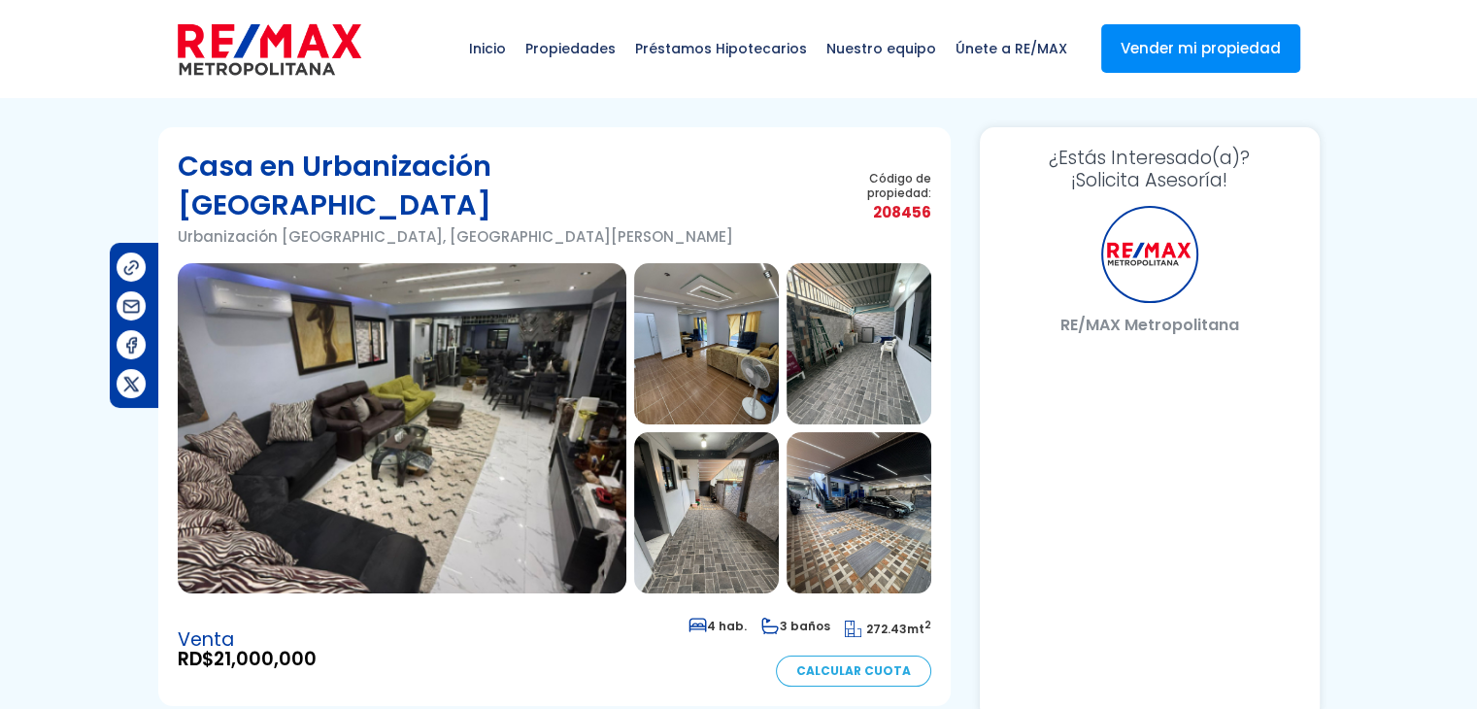
select select "DO"
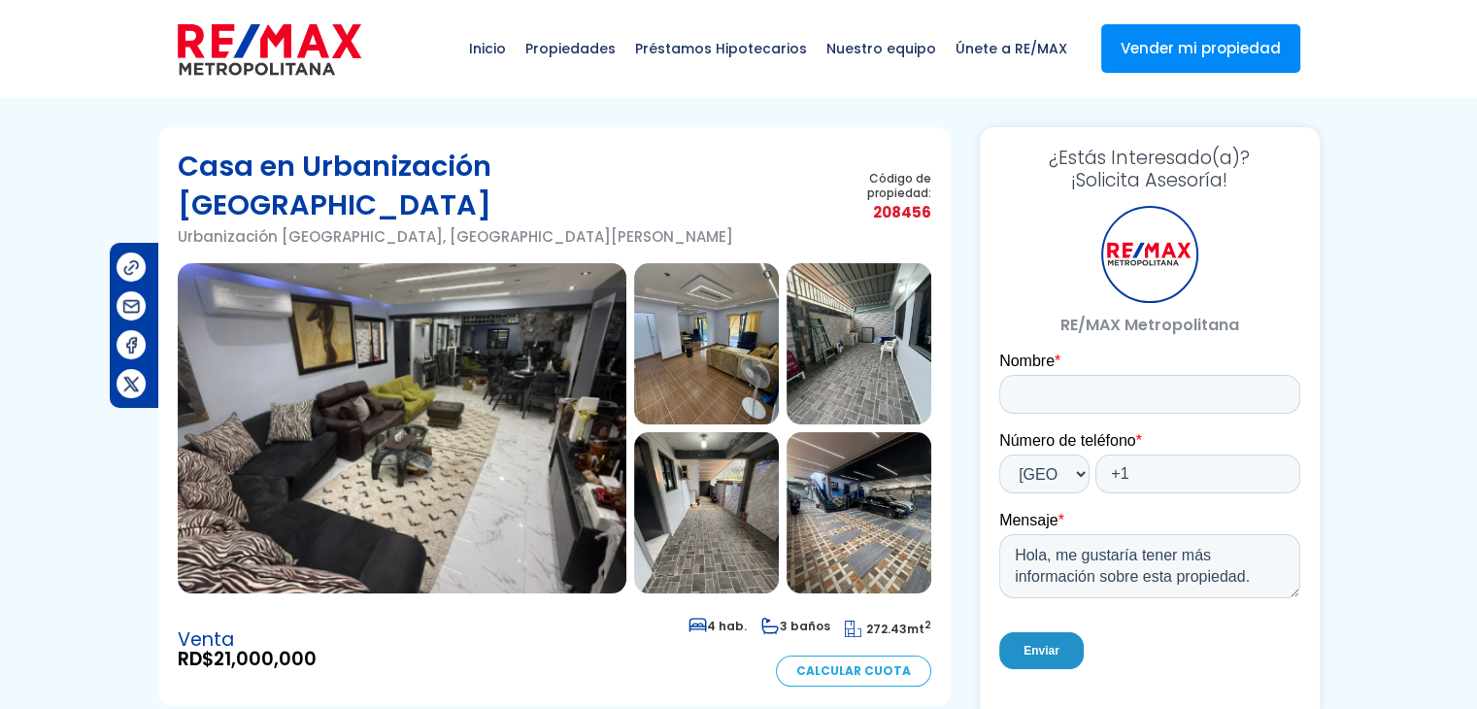
click at [707, 305] on img at bounding box center [706, 343] width 145 height 161
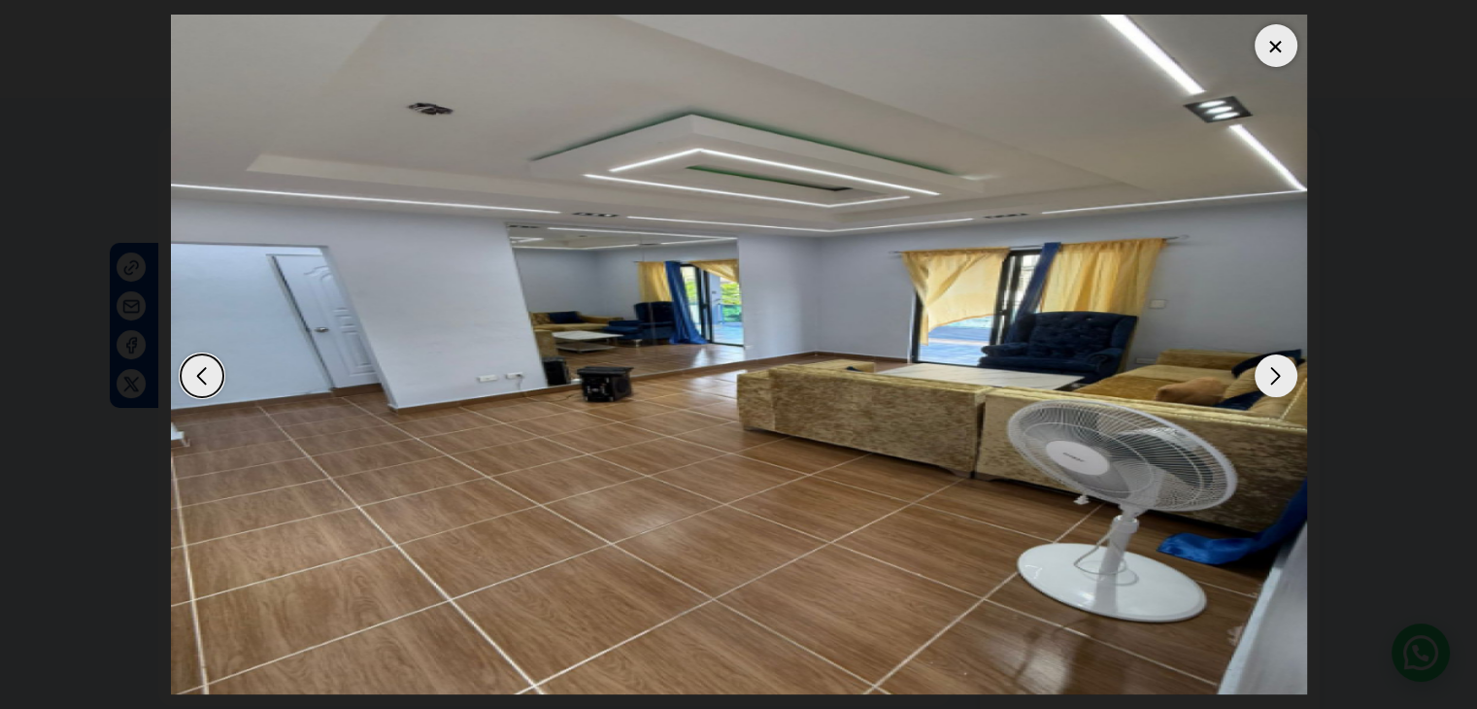
click at [1264, 374] on div "Next slide" at bounding box center [1276, 376] width 43 height 43
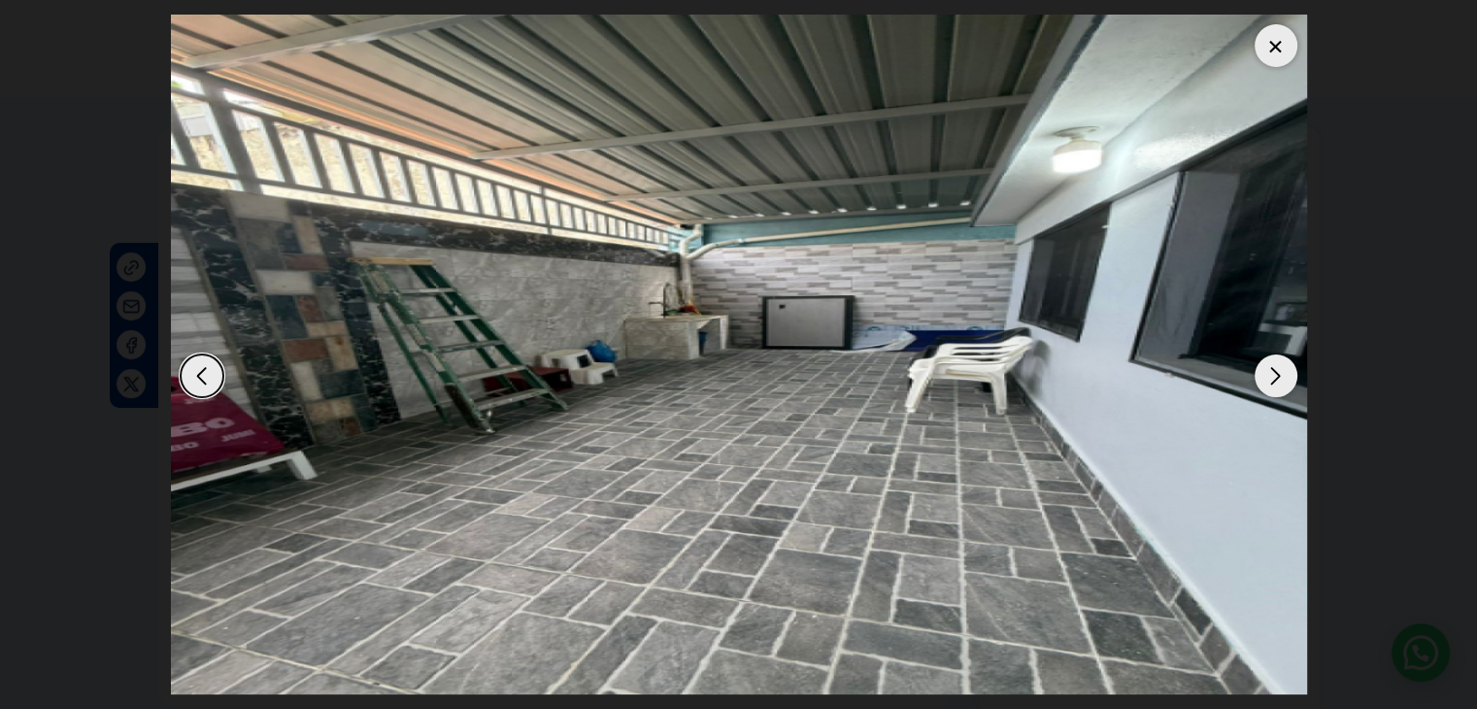
click at [1264, 374] on div "Next slide" at bounding box center [1276, 376] width 43 height 43
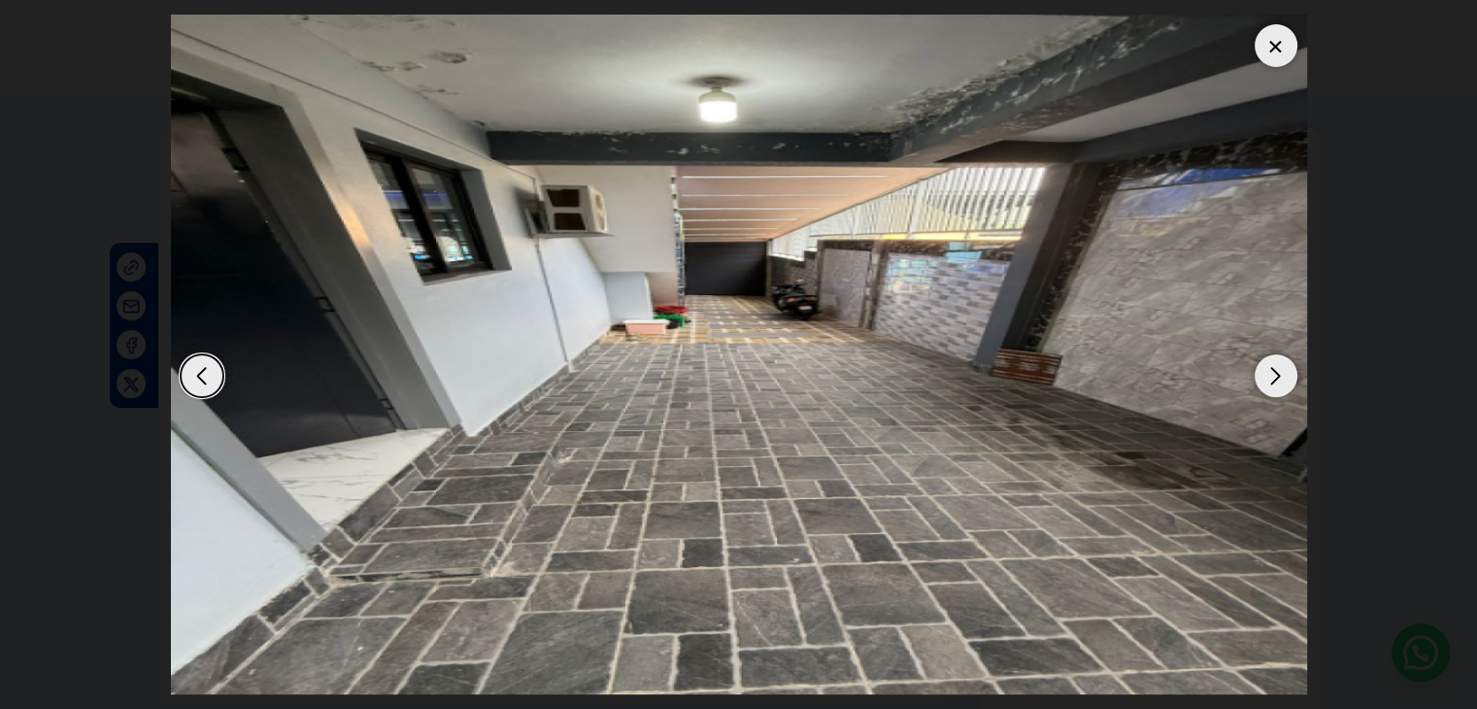
click at [1264, 374] on div "Next slide" at bounding box center [1276, 376] width 43 height 43
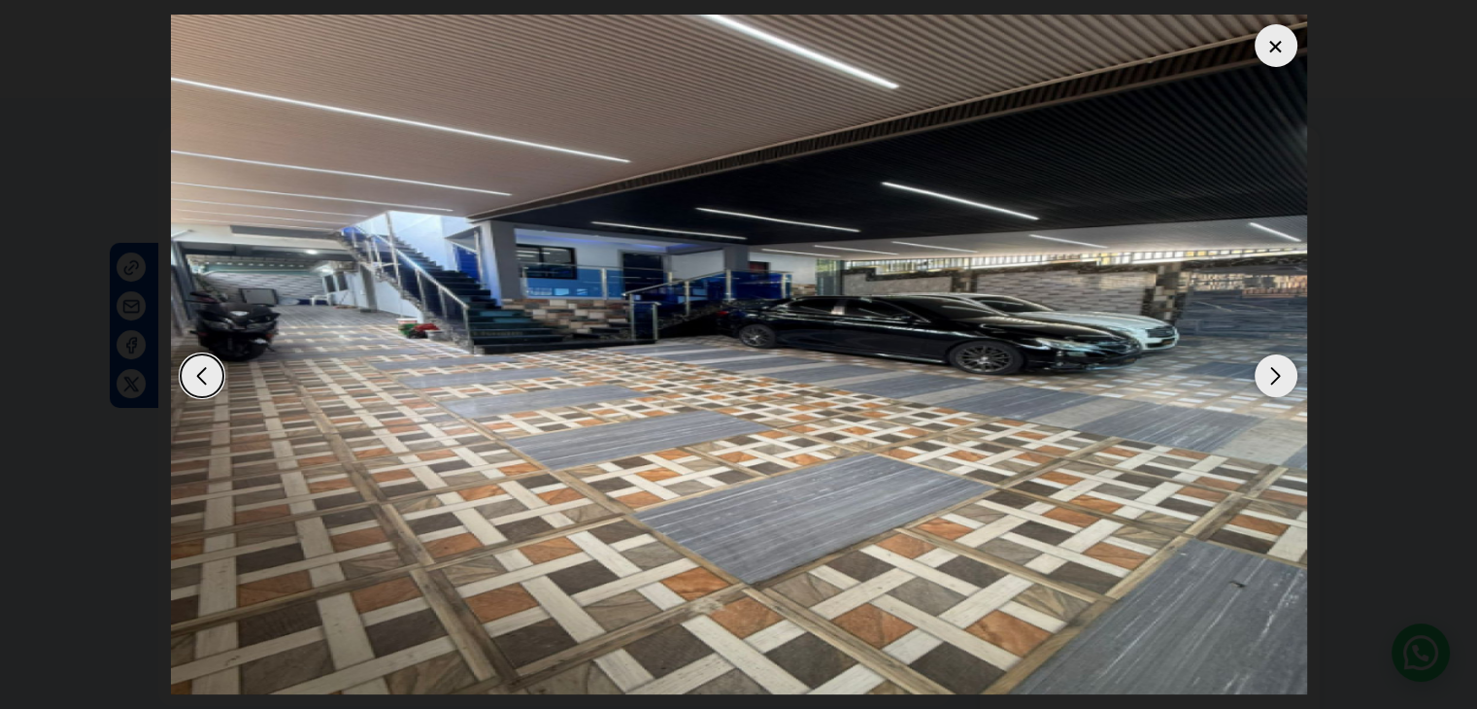
click at [1268, 373] on div "Next slide" at bounding box center [1276, 376] width 43 height 43
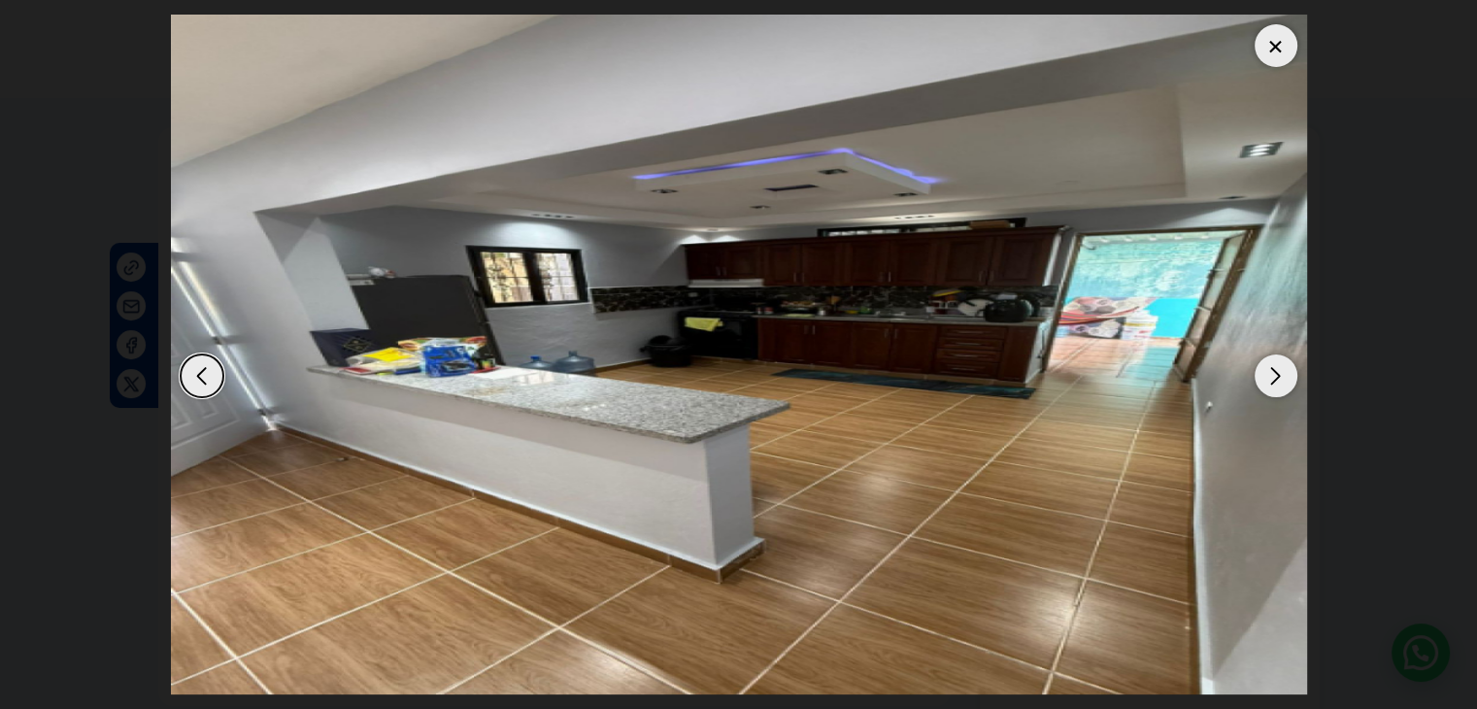
click at [1268, 373] on div "Next slide" at bounding box center [1276, 376] width 43 height 43
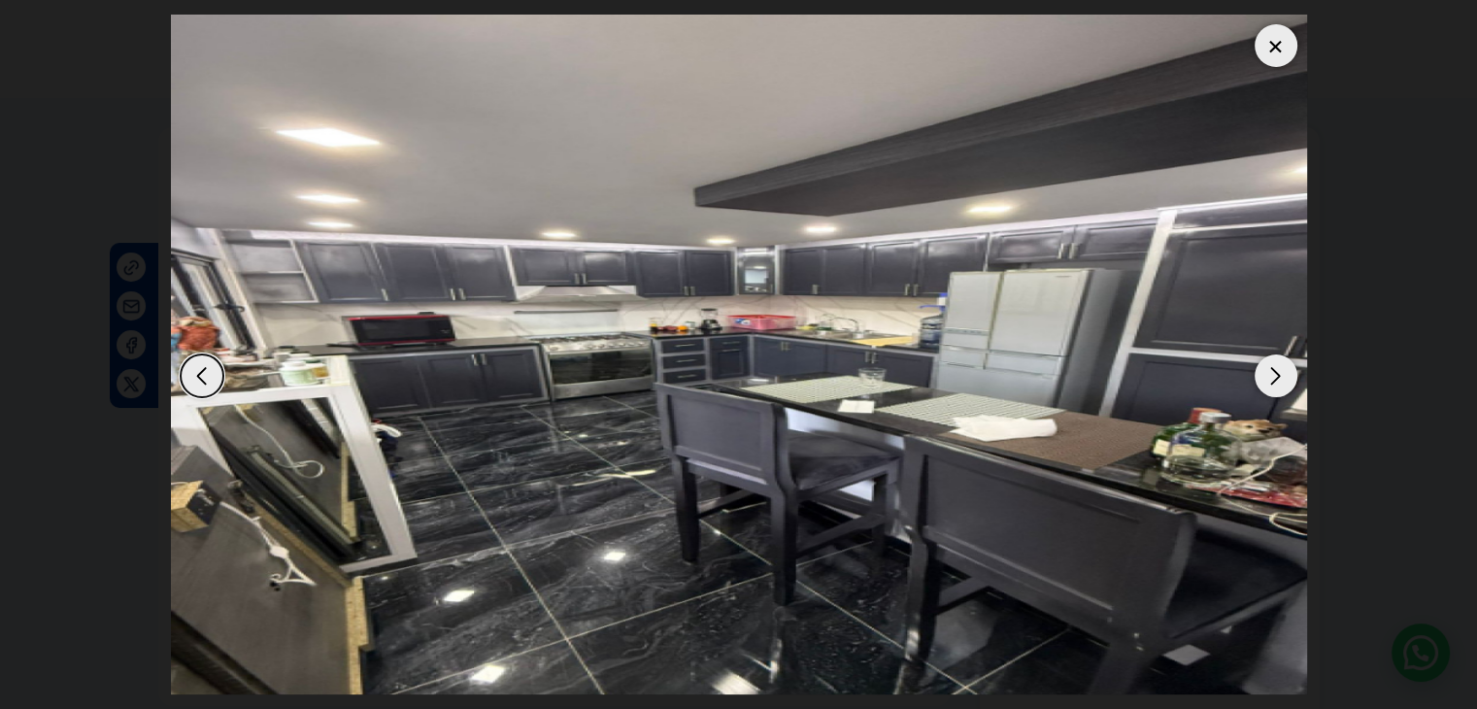
click at [1268, 373] on div "Next slide" at bounding box center [1276, 376] width 43 height 43
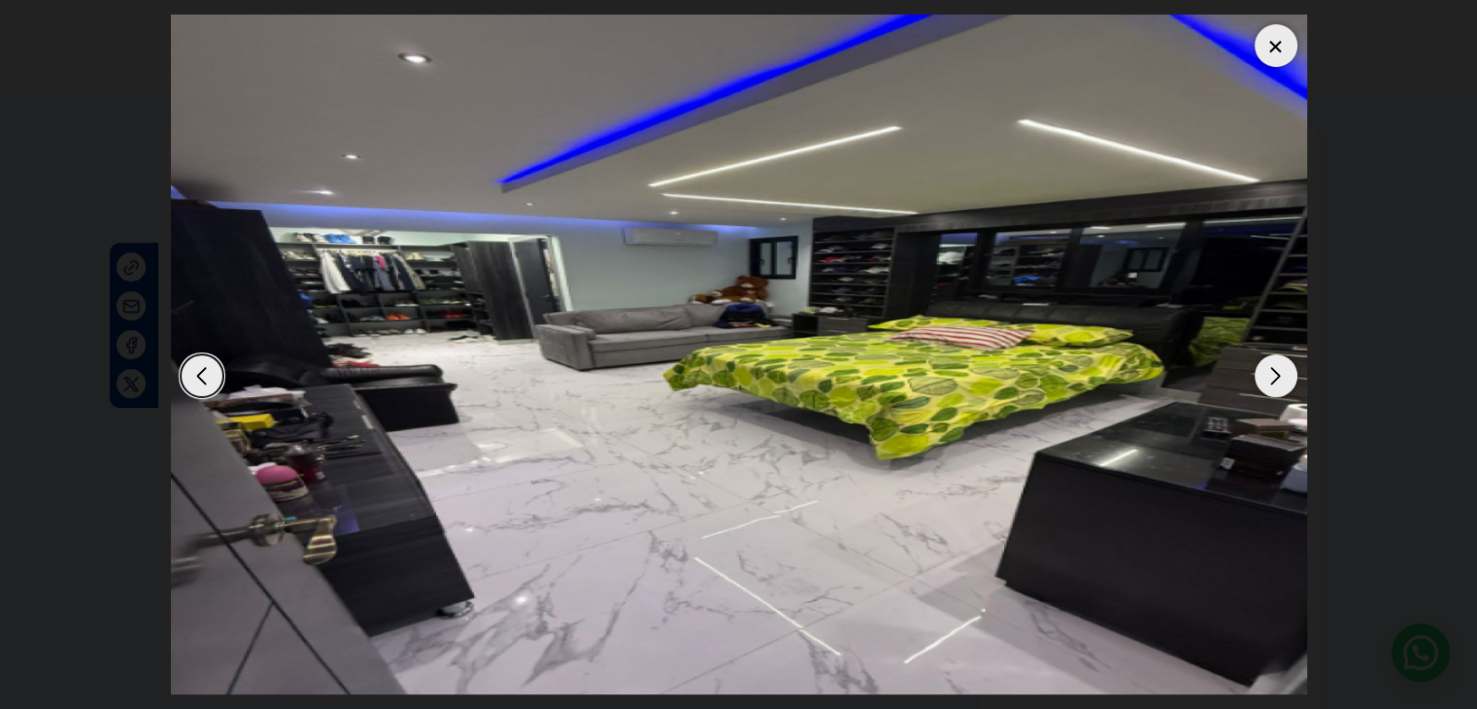
click at [1268, 373] on div "Next slide" at bounding box center [1276, 376] width 43 height 43
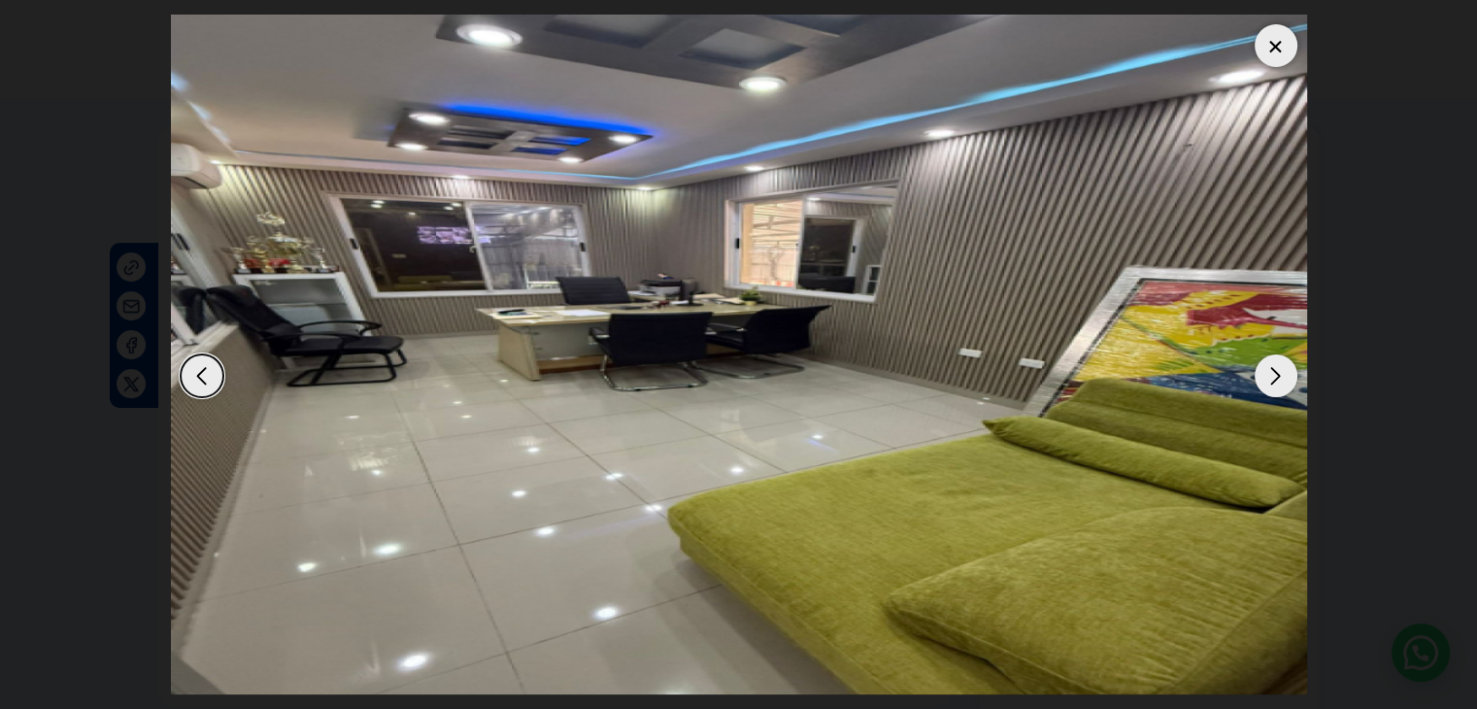
click at [1268, 373] on div "Next slide" at bounding box center [1276, 376] width 43 height 43
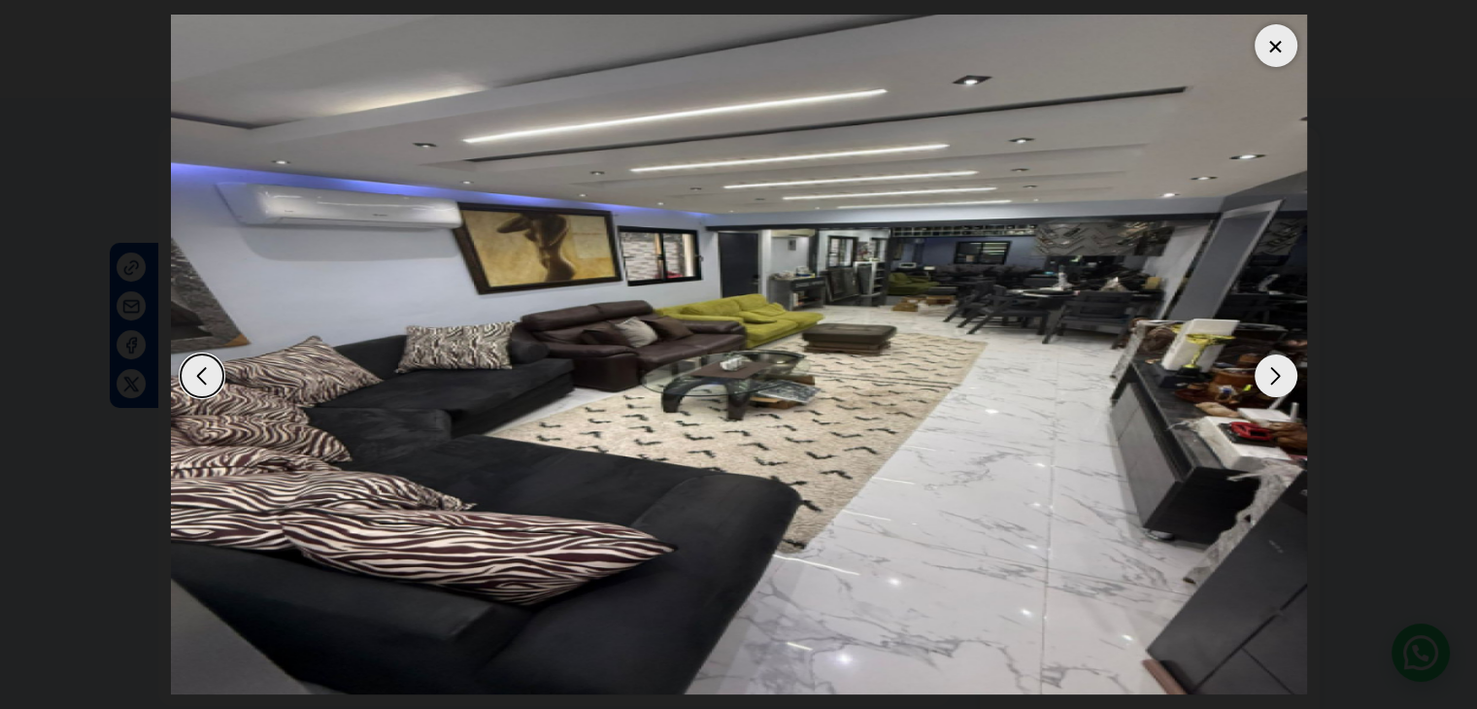
click at [1268, 373] on div "Next slide" at bounding box center [1276, 376] width 43 height 43
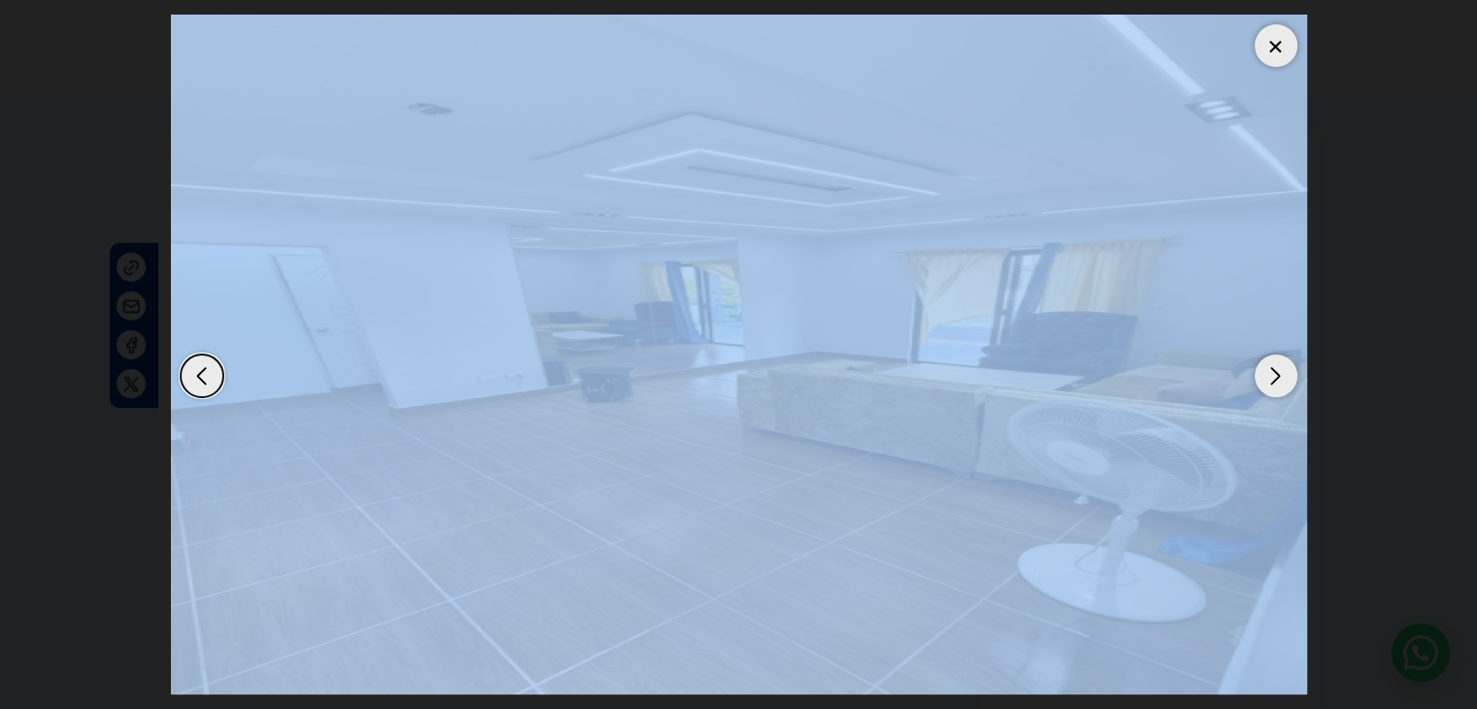
click at [1268, 373] on div "Next slide" at bounding box center [1276, 376] width 43 height 43
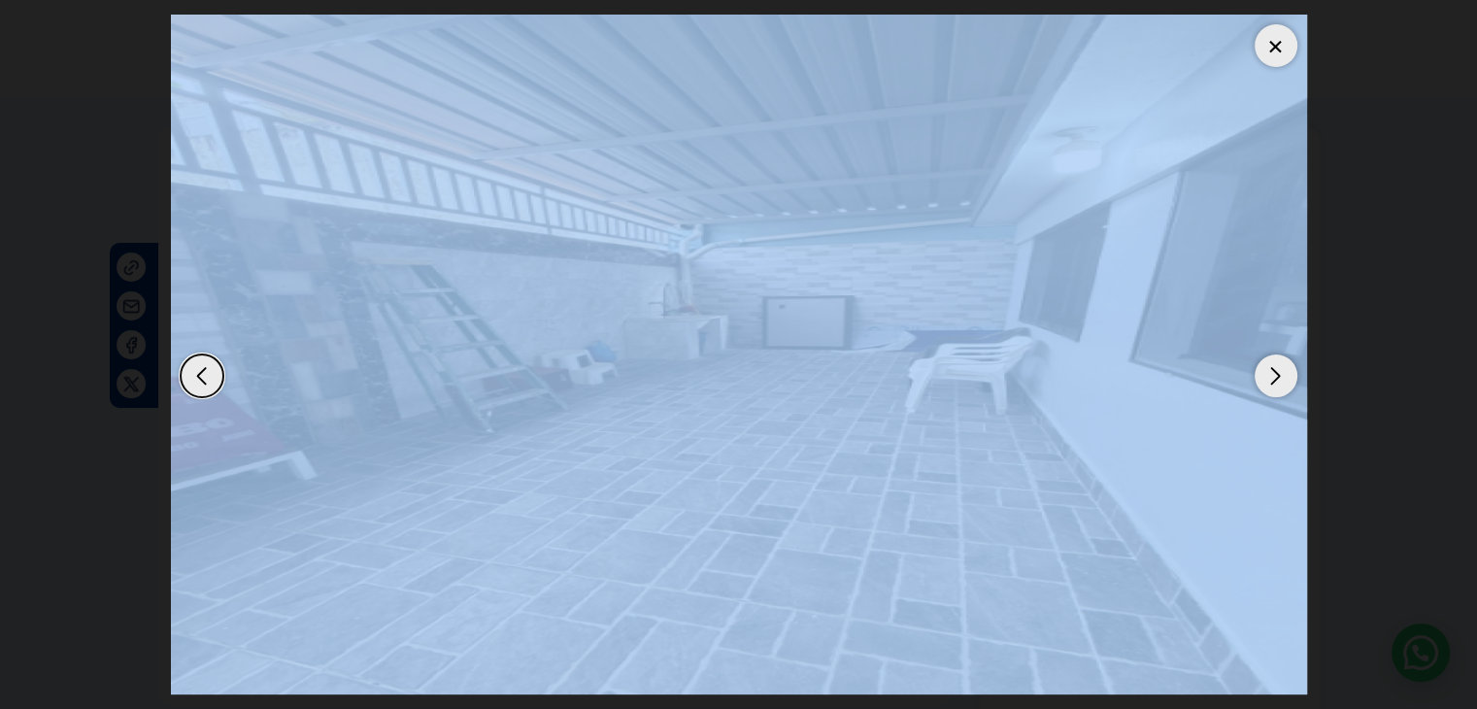
click at [1268, 373] on div "Next slide" at bounding box center [1276, 376] width 43 height 43
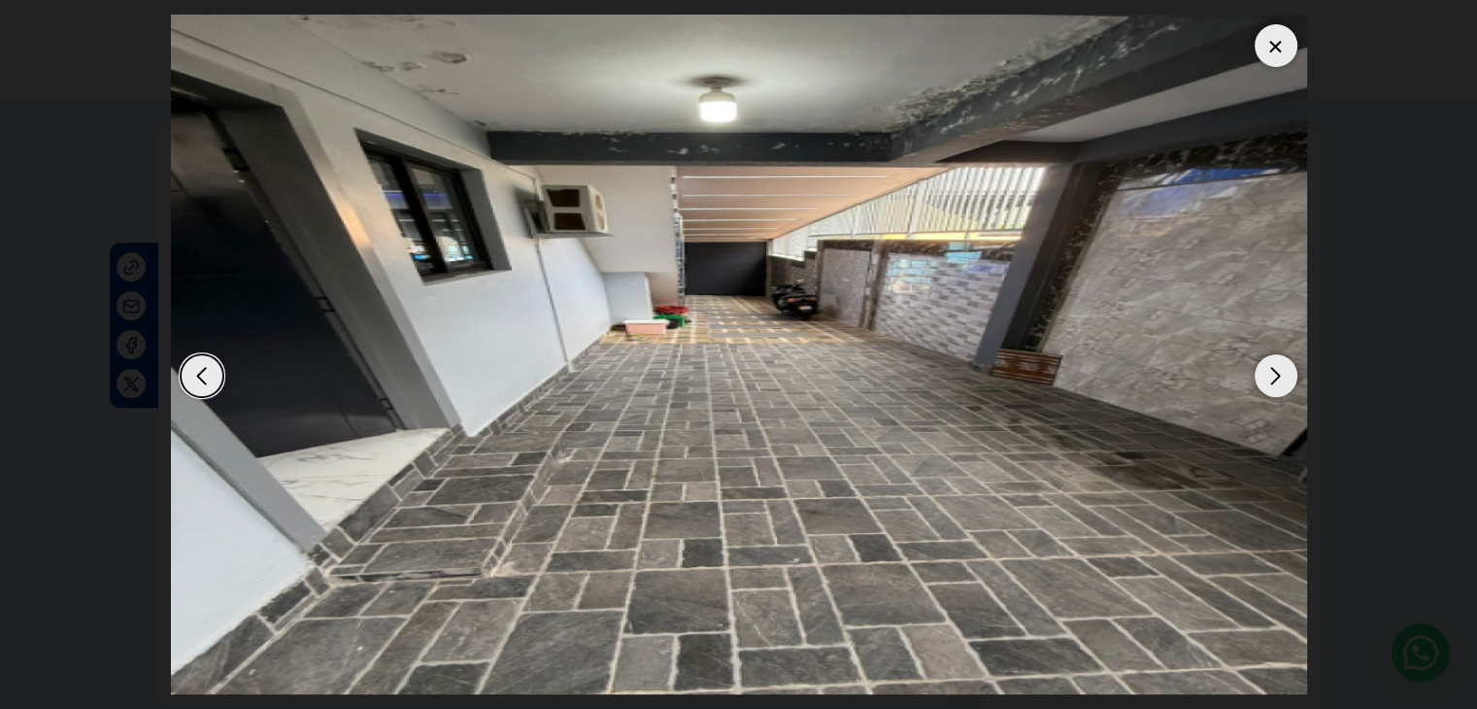
drag, startPoint x: 1263, startPoint y: 373, endPoint x: 1274, endPoint y: 372, distance: 11.7
click at [1274, 372] on div "Next slide" at bounding box center [1276, 376] width 43 height 43
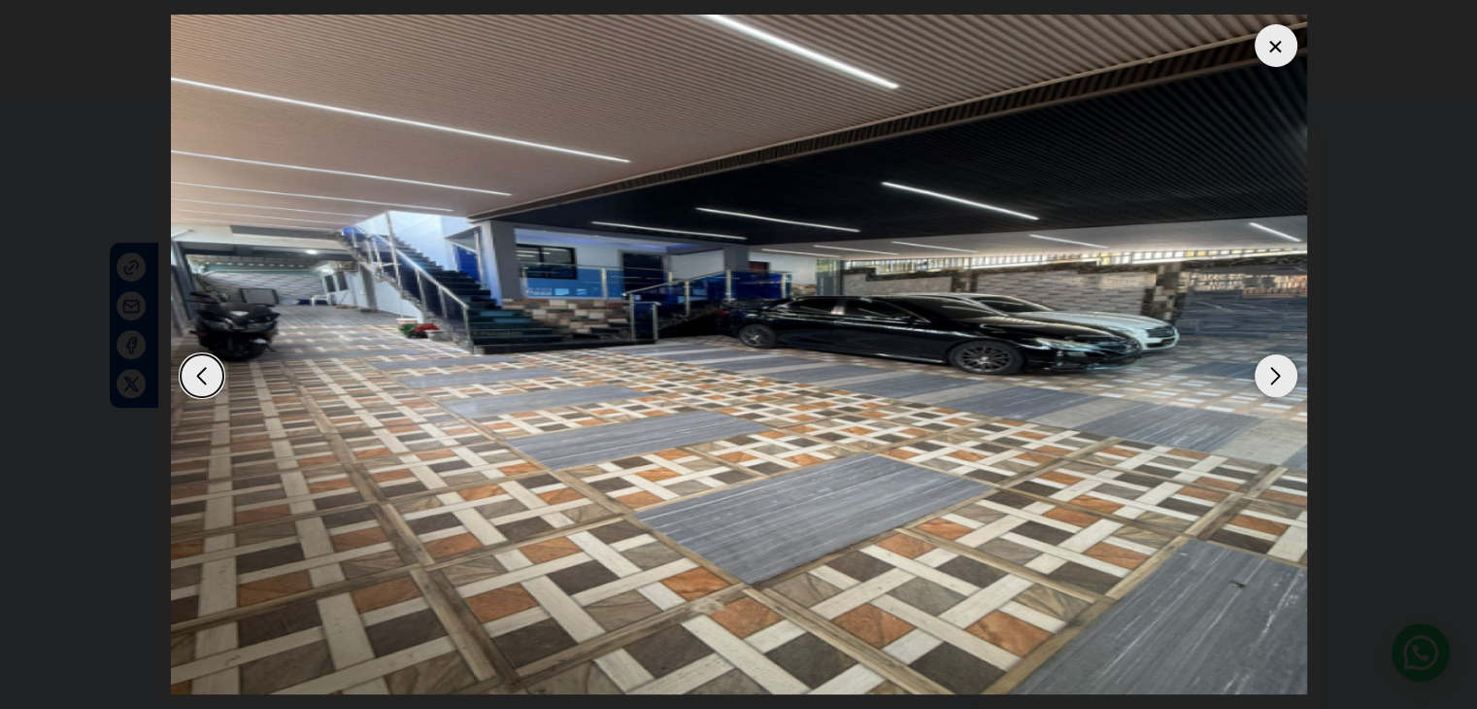
click at [1290, 51] on div at bounding box center [1276, 45] width 43 height 43
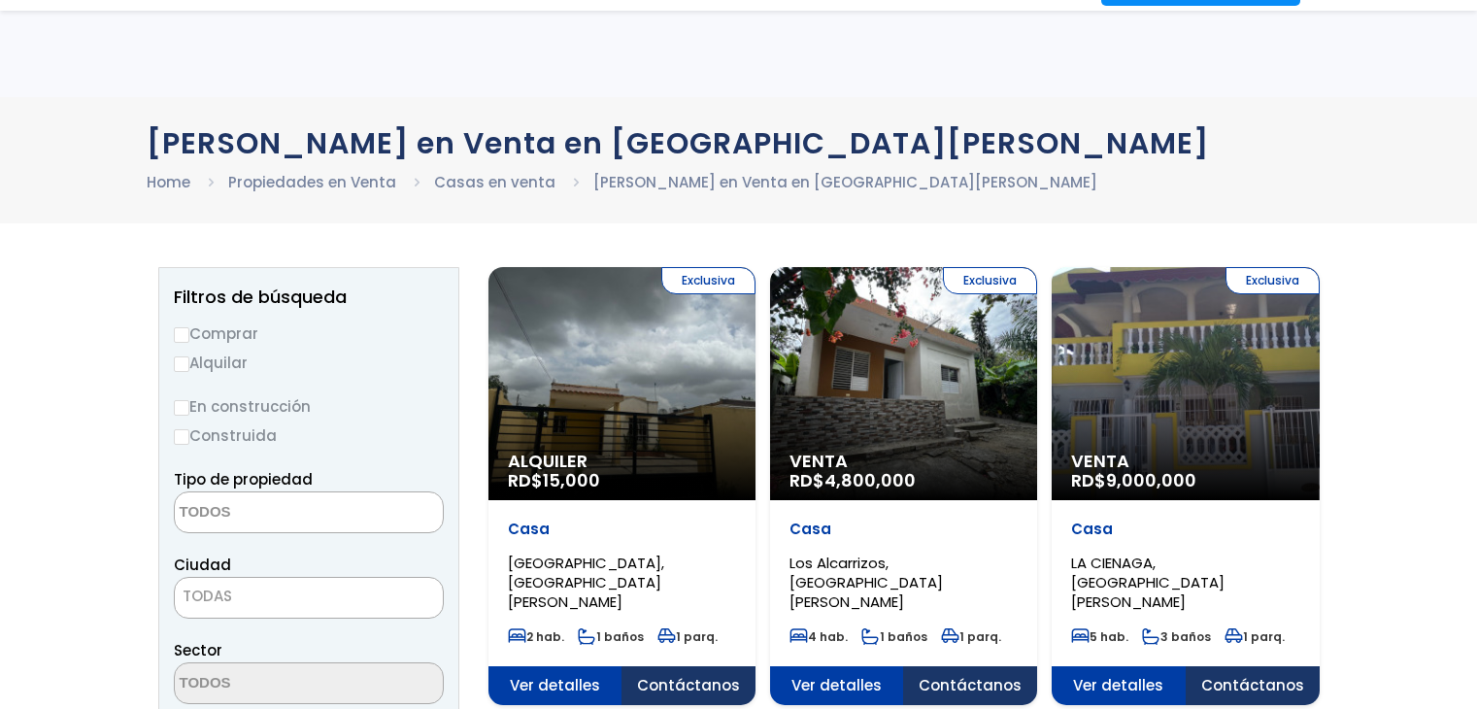
select select
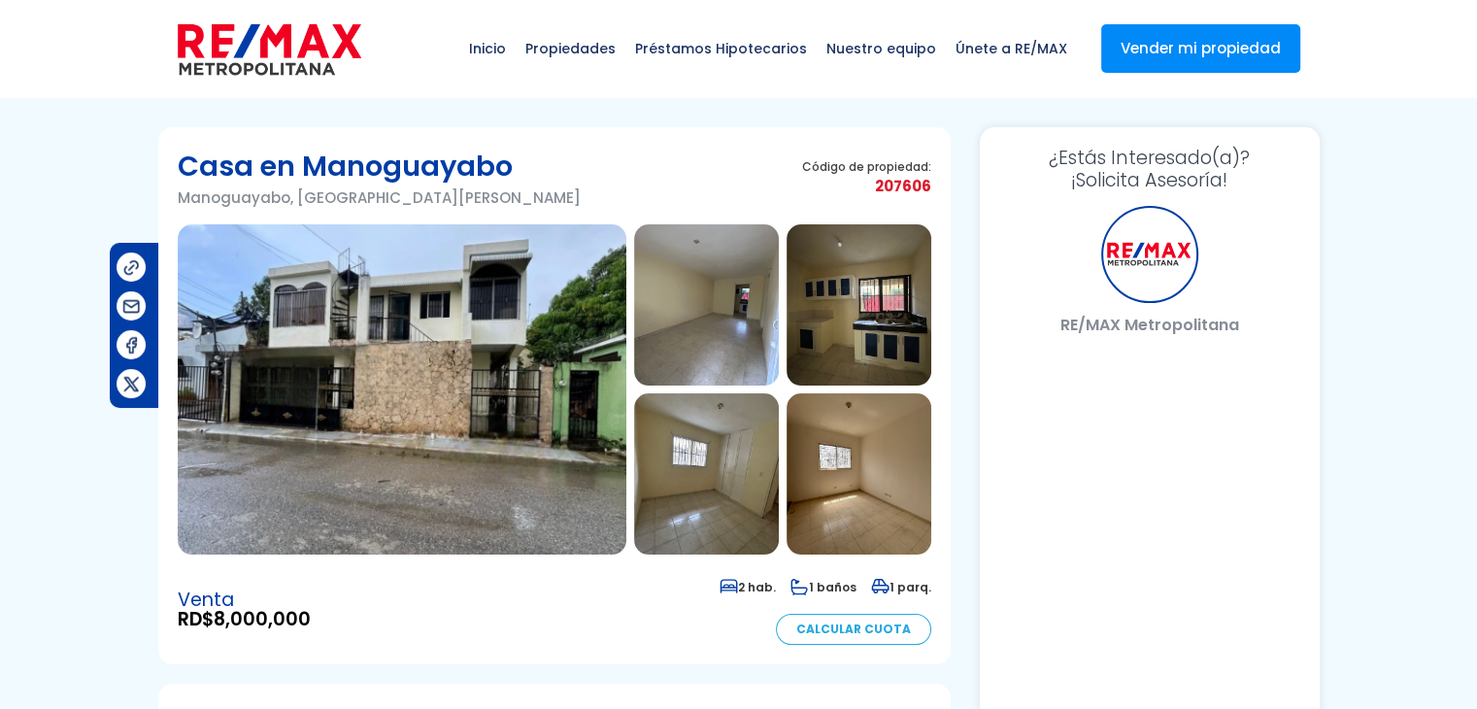
select select "DO"
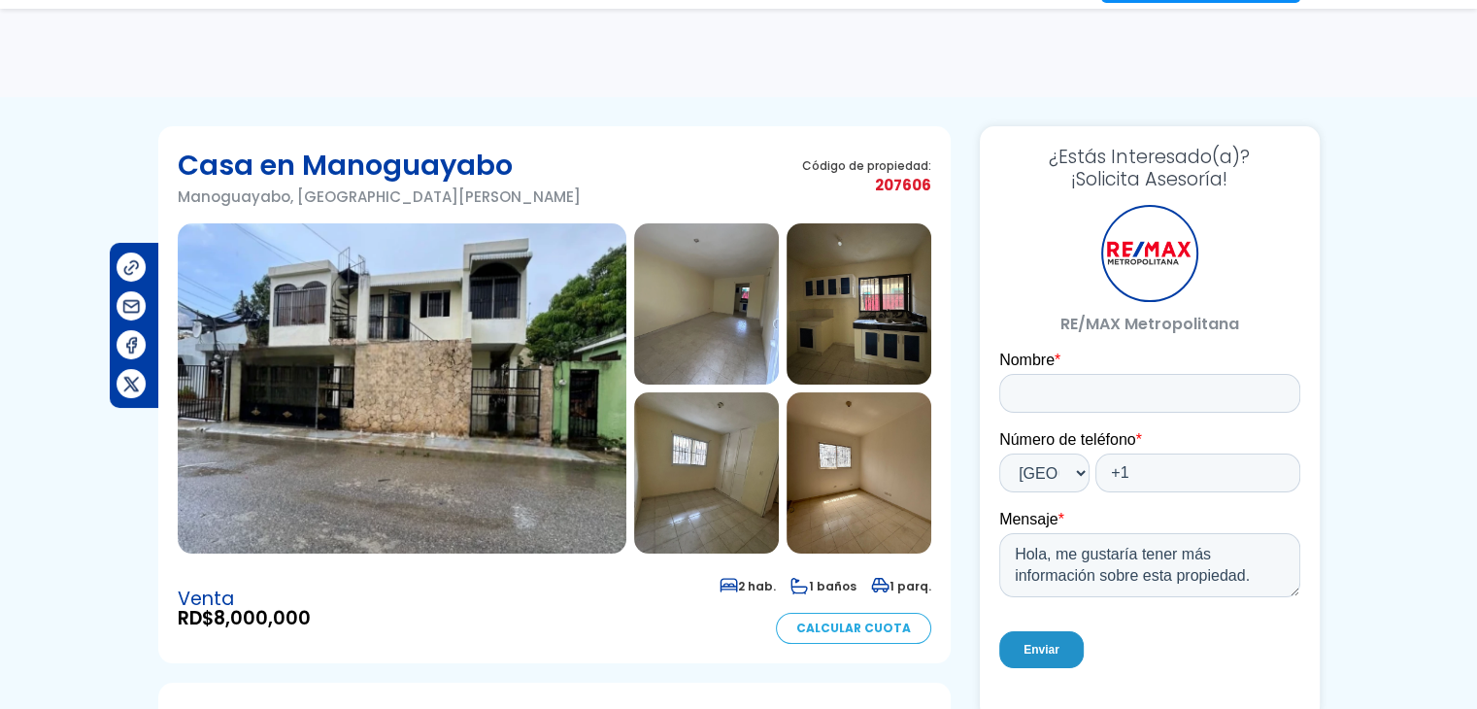
scroll to position [97, 0]
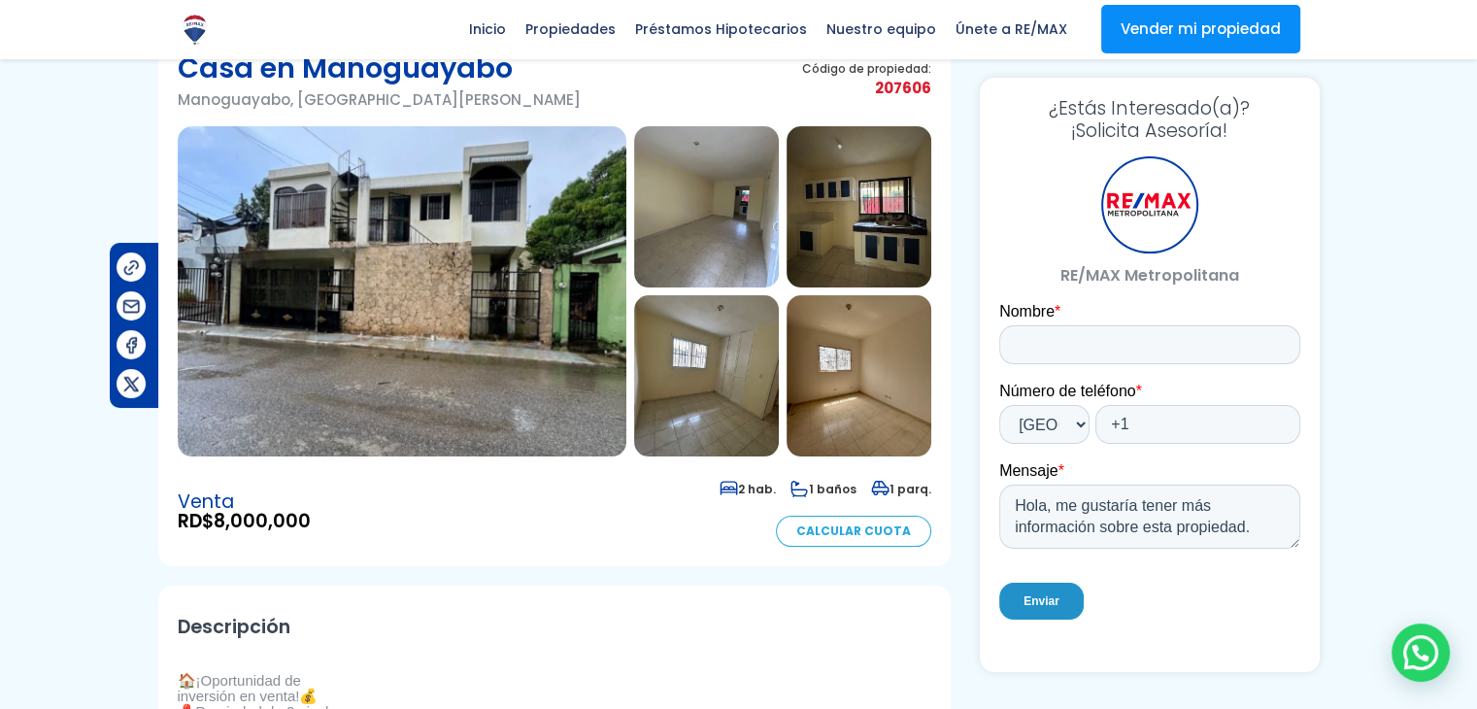
click at [412, 302] on img at bounding box center [402, 291] width 449 height 330
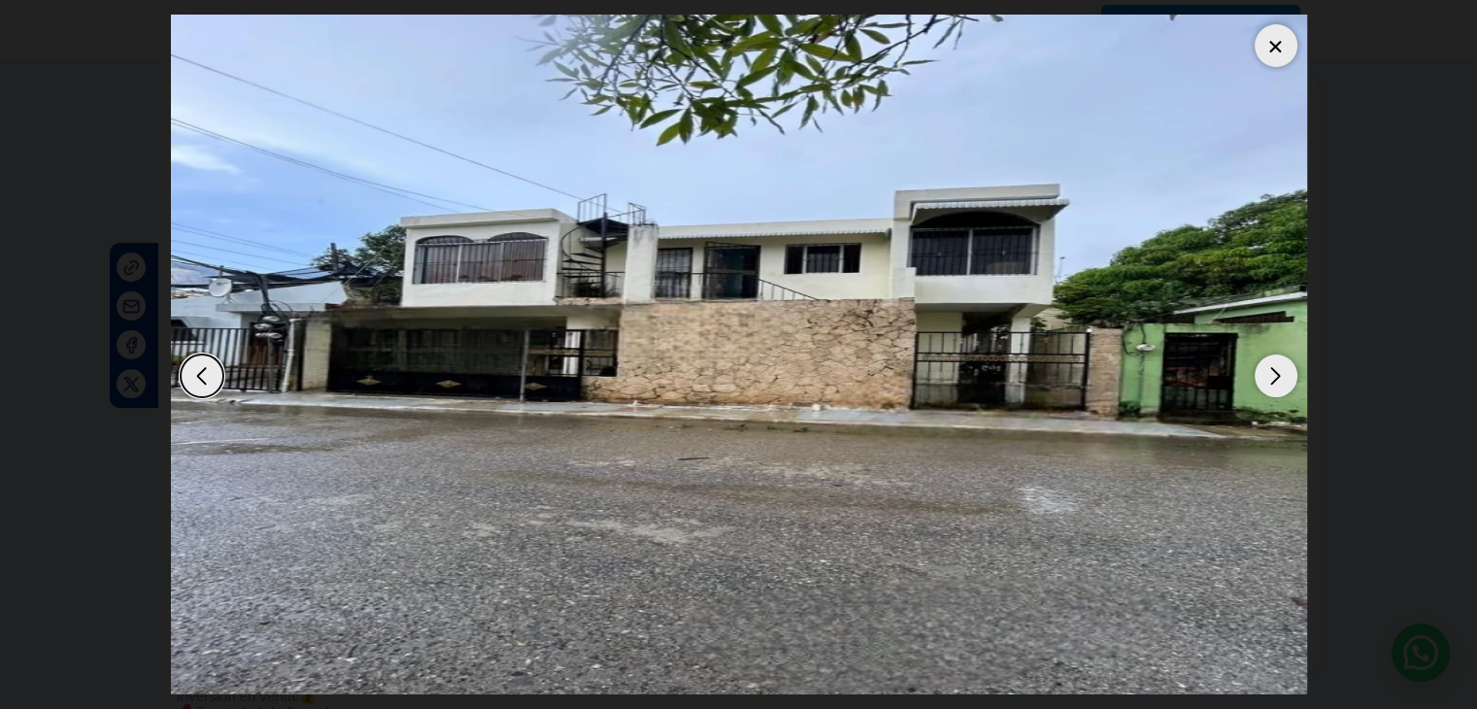
click at [1272, 374] on div "Next slide" at bounding box center [1276, 376] width 43 height 43
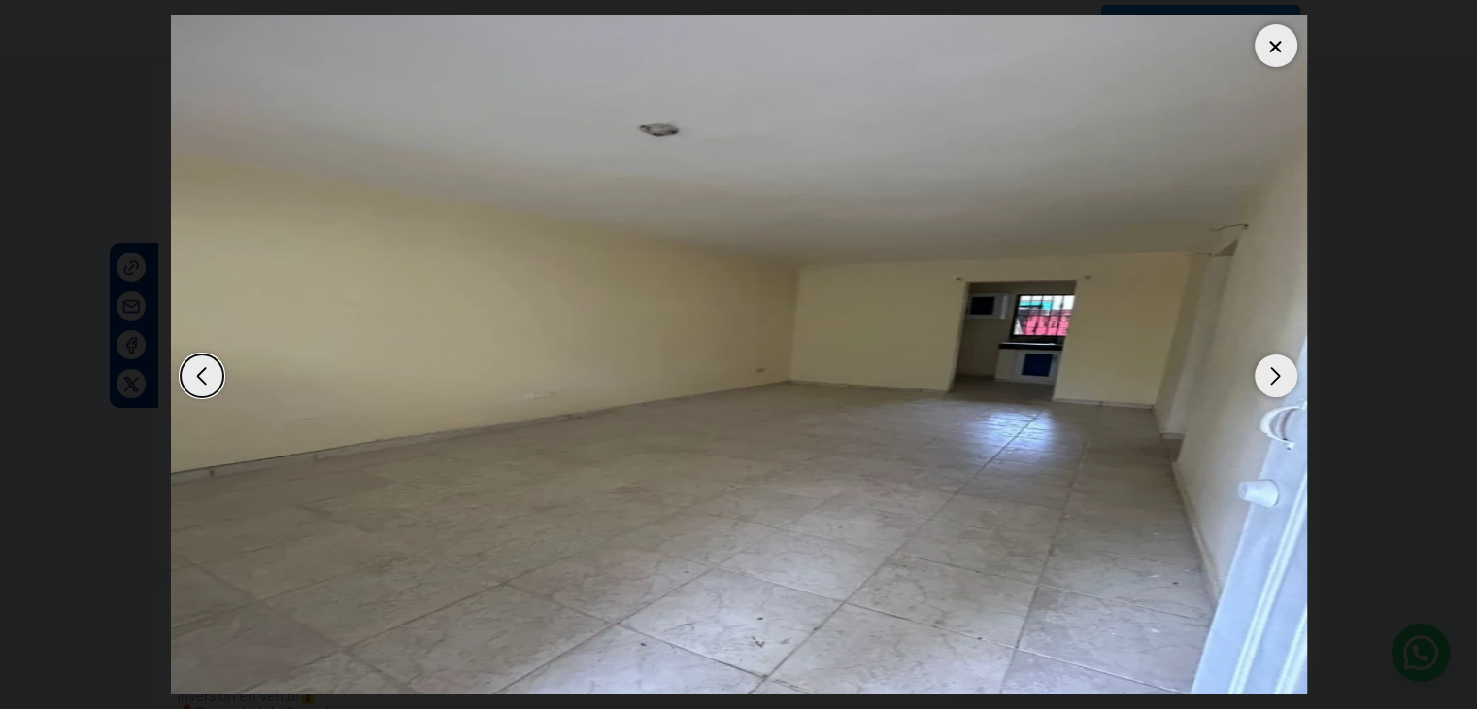
click at [1269, 372] on div "Next slide" at bounding box center [1276, 376] width 43 height 43
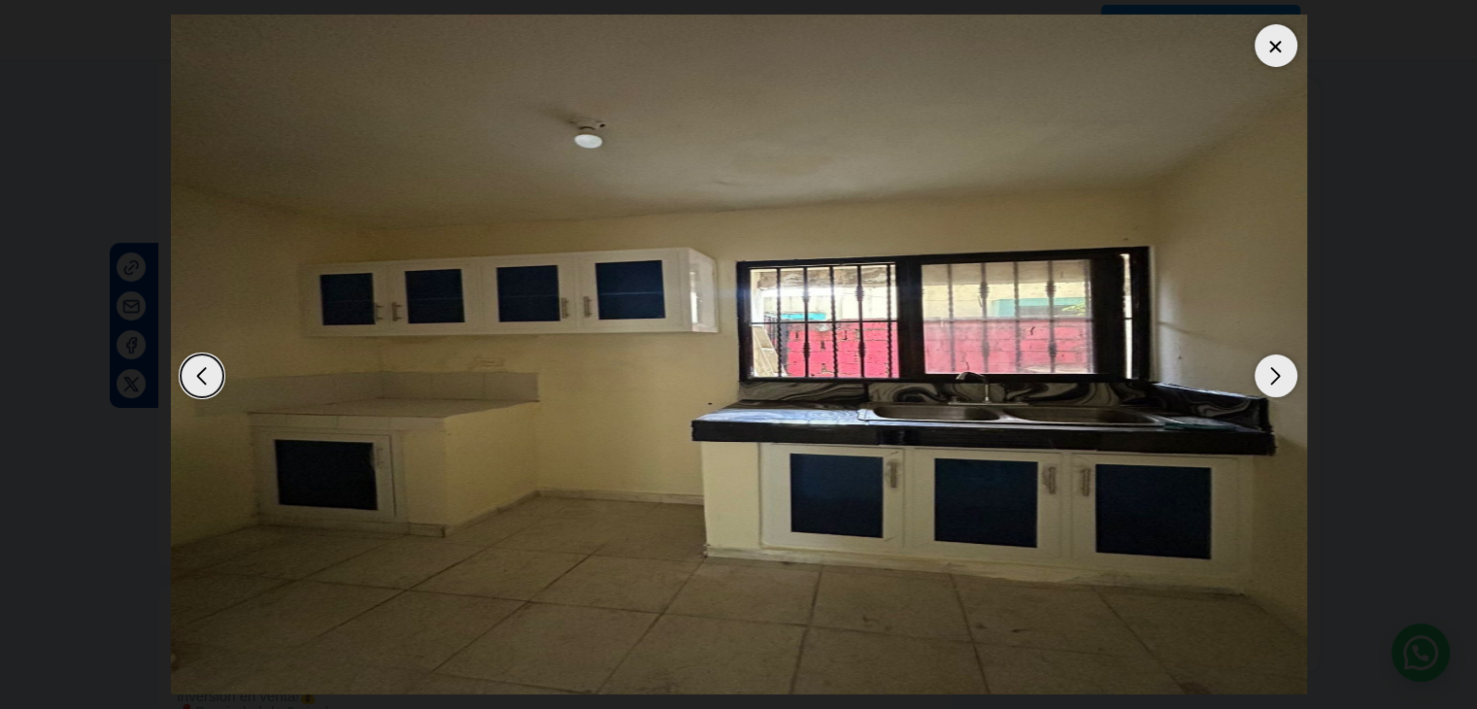
click at [1270, 372] on div "Next slide" at bounding box center [1276, 376] width 43 height 43
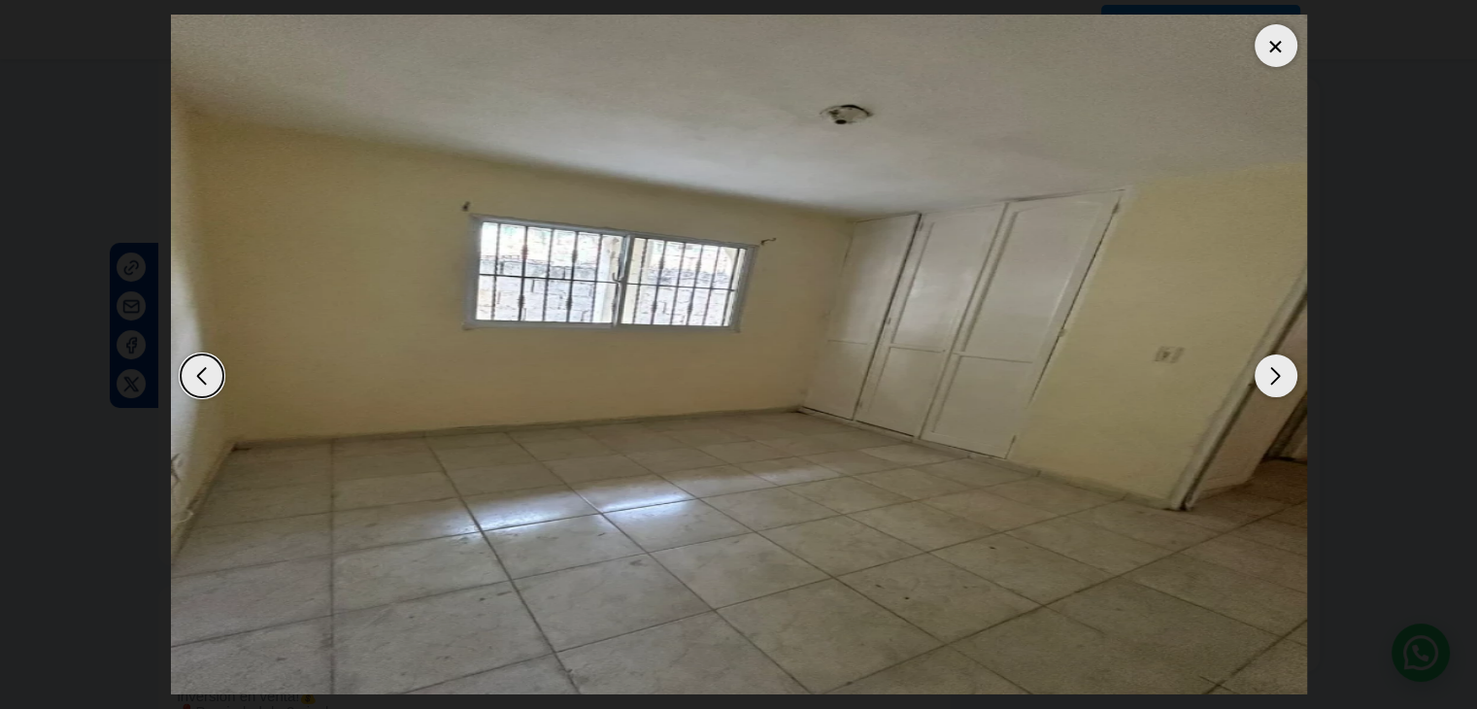
click at [1277, 377] on div "Next slide" at bounding box center [1276, 376] width 43 height 43
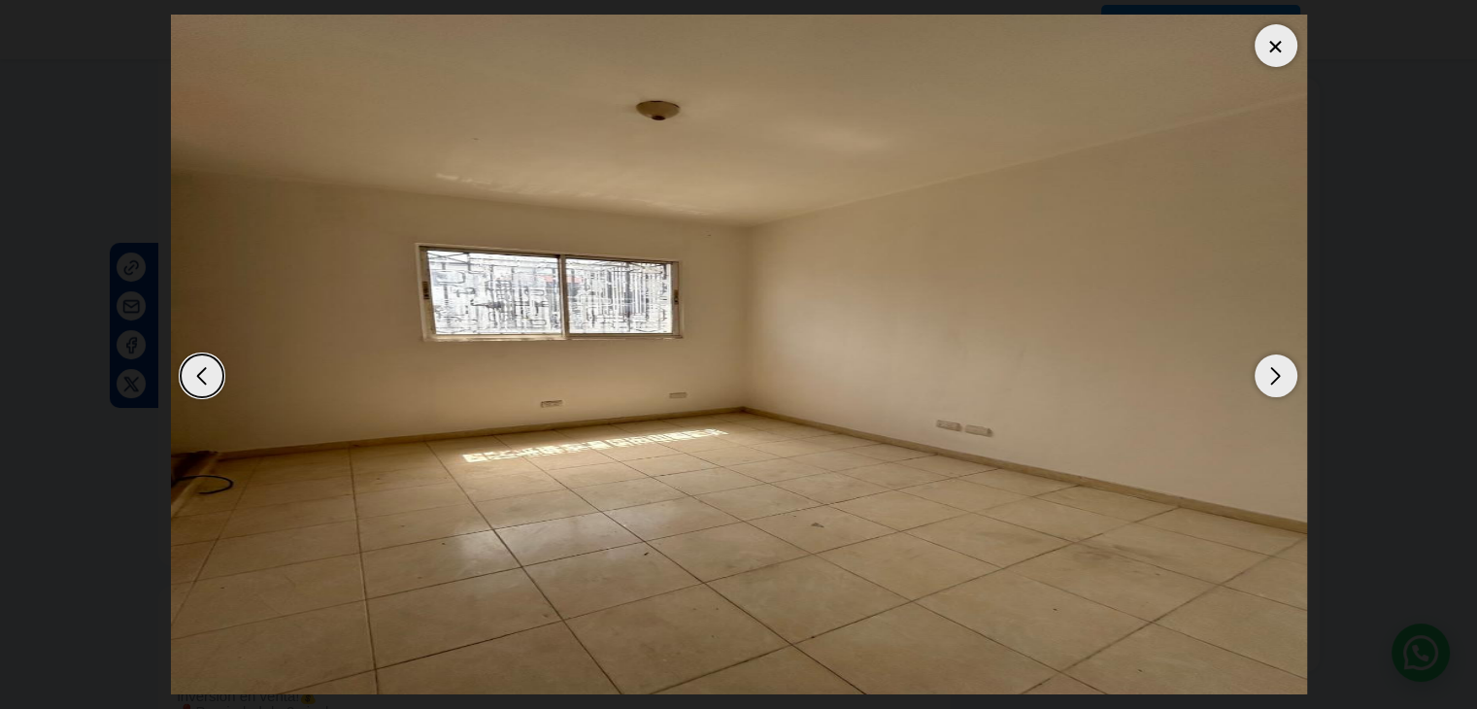
click at [1277, 377] on div "Next slide" at bounding box center [1276, 376] width 43 height 43
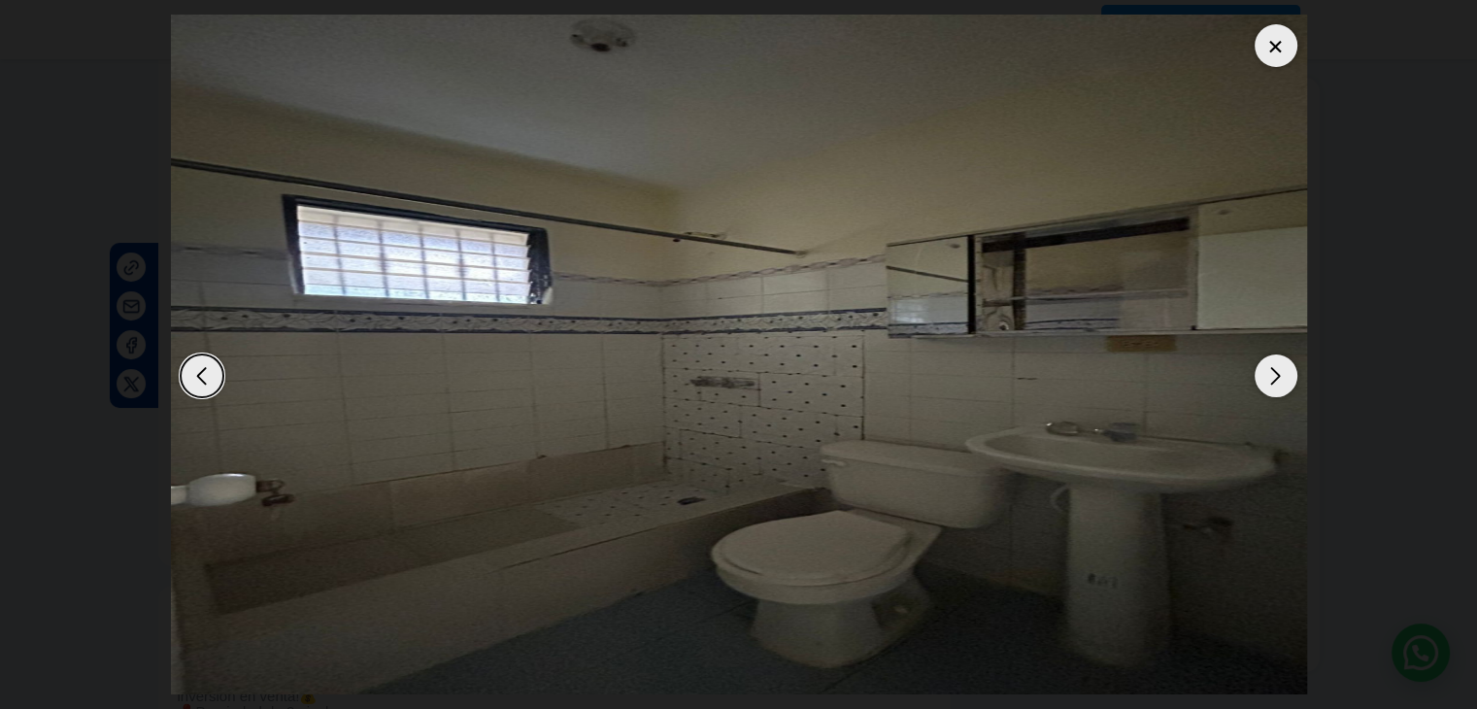
click at [1275, 378] on div "Next slide" at bounding box center [1276, 376] width 43 height 43
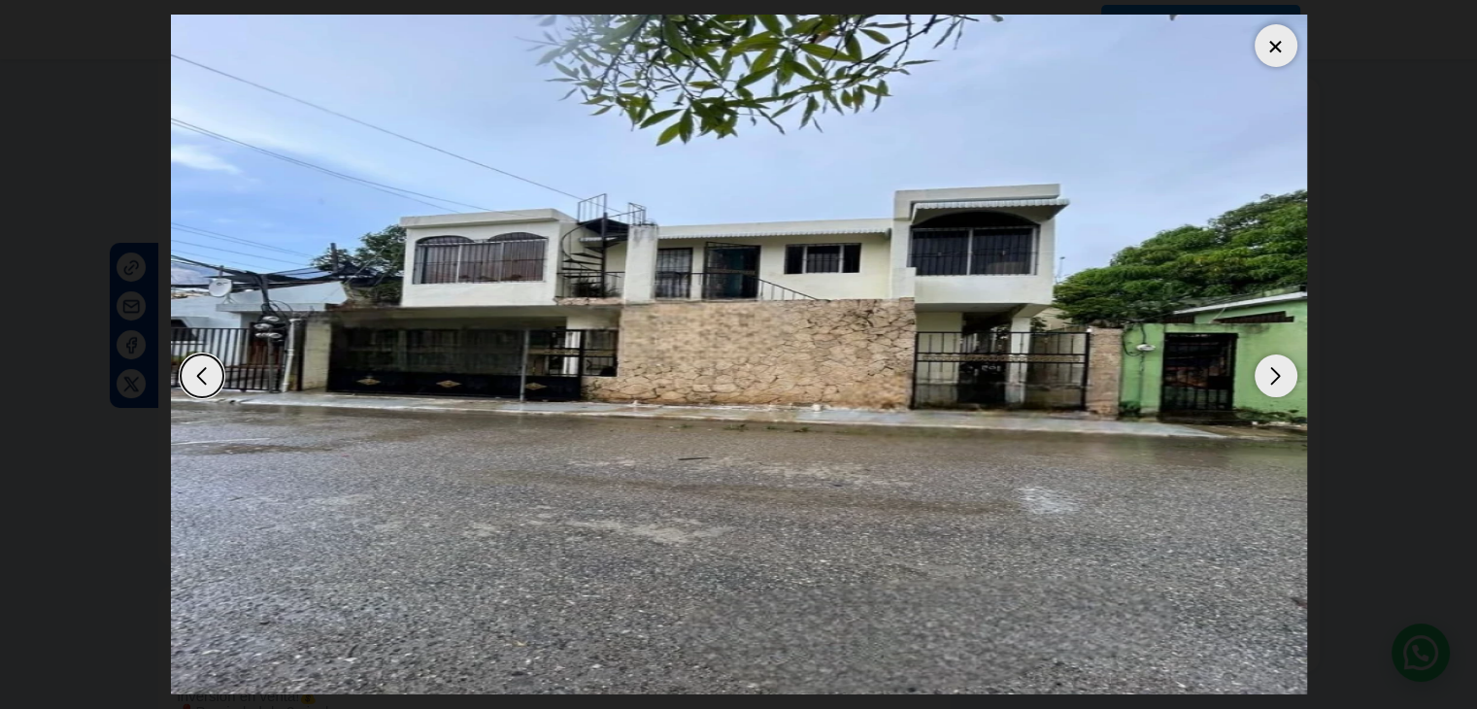
click at [1275, 378] on div "Next slide" at bounding box center [1276, 376] width 43 height 43
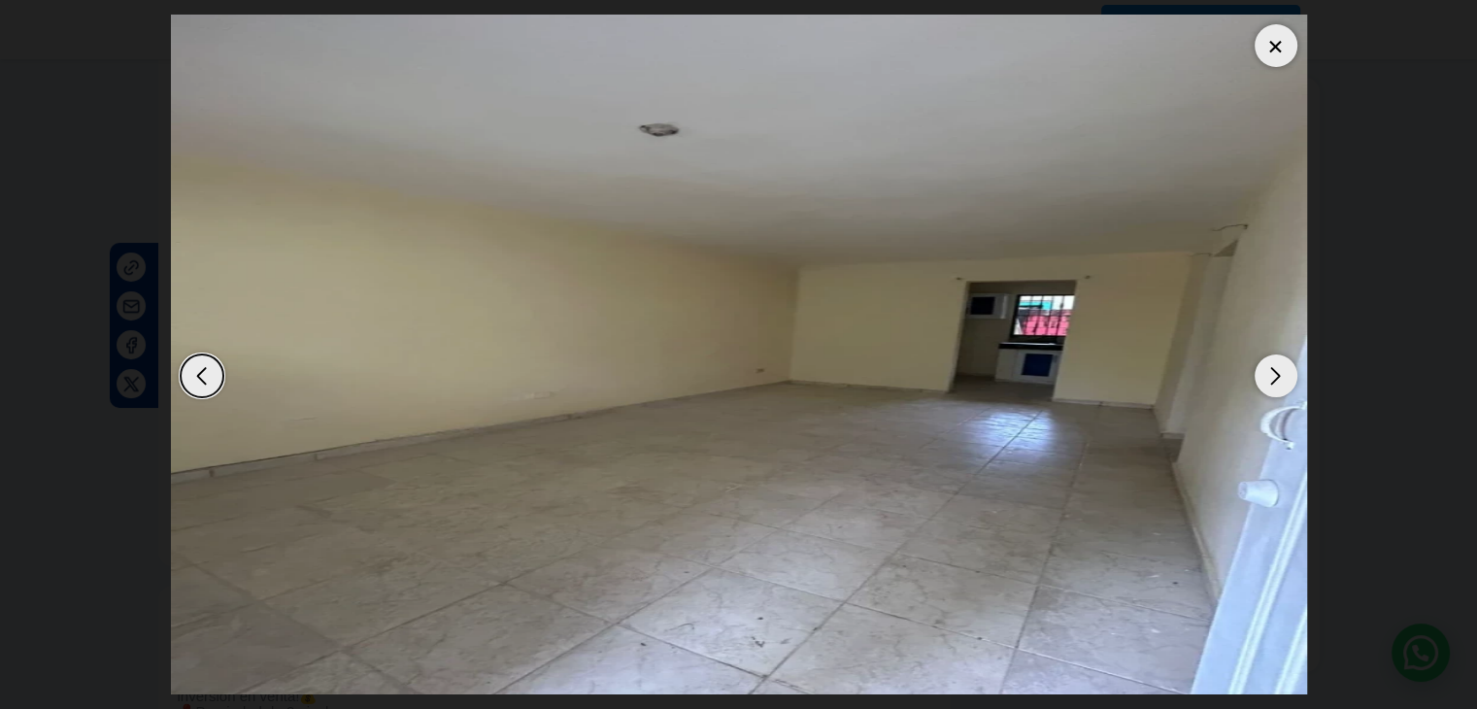
click at [1275, 378] on div "Next slide" at bounding box center [1276, 376] width 43 height 43
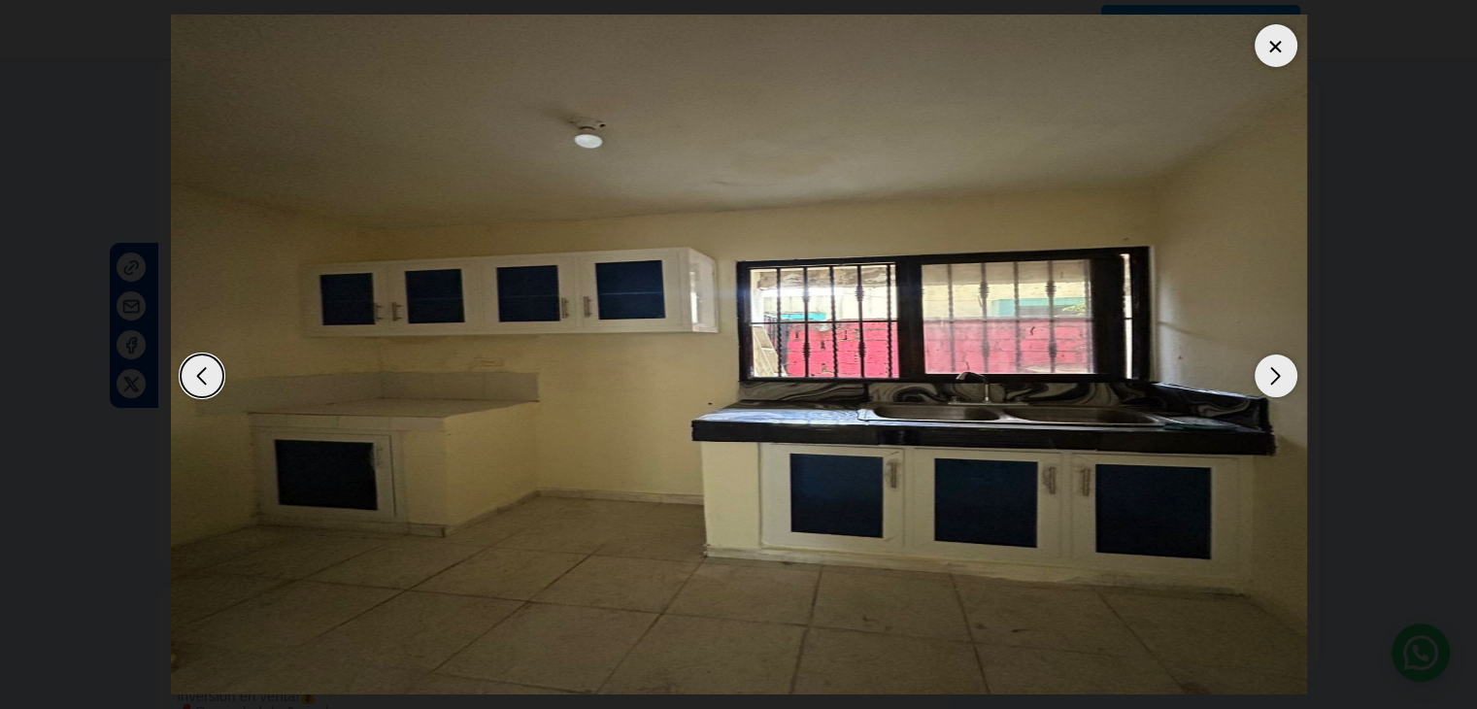
click at [1275, 378] on div "Next slide" at bounding box center [1276, 376] width 43 height 43
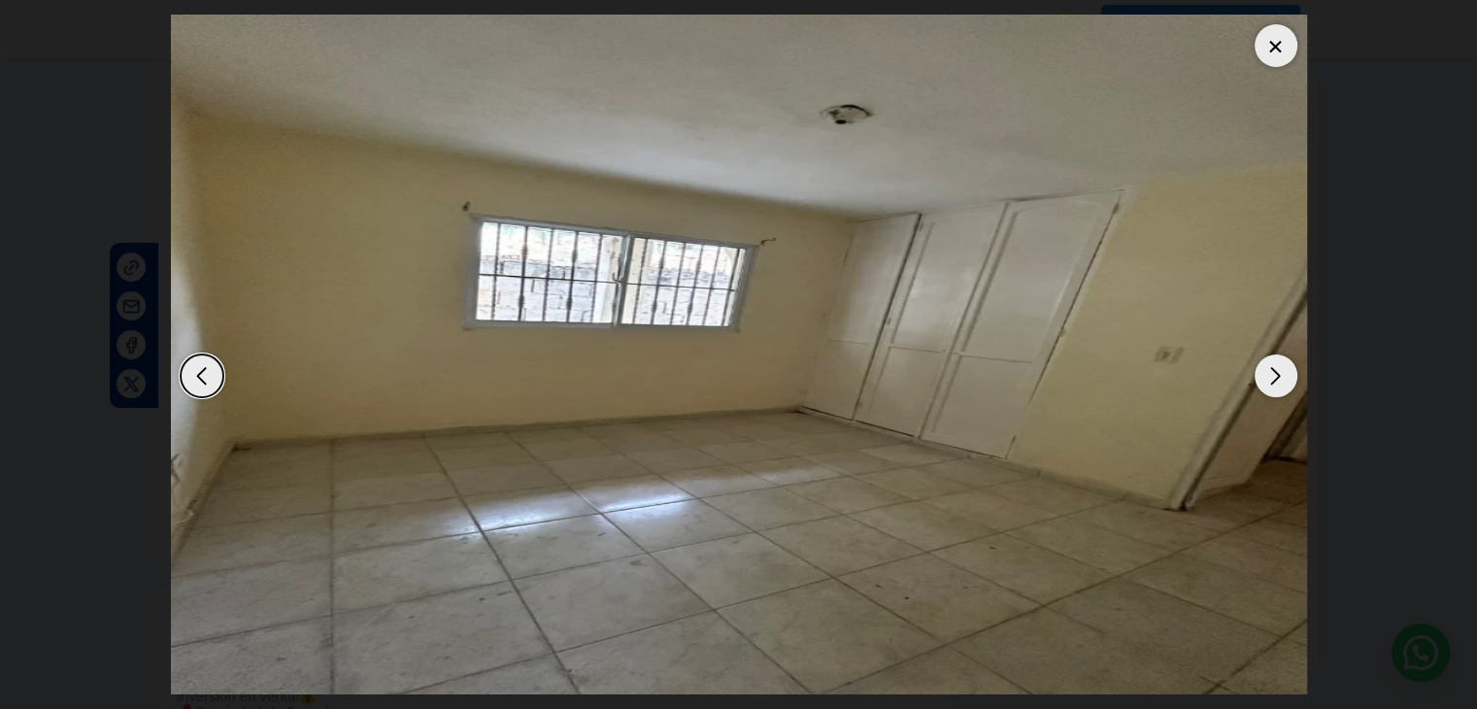
click at [1275, 378] on div "Next slide" at bounding box center [1276, 376] width 43 height 43
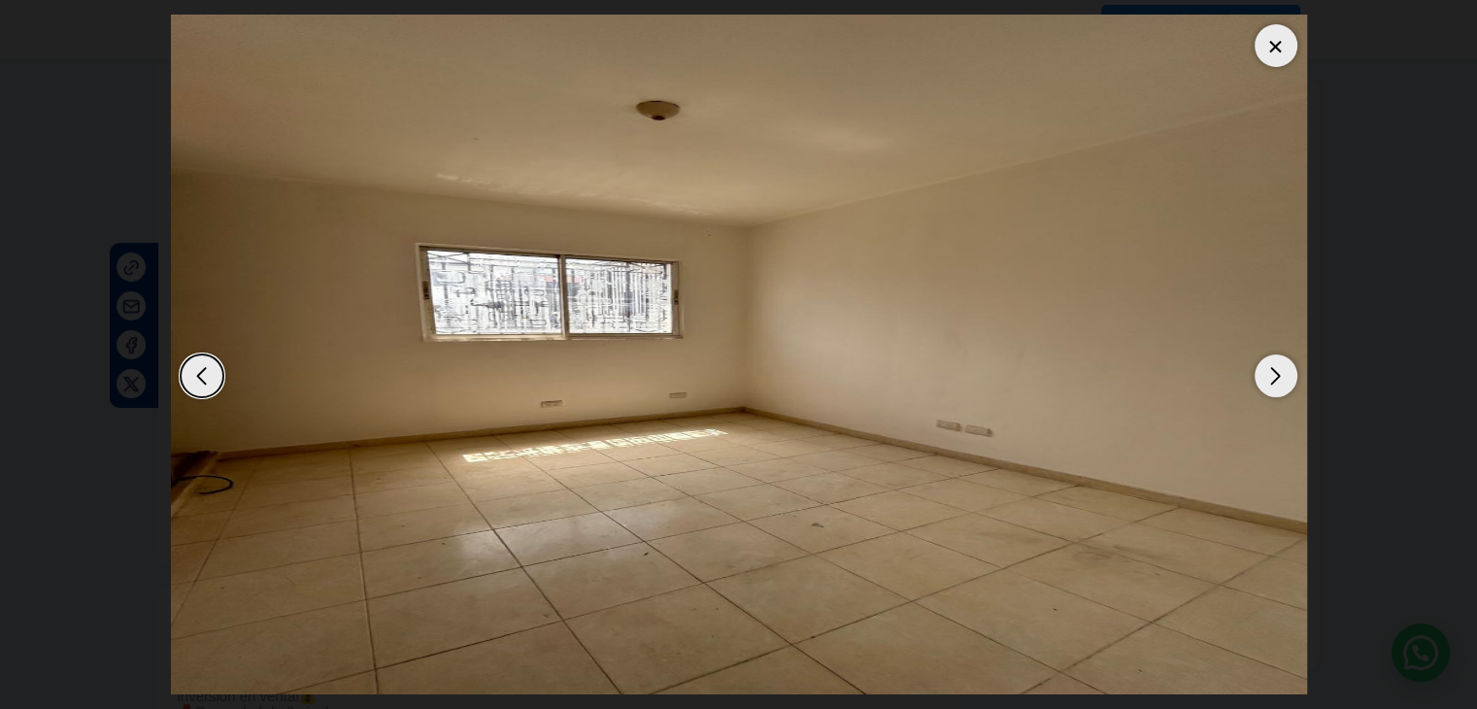
click at [1275, 378] on div "Next slide" at bounding box center [1276, 376] width 43 height 43
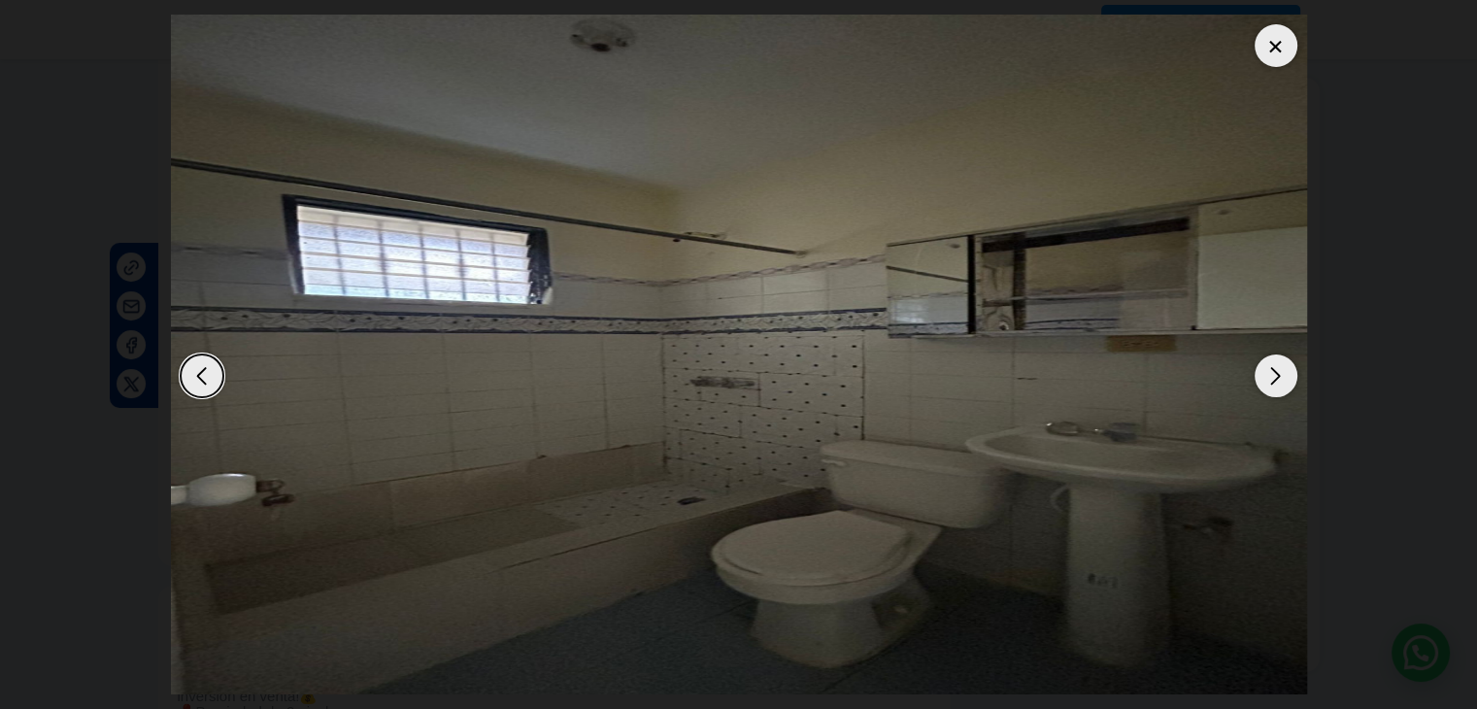
click at [1275, 378] on div "Next slide" at bounding box center [1276, 376] width 43 height 43
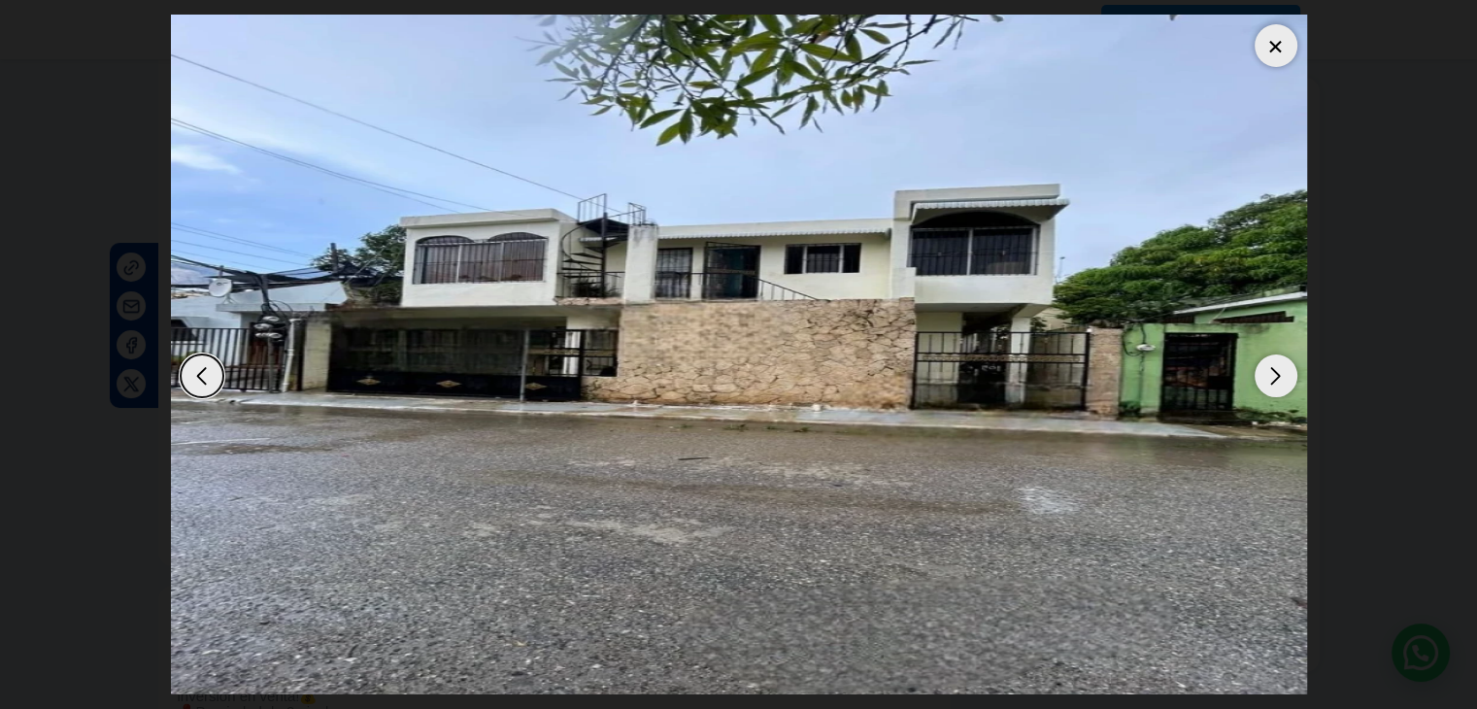
click at [1271, 52] on div at bounding box center [1276, 45] width 43 height 43
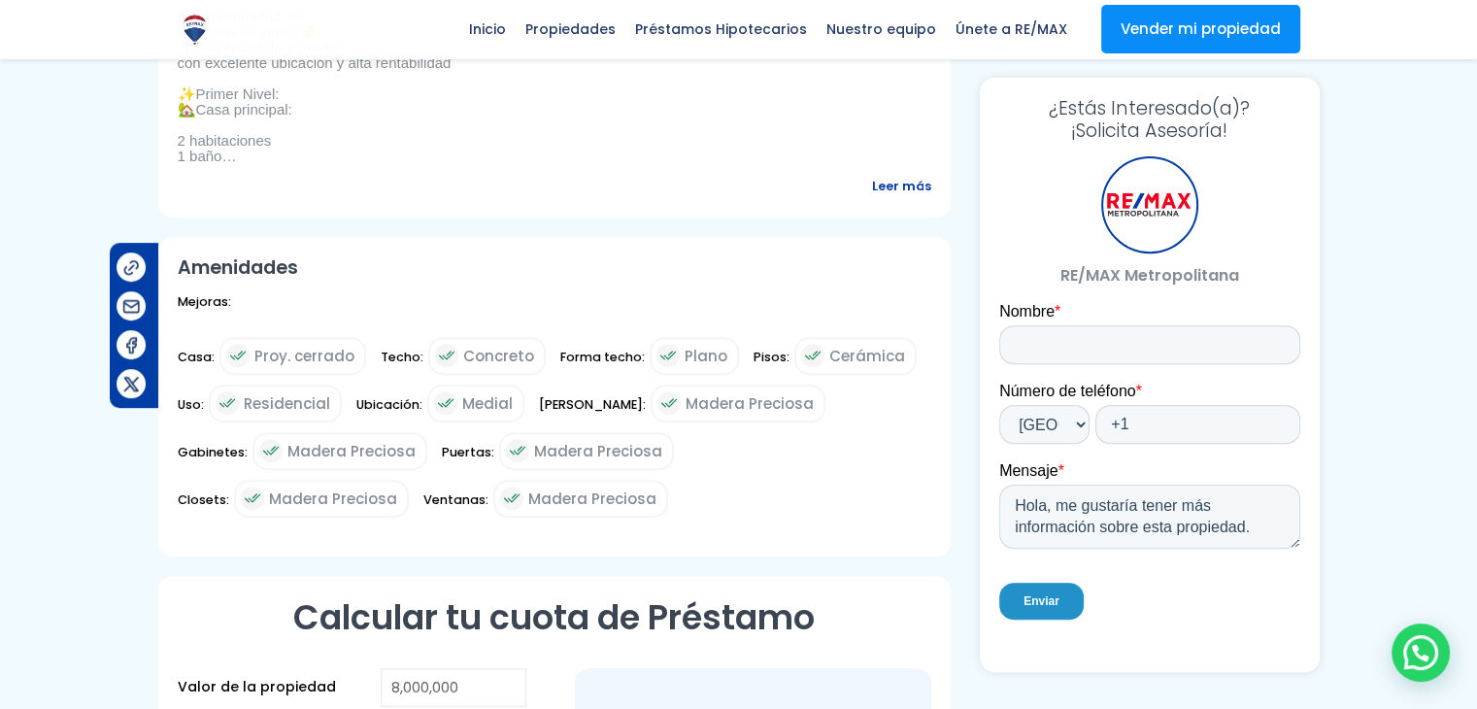
scroll to position [777, 0]
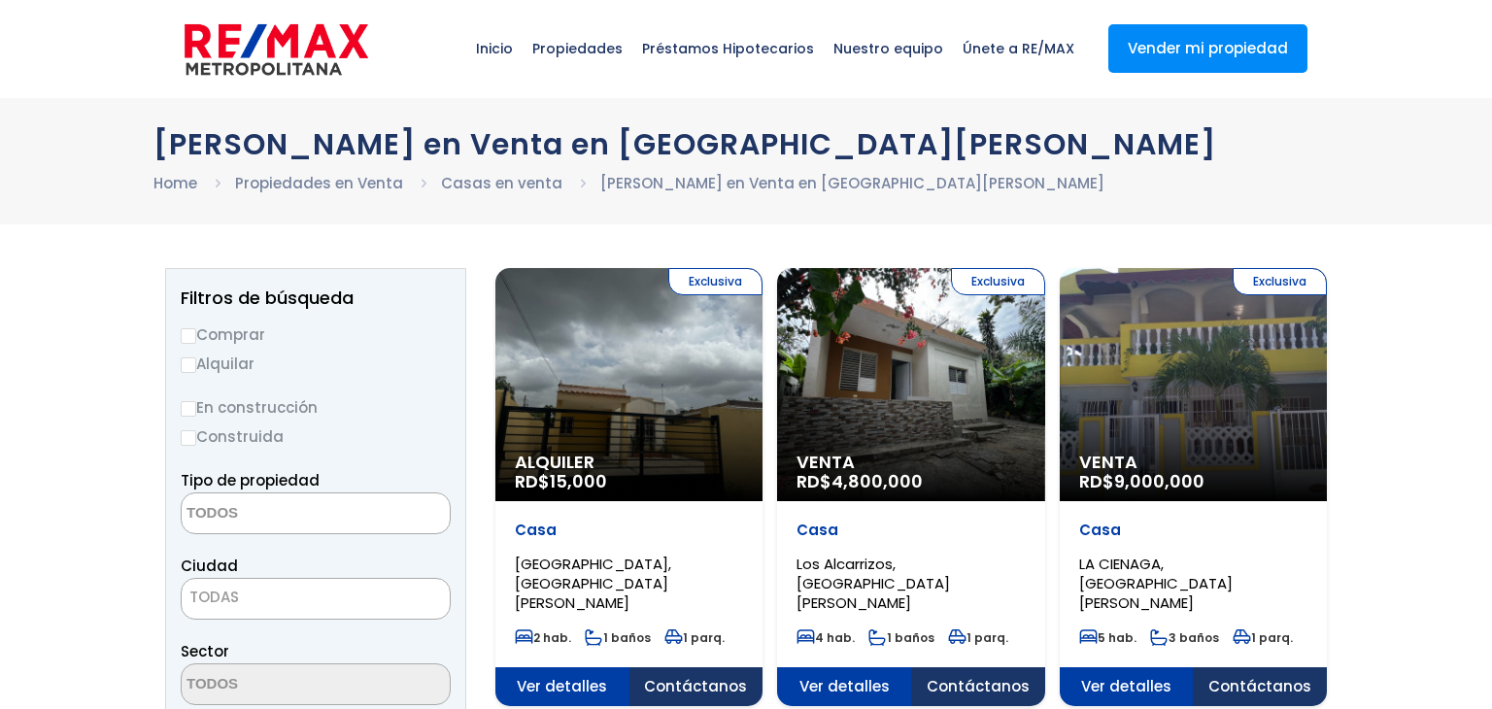
select select
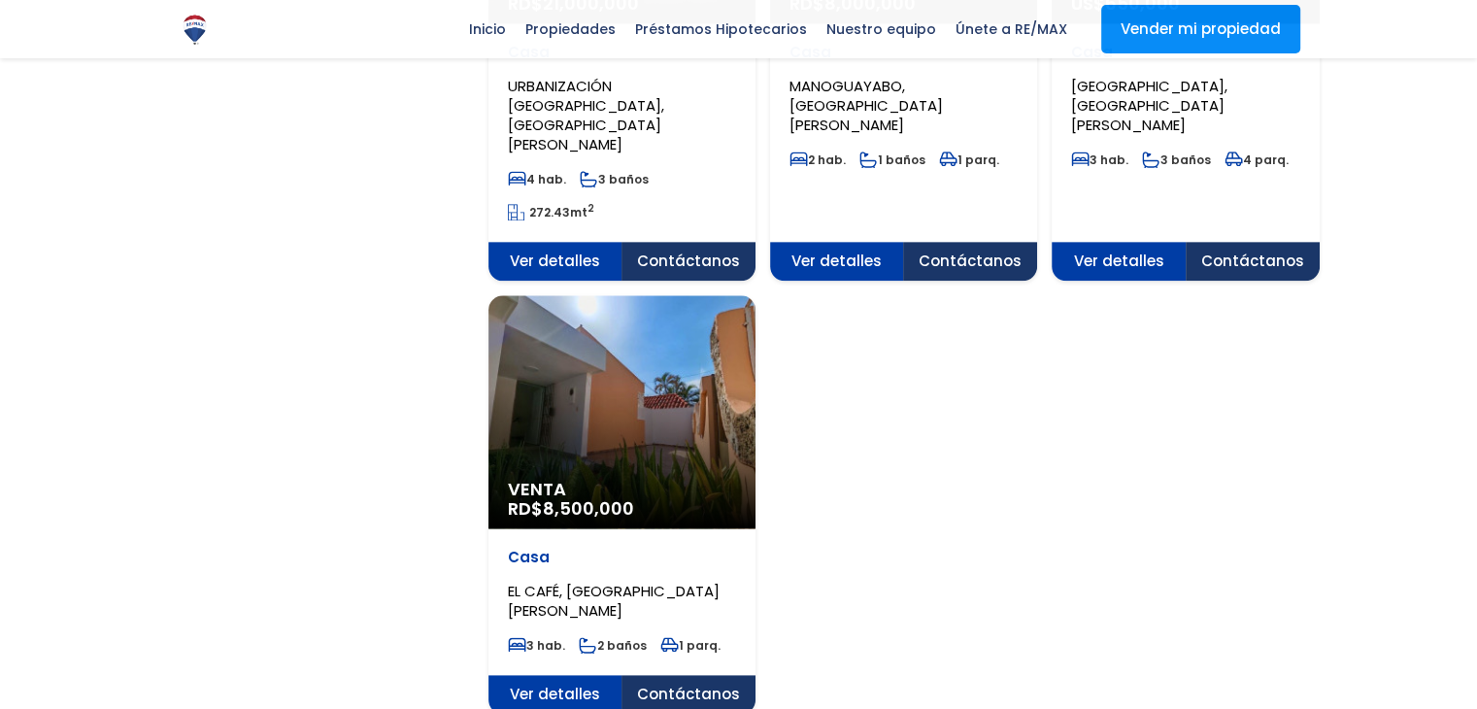
scroll to position [2331, 0]
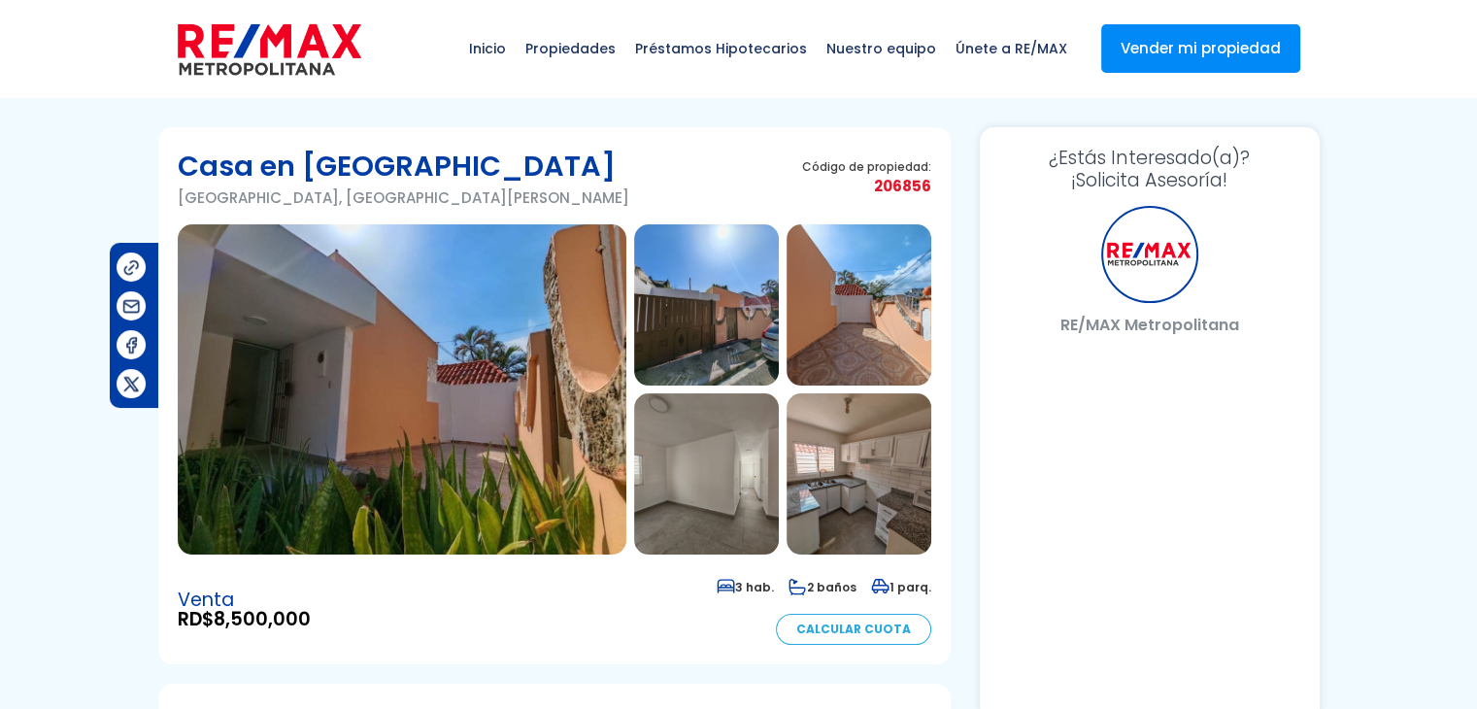
select select "DO"
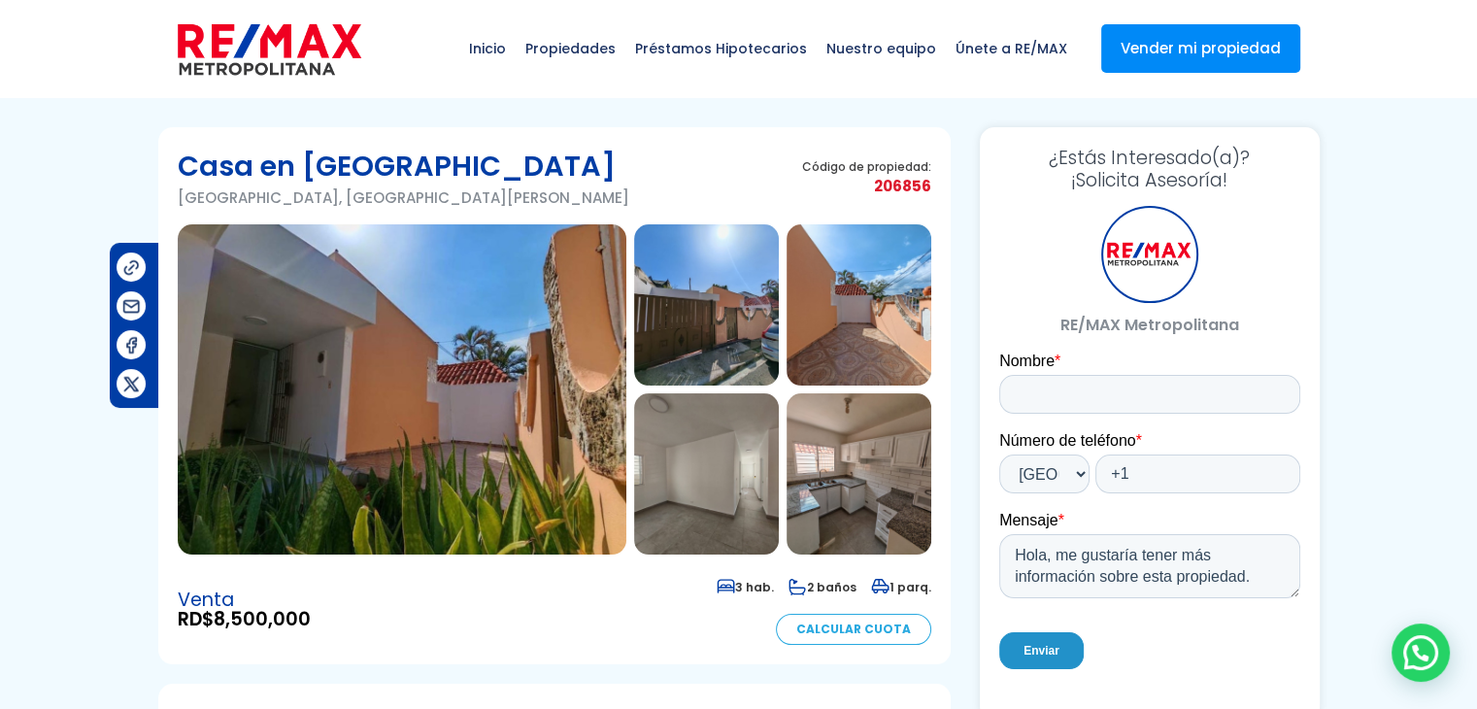
click at [509, 413] on img at bounding box center [402, 389] width 449 height 330
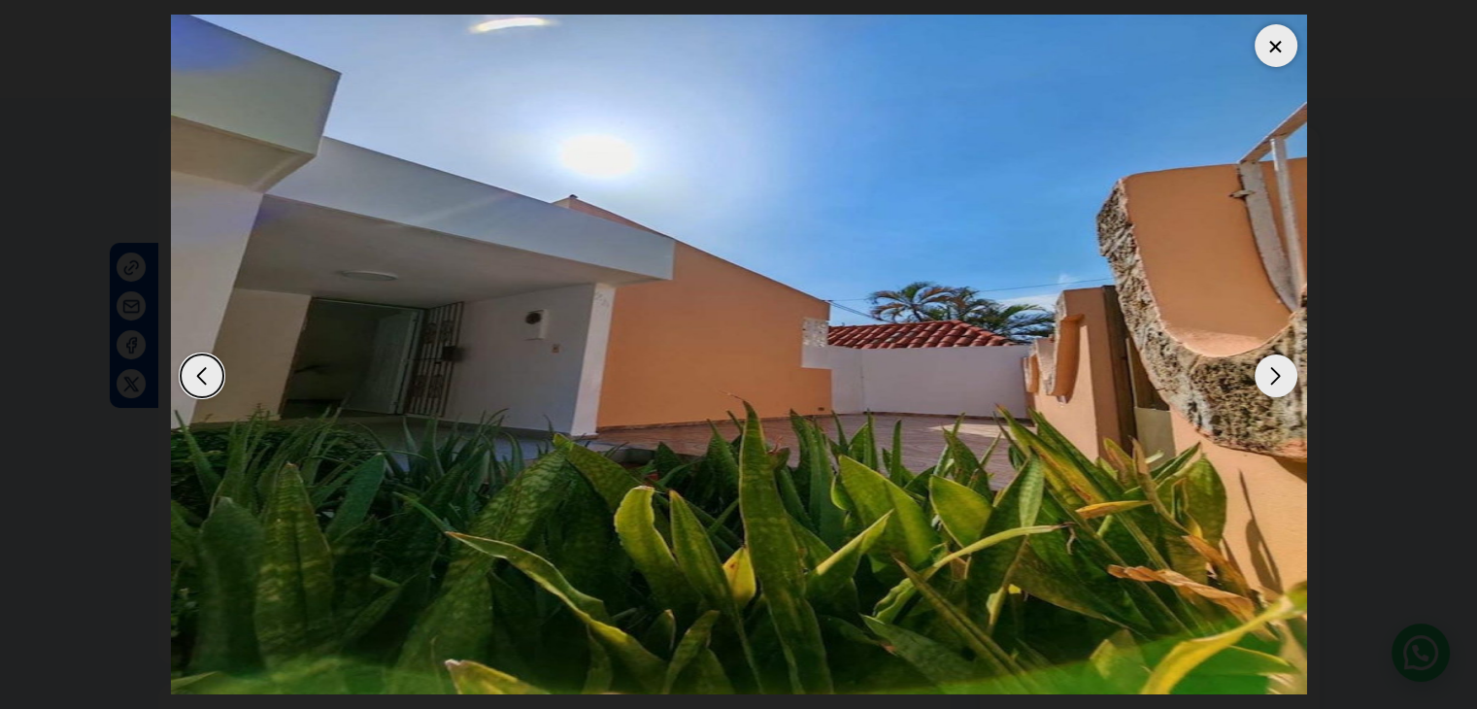
click at [1276, 373] on div "Next slide" at bounding box center [1276, 376] width 43 height 43
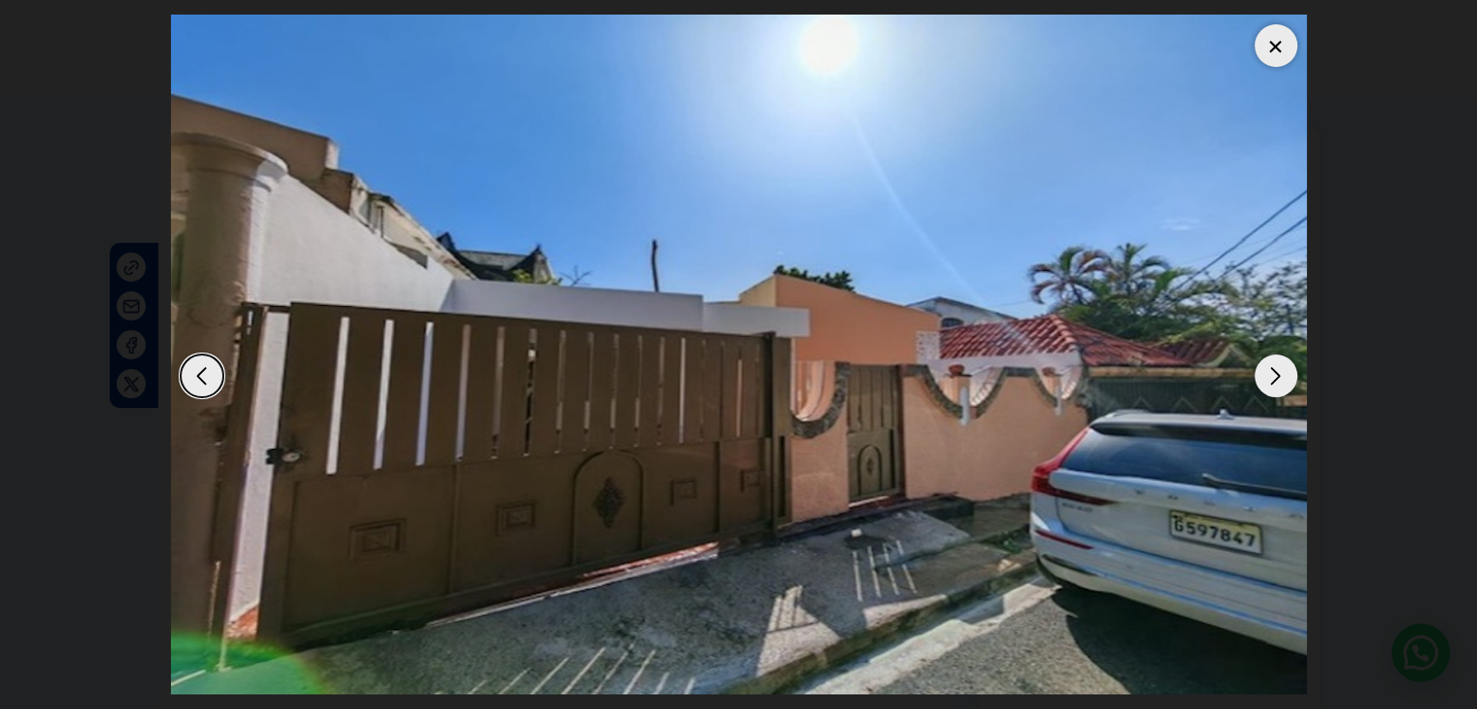
click at [1275, 373] on div "Next slide" at bounding box center [1276, 376] width 43 height 43
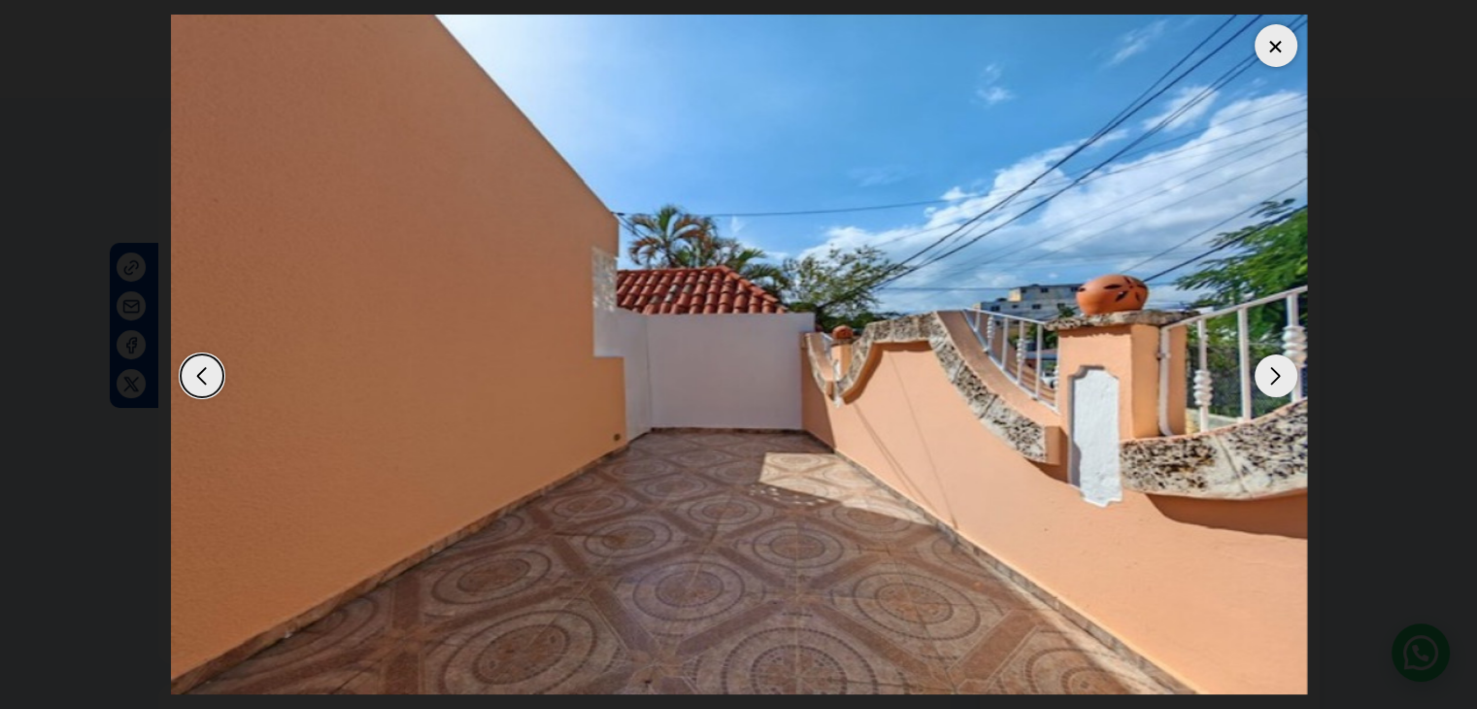
click at [1282, 52] on div at bounding box center [1276, 45] width 43 height 43
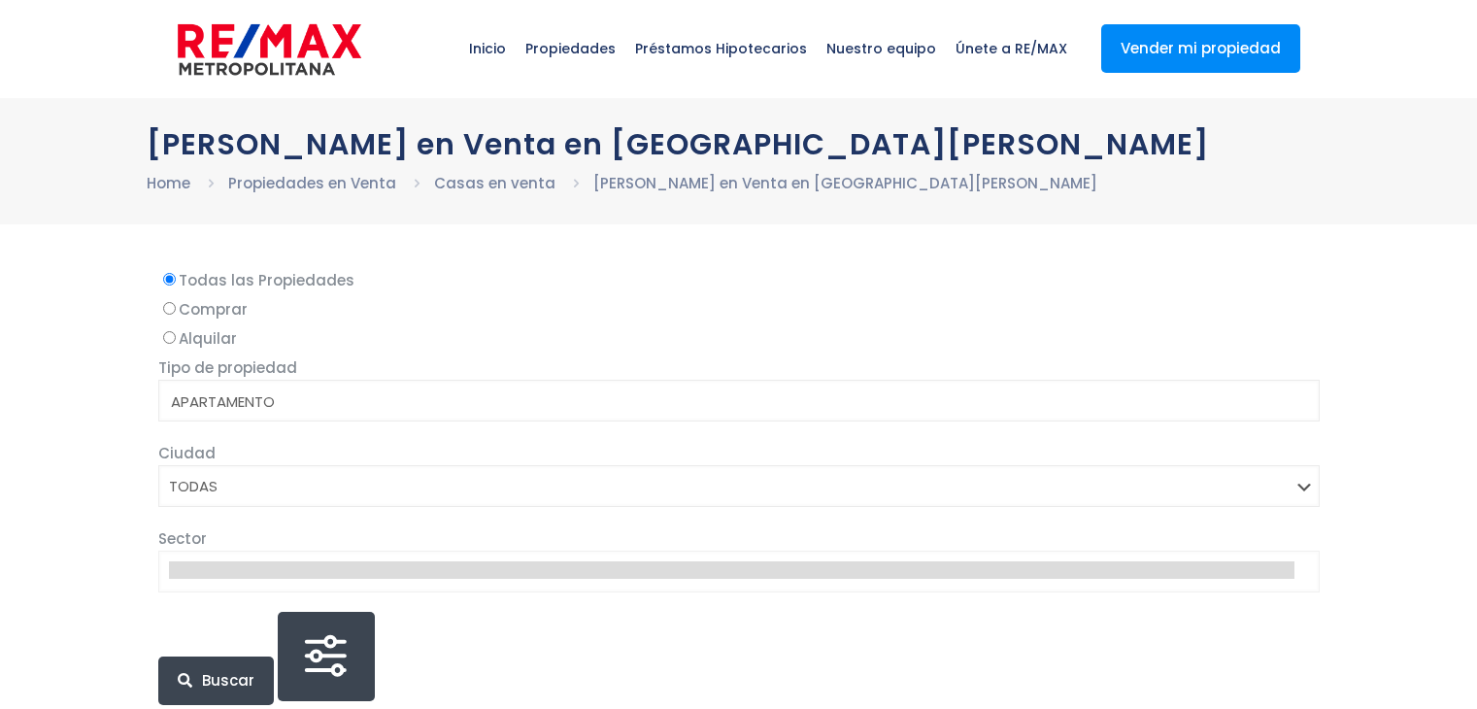
select select
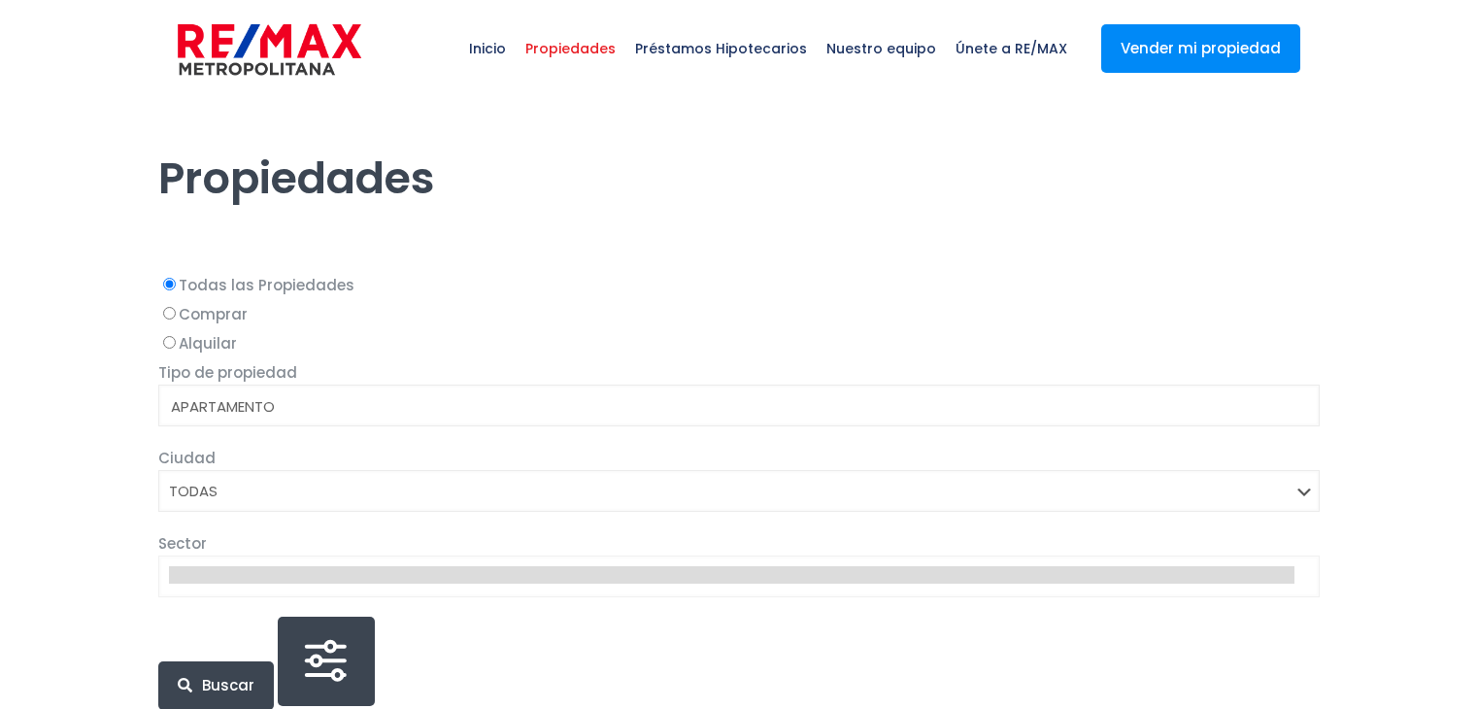
select select
drag, startPoint x: 0, startPoint y: 0, endPoint x: 979, endPoint y: 648, distance: 1174.0
click at [979, 648] on div "Buscar" at bounding box center [739, 663] width 1162 height 93
select select
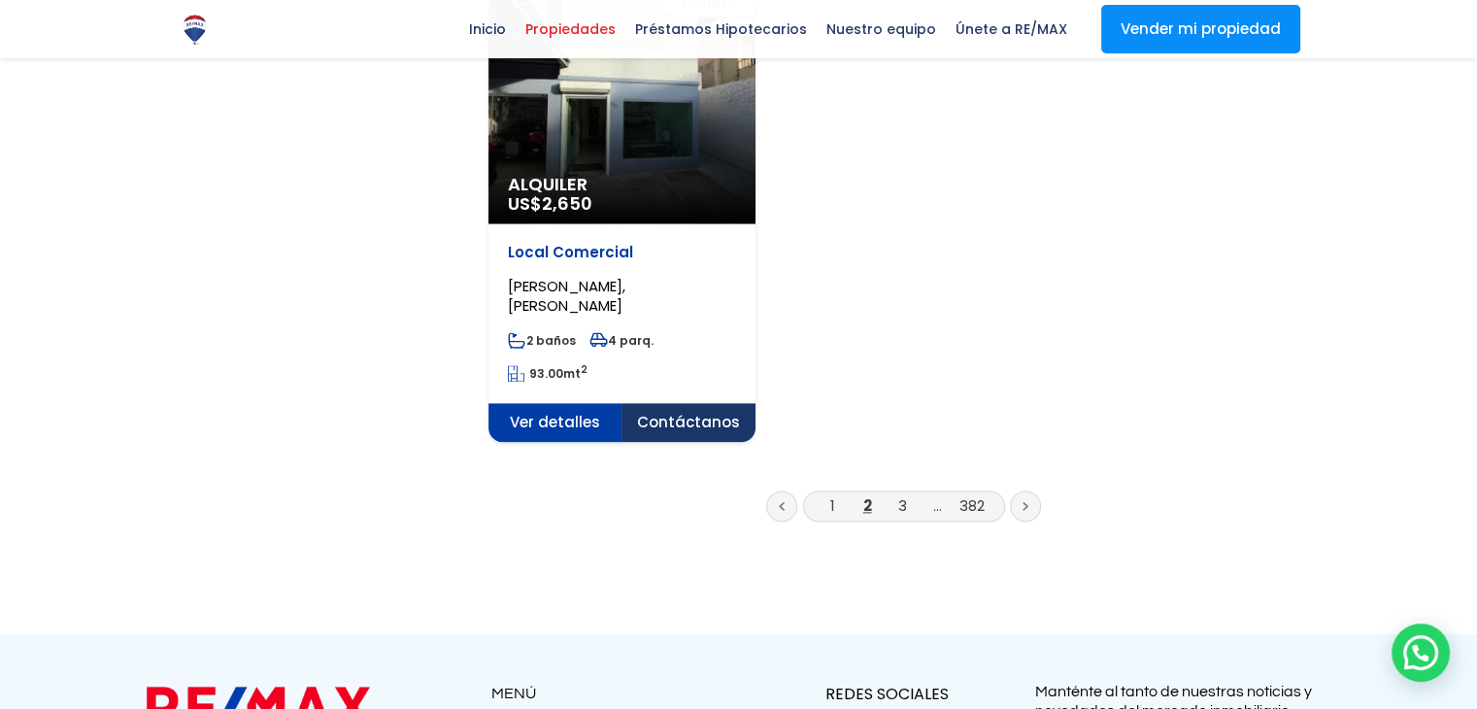
scroll to position [2622, 0]
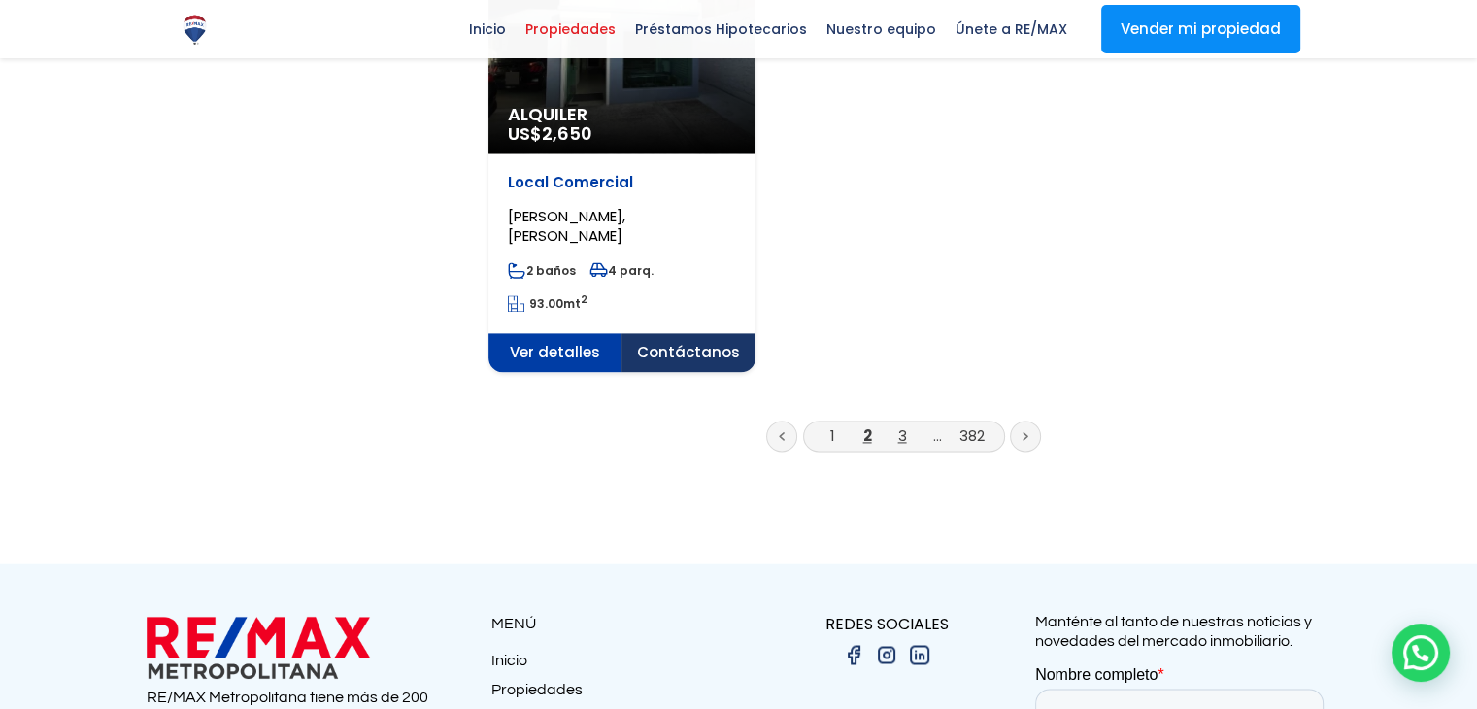
click at [903, 425] on link "3" at bounding box center [902, 435] width 9 height 20
click at [1024, 431] on icon at bounding box center [1026, 436] width 6 height 10
click at [1024, 433] on icon at bounding box center [1026, 436] width 4 height 7
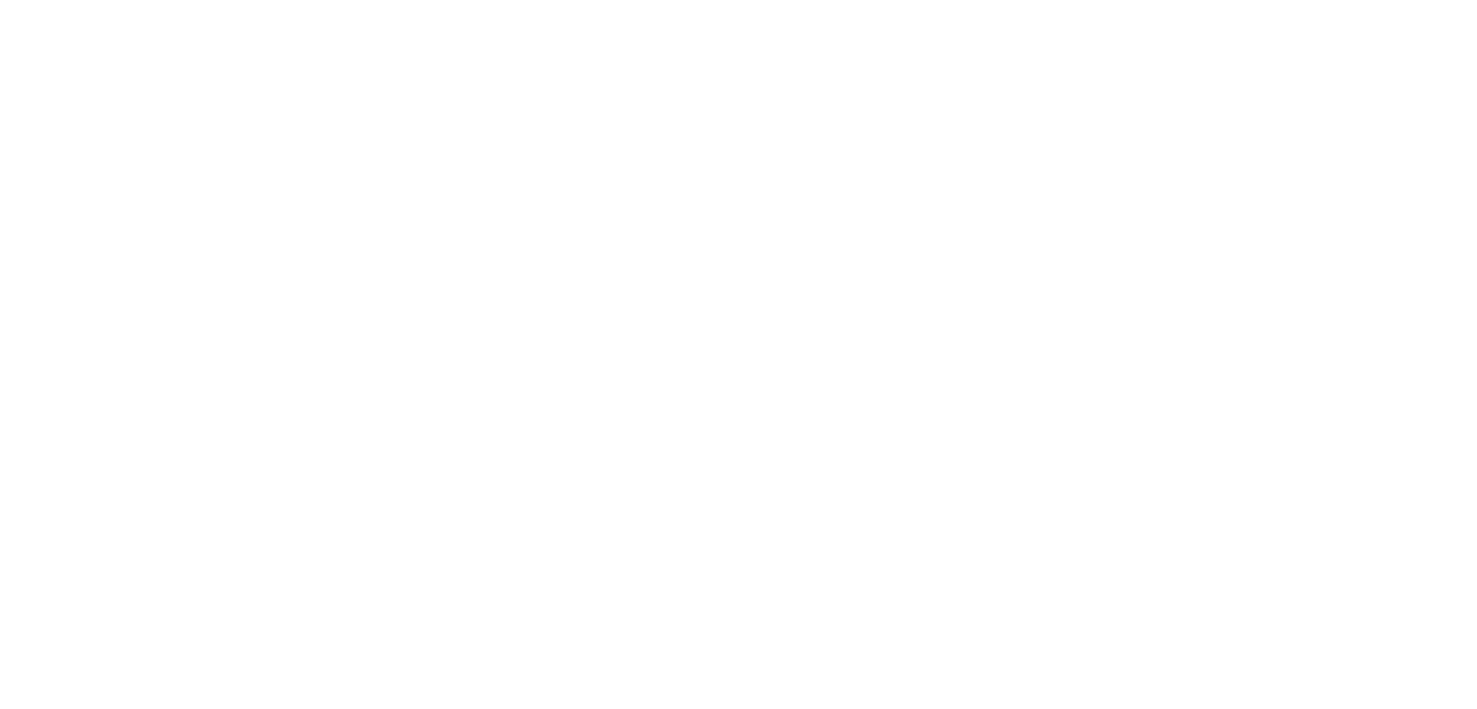
select select
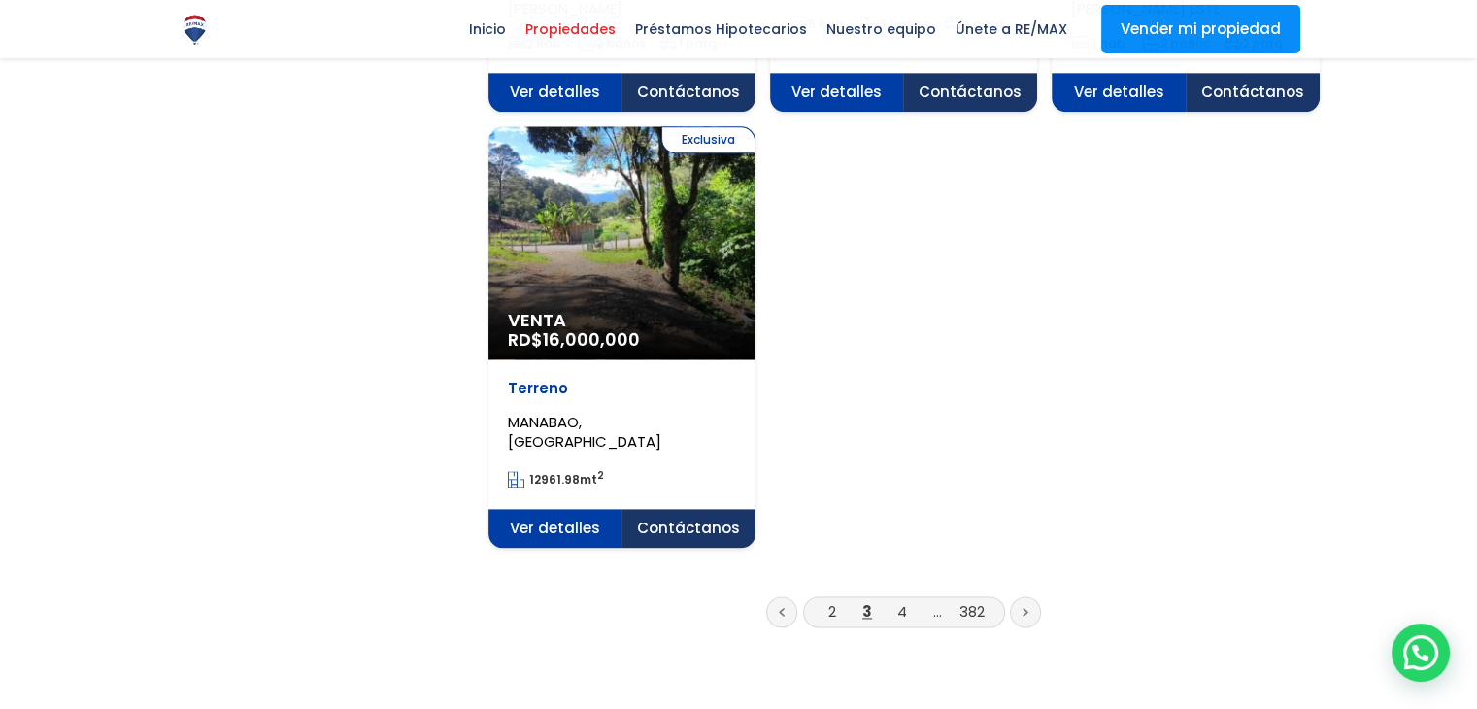
scroll to position [2720, 0]
